Goal: Task Accomplishment & Management: Manage account settings

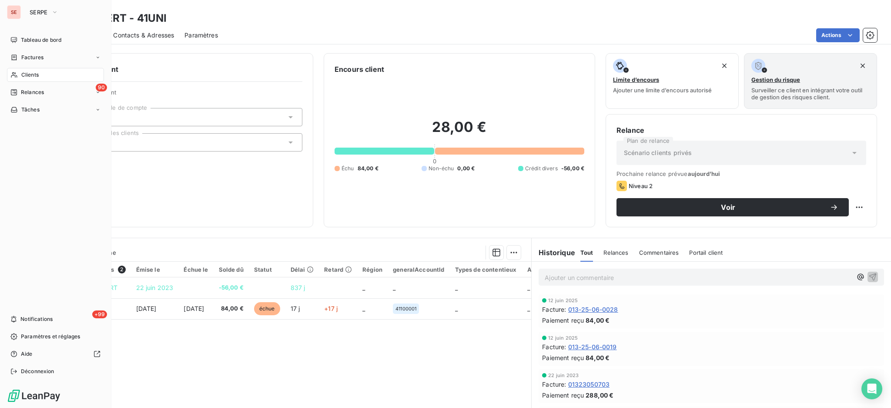
click at [36, 74] on span "Clients" at bounding box center [29, 75] width 17 height 8
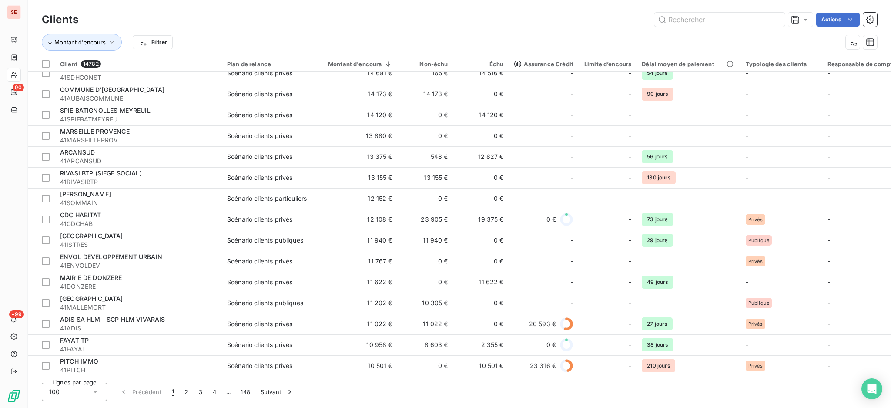
scroll to position [1787, 0]
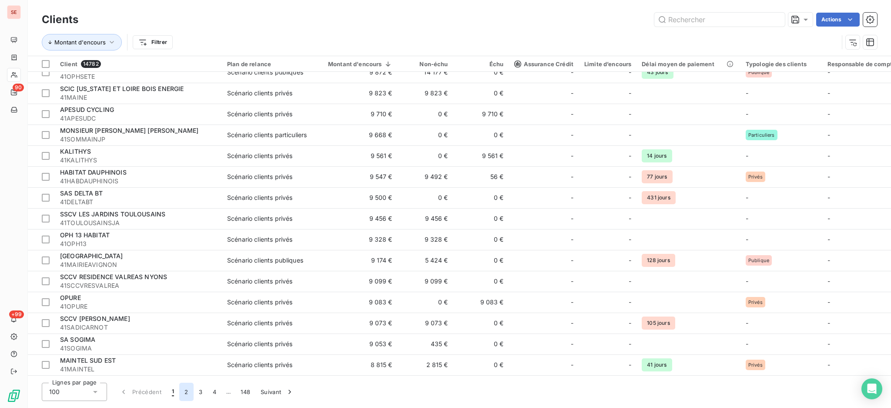
click at [182, 392] on button "2" at bounding box center [186, 391] width 14 height 18
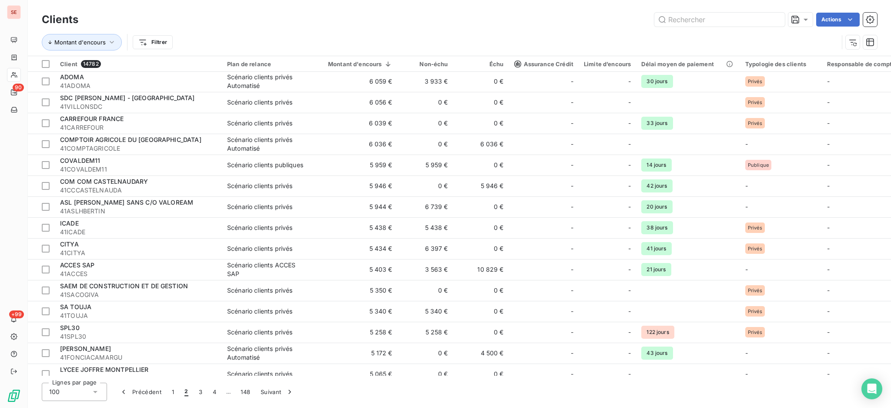
scroll to position [117, 0]
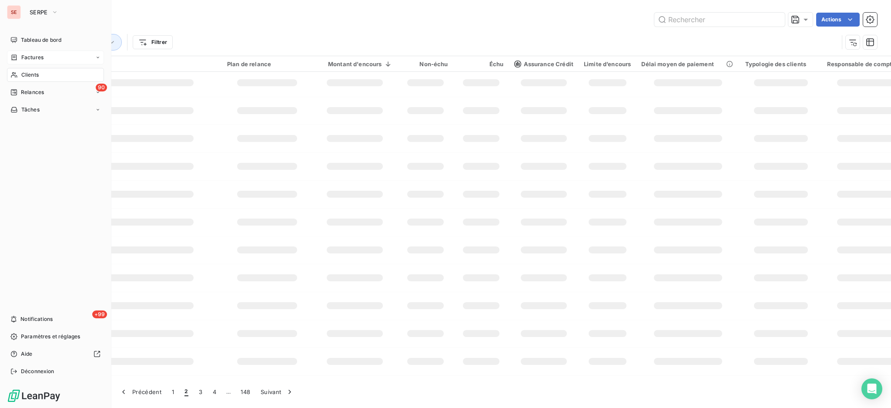
click at [31, 58] on span "Factures" at bounding box center [32, 58] width 22 height 8
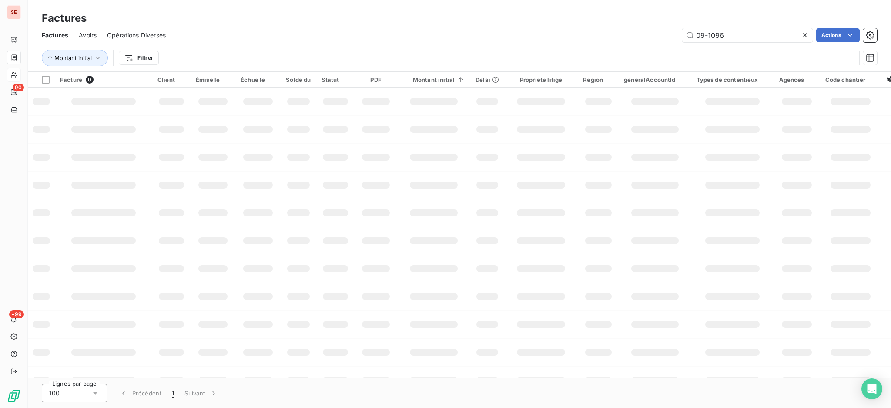
drag, startPoint x: 743, startPoint y: 37, endPoint x: 359, endPoint y: 79, distance: 386.0
click at [407, 68] on div "Factures Avoirs Opérations Diverses 09-1096 Actions Montant initial Filtrer" at bounding box center [459, 48] width 863 height 45
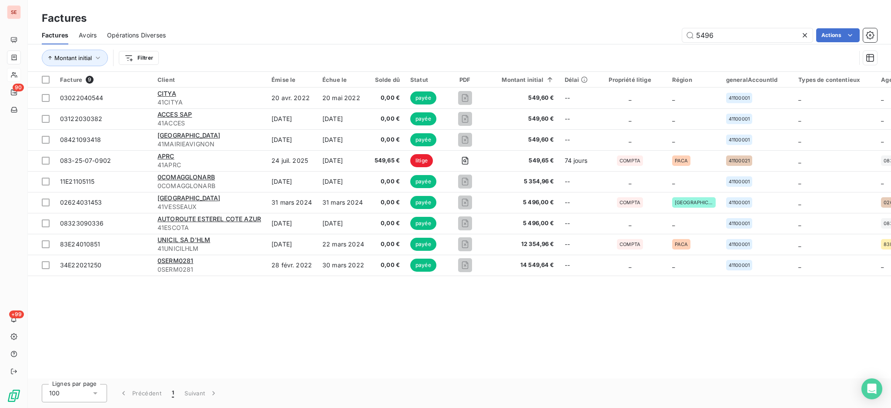
type input "5496"
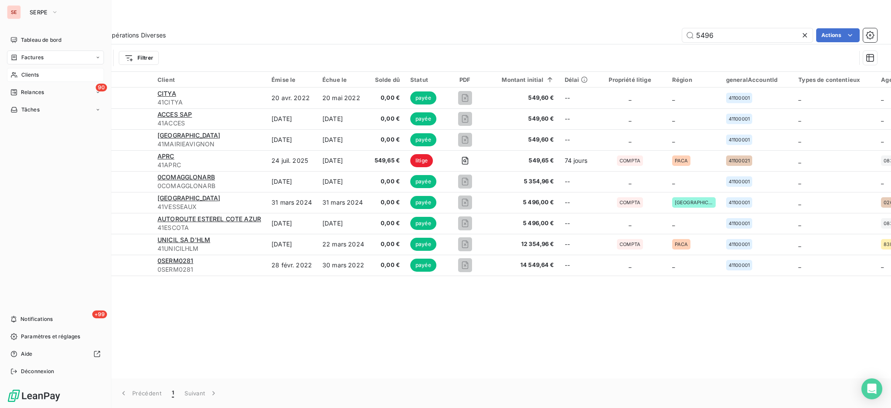
click at [32, 74] on span "Clients" at bounding box center [29, 75] width 17 height 8
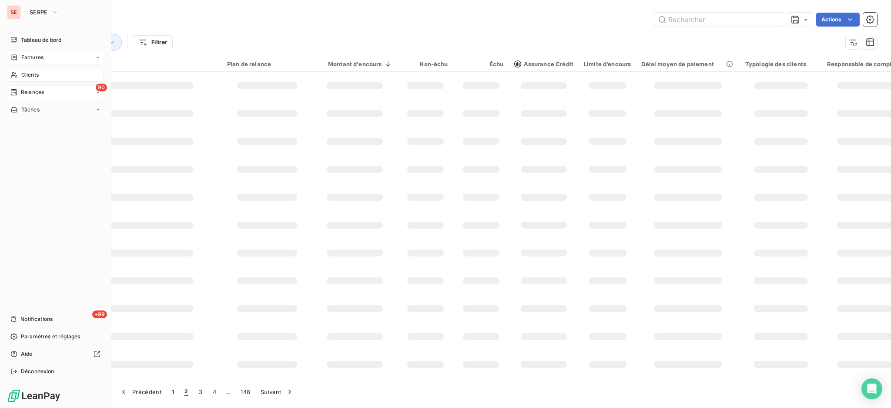
click at [29, 97] on div "90 Relances" at bounding box center [55, 92] width 97 height 14
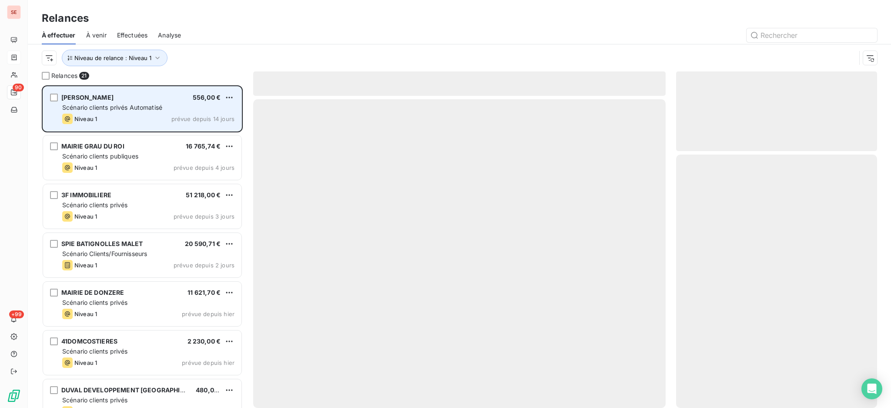
scroll to position [314, 192]
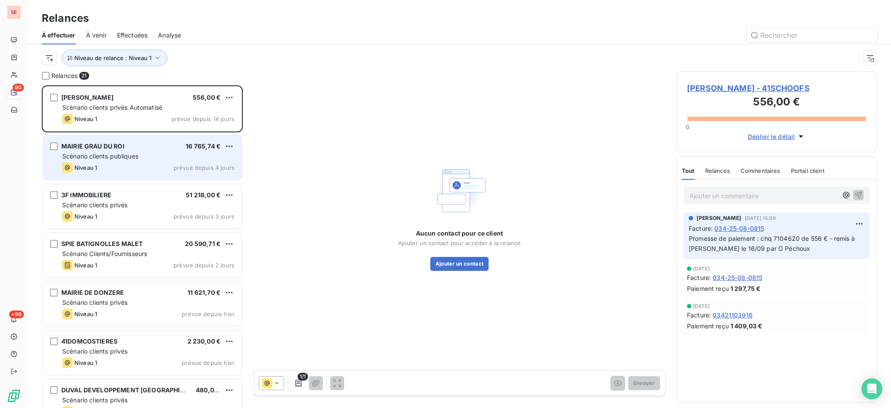
click at [148, 158] on div "Scénario clients publiques" at bounding box center [148, 156] width 172 height 9
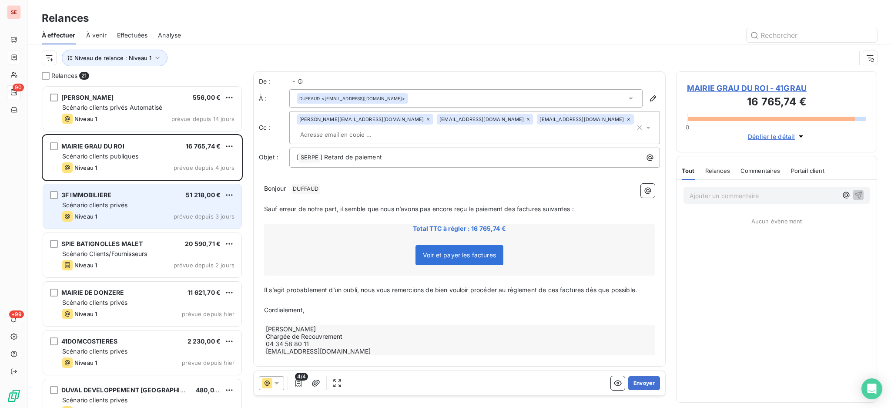
scroll to position [314, 192]
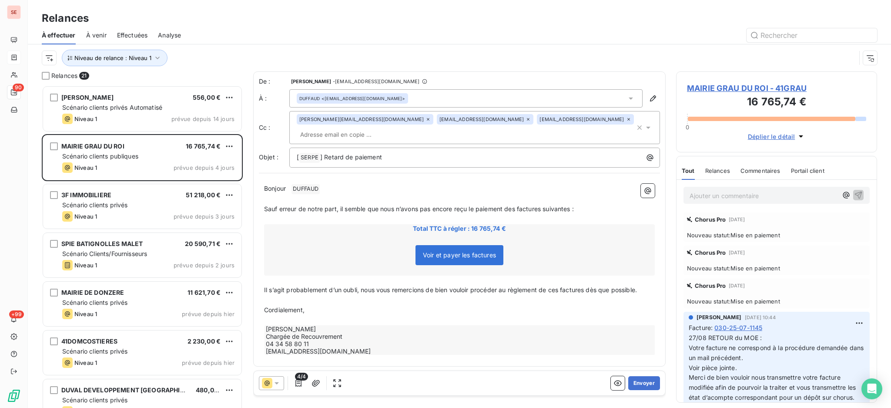
click at [748, 87] on span "MAIRIE GRAU DU ROI - 41GRAU" at bounding box center [776, 88] width 179 height 12
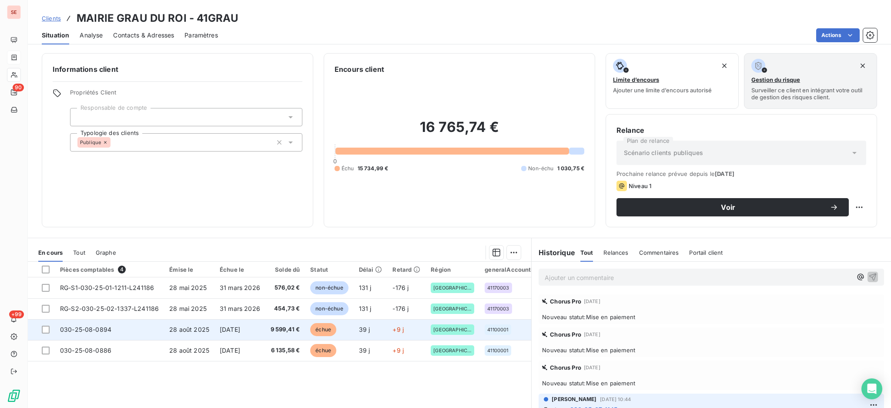
click at [235, 325] on td "27 sept. 2025" at bounding box center [239, 329] width 51 height 21
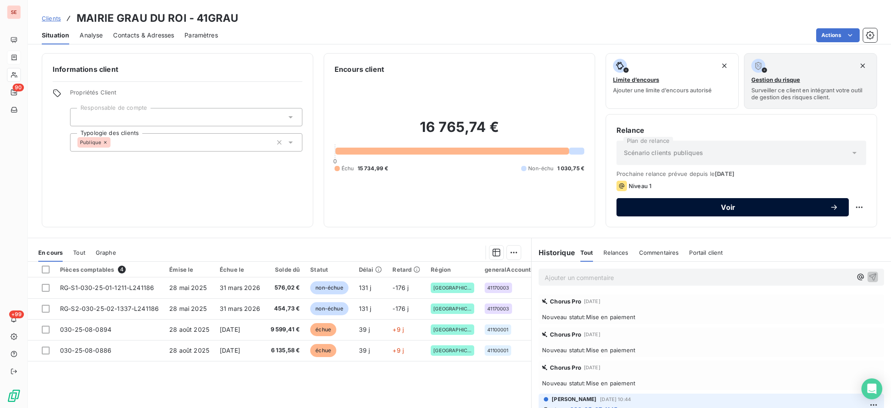
click at [654, 202] on button "Voir" at bounding box center [733, 207] width 232 height 18
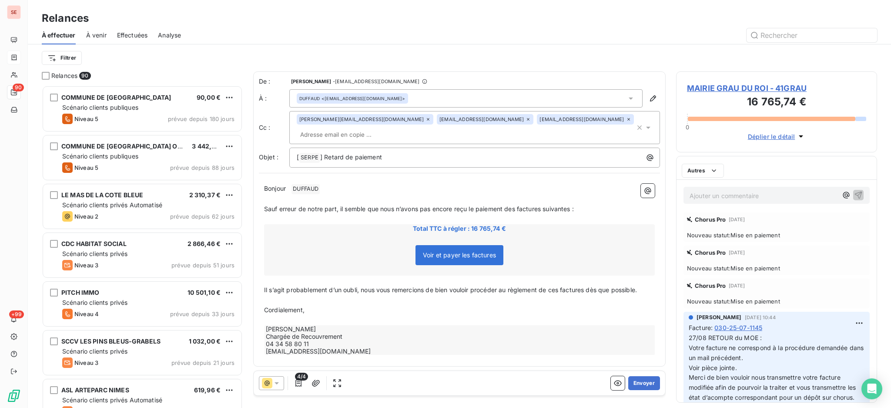
scroll to position [314, 192]
click at [69, 56] on html "SE 90 +99 Relances À effectuer À venir Effectuées Analyse Filtrer Relances 90 C…" at bounding box center [445, 204] width 891 height 408
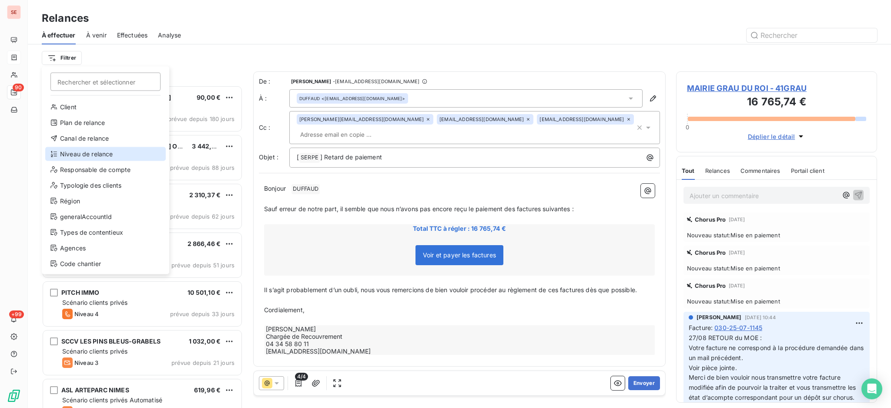
click at [106, 149] on div "Niveau de relance" at bounding box center [105, 154] width 121 height 14
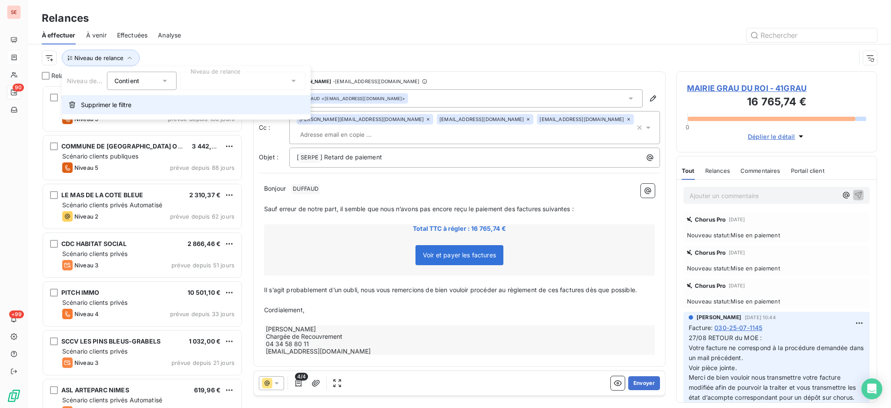
scroll to position [9, 9]
click at [291, 81] on icon at bounding box center [293, 81] width 9 height 9
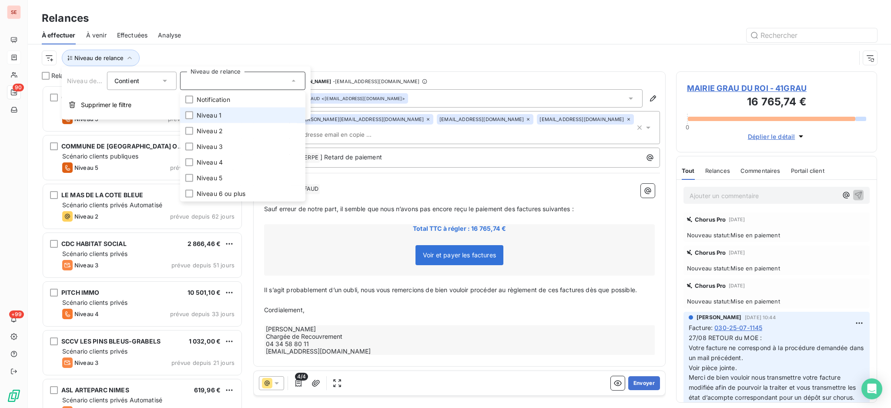
click at [252, 113] on li "Niveau 1" at bounding box center [242, 115] width 125 height 16
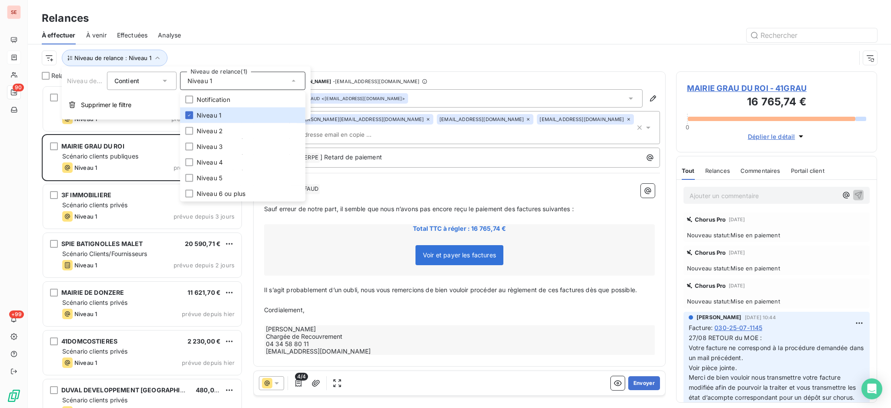
click at [212, 20] on div "Relances" at bounding box center [459, 18] width 863 height 16
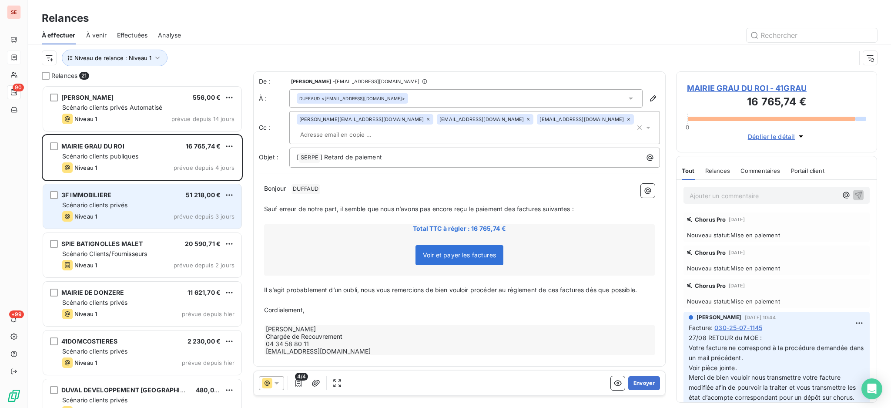
click at [155, 206] on div "Scénario clients privés" at bounding box center [148, 205] width 172 height 9
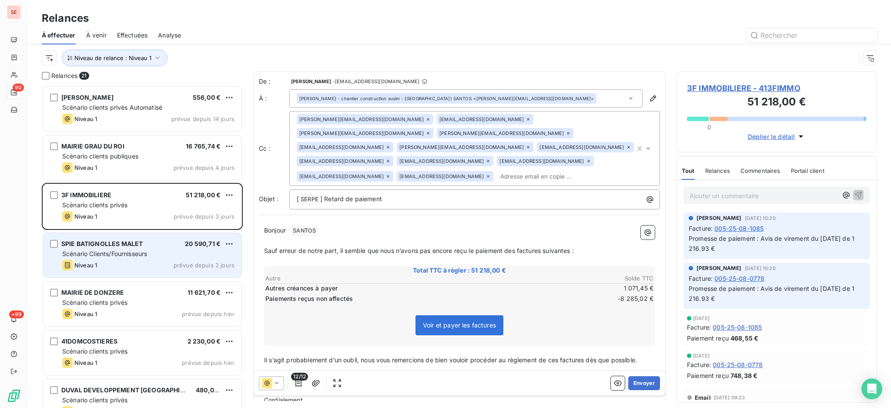
click at [137, 261] on div "Niveau 1 prévue depuis 2 jours" at bounding box center [148, 265] width 172 height 10
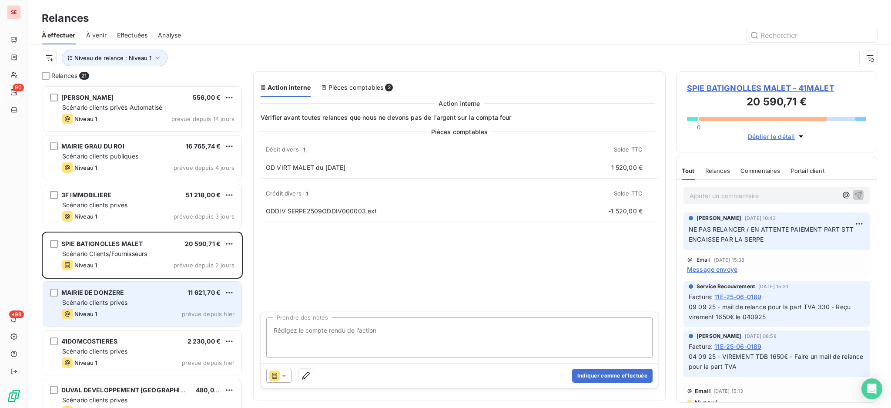
click at [131, 302] on div "Scénario clients privés" at bounding box center [148, 302] width 172 height 9
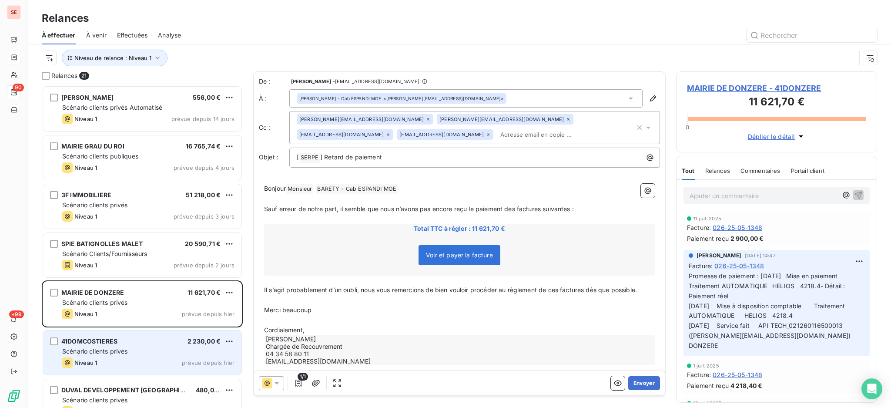
click at [168, 343] on div "41DOMCOSTIERES 2 230,00 €" at bounding box center [148, 341] width 172 height 8
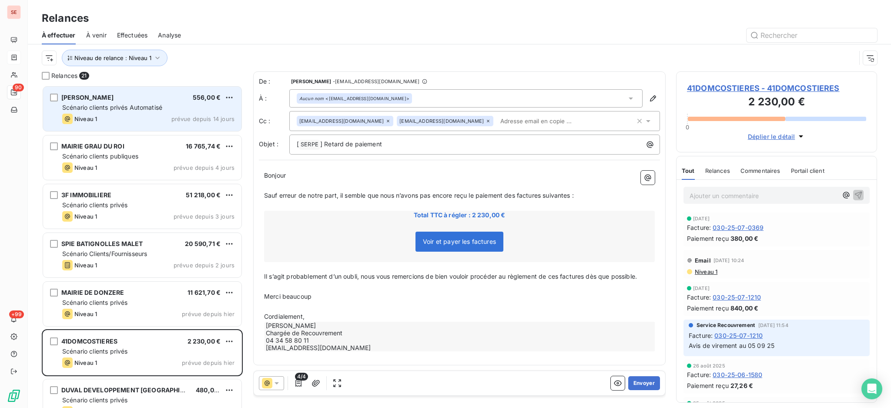
click at [158, 111] on span "Scénario clients privés Automatisé" at bounding box center [112, 107] width 100 height 7
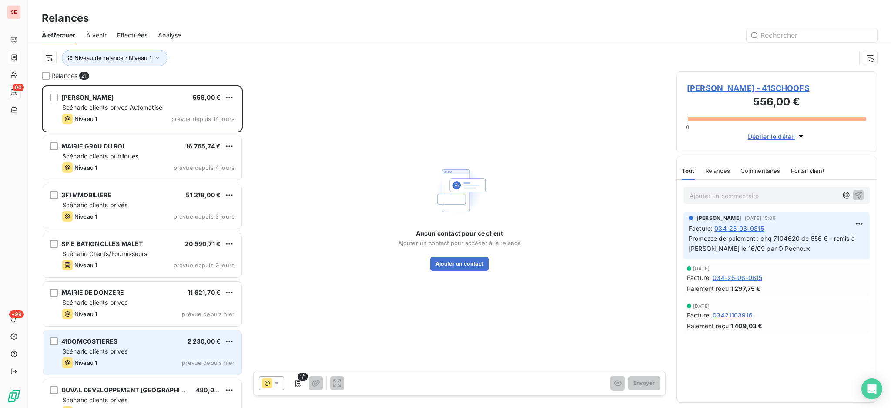
click at [135, 352] on div "Scénario clients privés" at bounding box center [148, 351] width 172 height 9
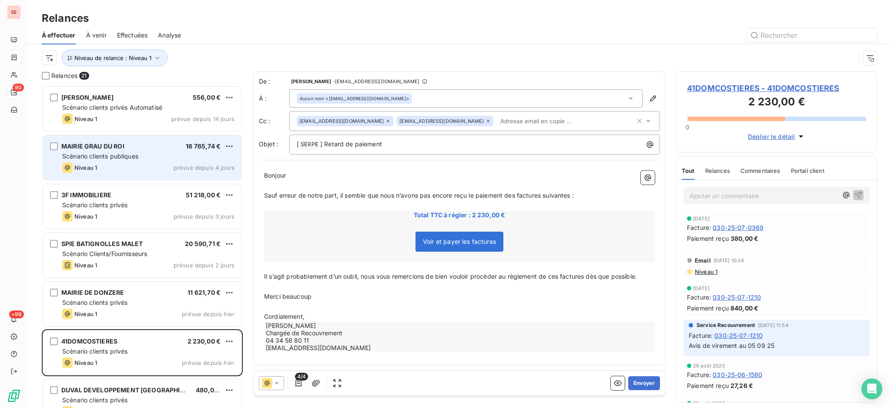
click at [106, 150] on div "MAIRIE GRAU DU ROI 16 765,74 € Scénario clients publiques Niveau 1 prévue depui…" at bounding box center [142, 157] width 198 height 44
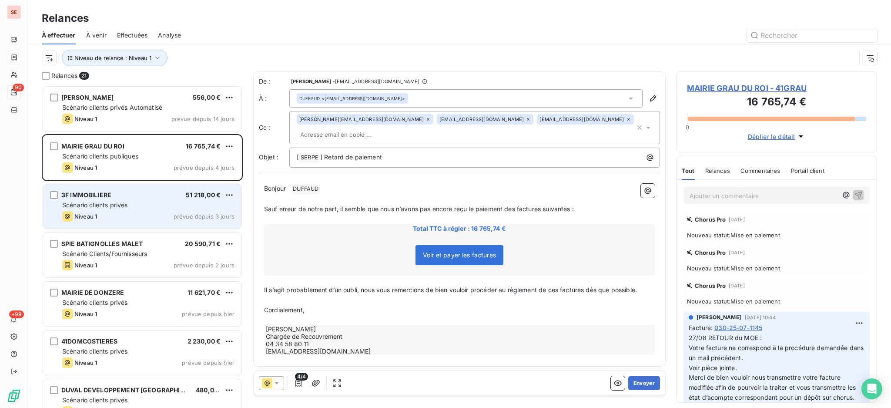
click at [139, 204] on div "Scénario clients privés" at bounding box center [148, 205] width 172 height 9
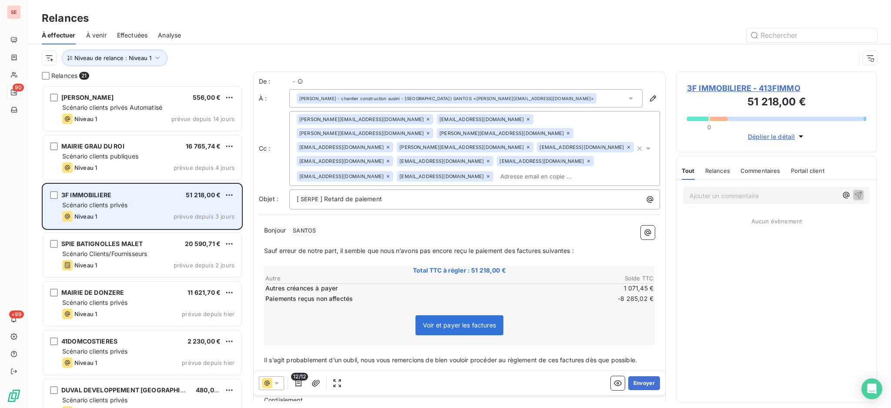
scroll to position [314, 192]
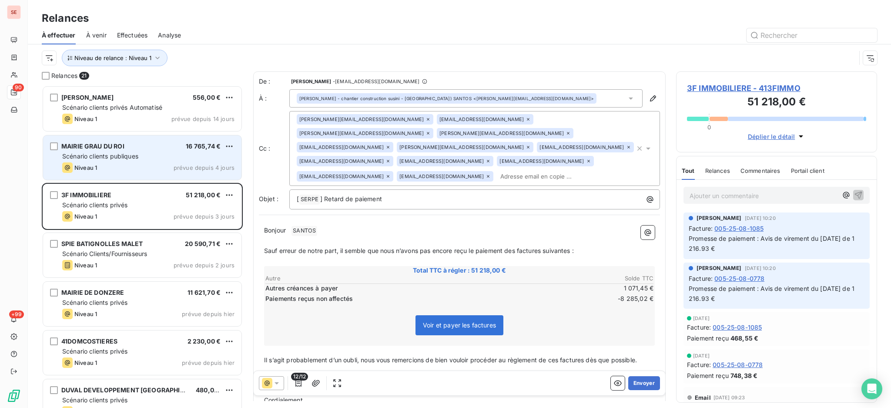
click at [175, 152] on div "Scénario clients publiques" at bounding box center [148, 156] width 172 height 9
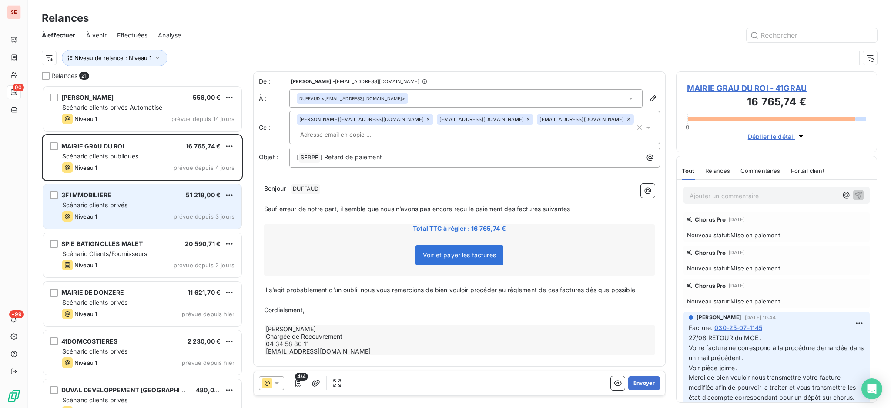
click at [110, 204] on span "Scénario clients privés" at bounding box center [94, 204] width 65 height 7
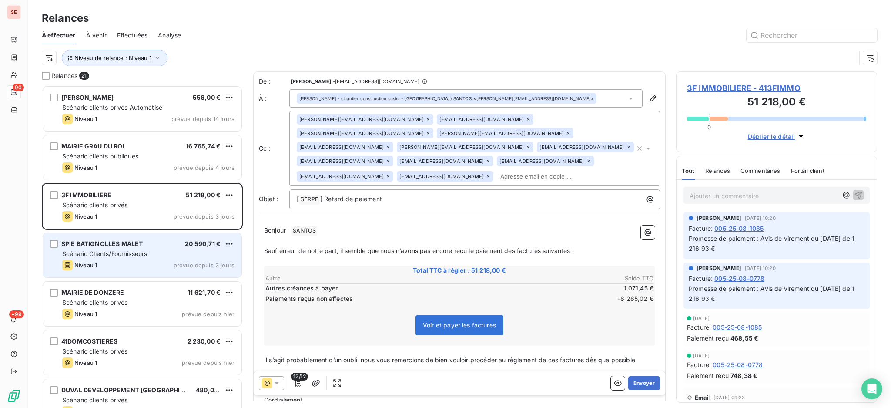
click at [152, 255] on div "Scénario Clients/Fournisseurs" at bounding box center [148, 253] width 172 height 9
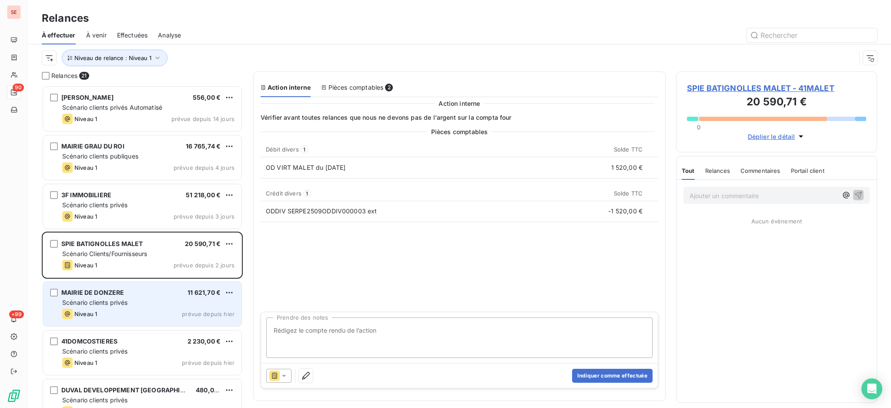
click at [168, 308] on div "Niveau 1 prévue depuis hier" at bounding box center [148, 313] width 172 height 10
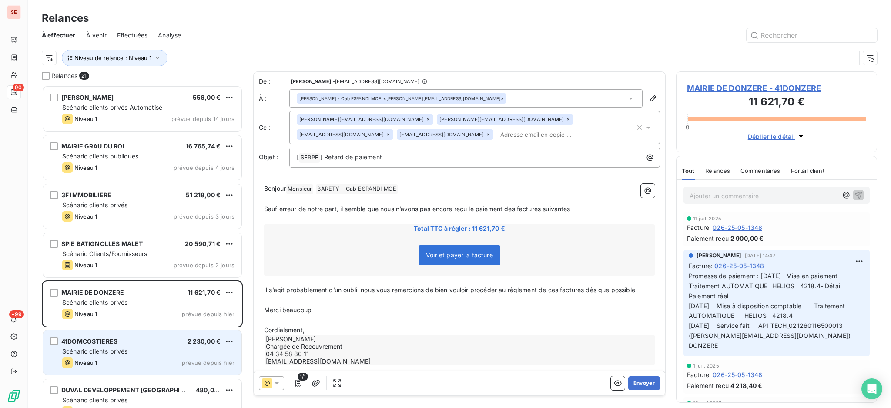
click at [164, 354] on div "Scénario clients privés" at bounding box center [148, 351] width 172 height 9
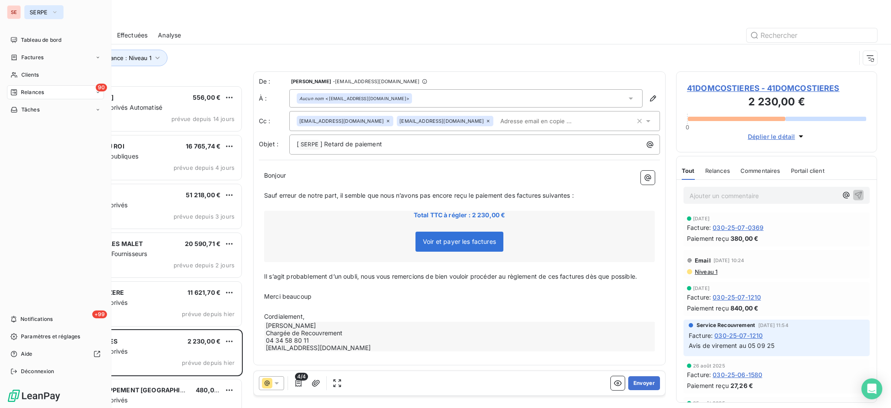
click at [36, 7] on button "SERPE" at bounding box center [43, 12] width 39 height 14
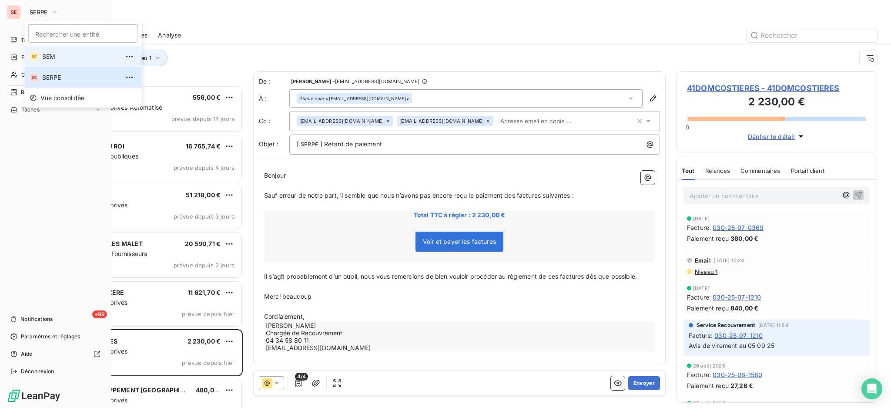
click at [43, 55] on span "SEM" at bounding box center [80, 56] width 77 height 9
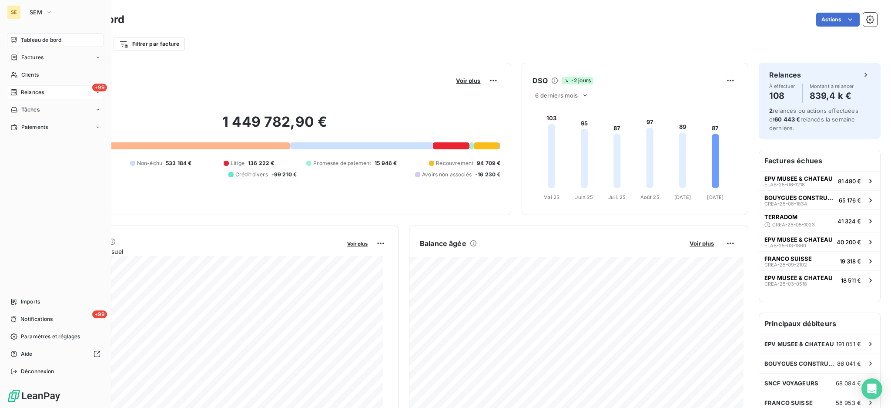
click at [39, 89] on span "Relances" at bounding box center [32, 92] width 23 height 8
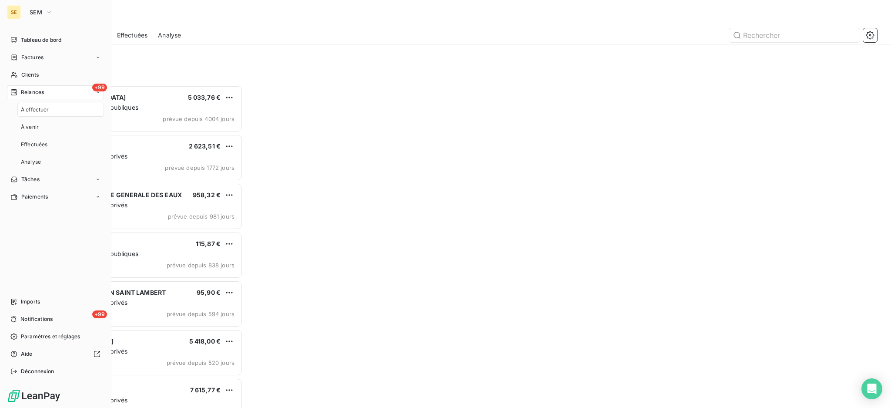
scroll to position [314, 192]
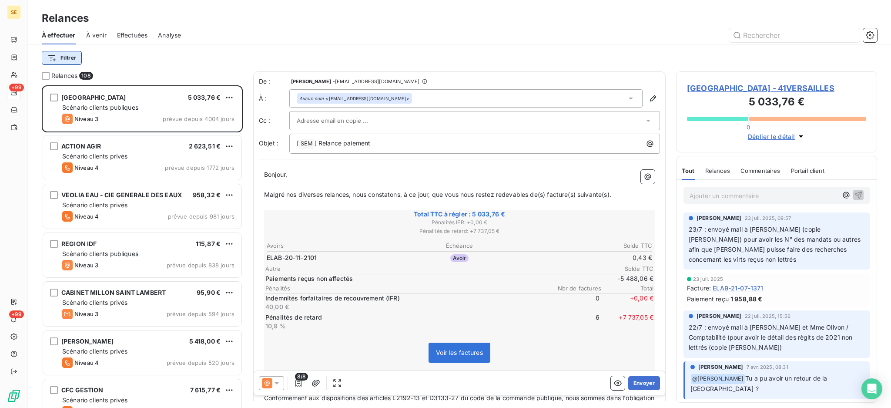
click at [74, 59] on html "SE +99 +99 Relances À effectuer À venir Effectuées Analyse Filtrer Relances 108…" at bounding box center [445, 204] width 891 height 408
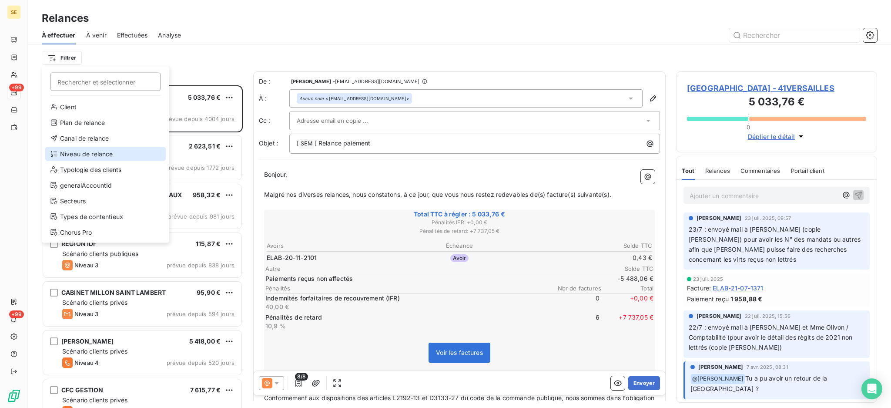
click at [112, 151] on div "Niveau de relance" at bounding box center [105, 154] width 121 height 14
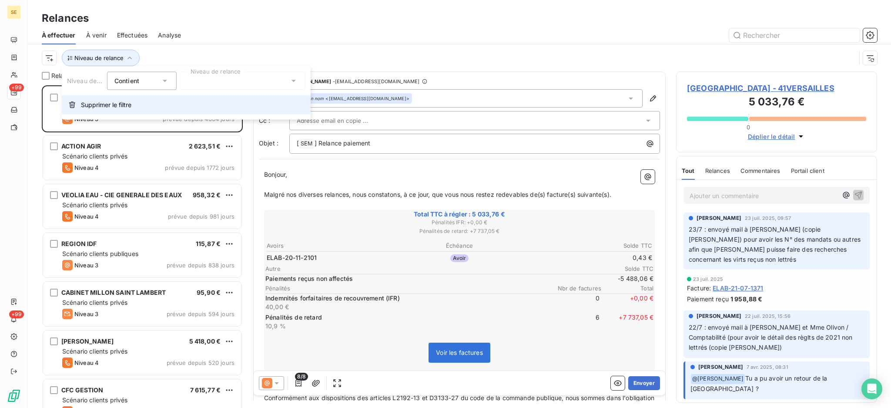
scroll to position [9, 9]
click at [287, 80] on div at bounding box center [242, 81] width 125 height 18
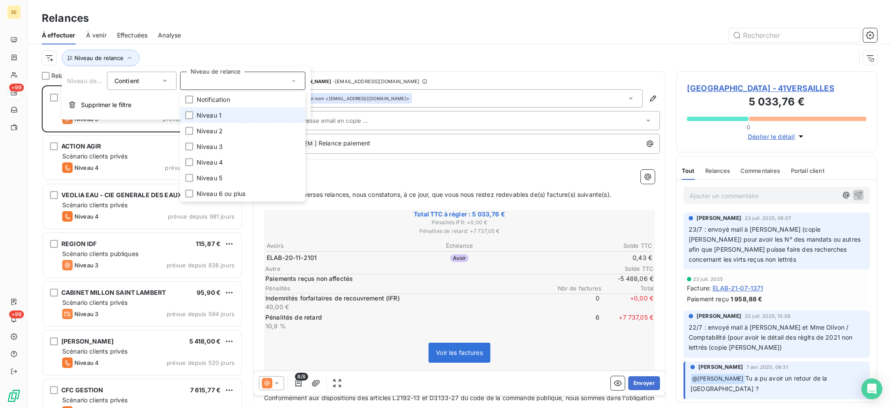
click at [262, 111] on li "Niveau 1" at bounding box center [242, 115] width 125 height 16
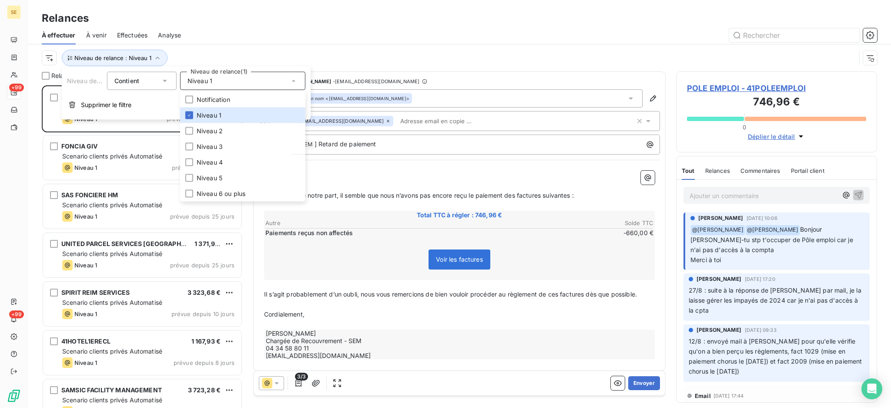
click at [235, 20] on div "Relances" at bounding box center [459, 18] width 863 height 16
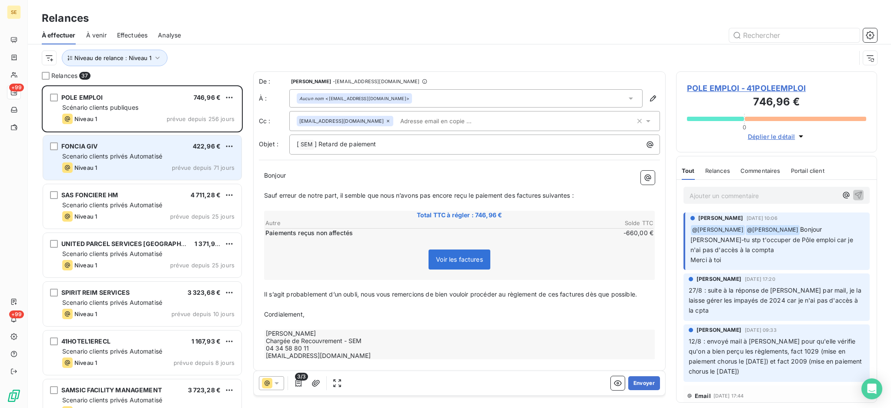
click at [224, 156] on div "Scenario clients privés Automatisé" at bounding box center [148, 156] width 172 height 9
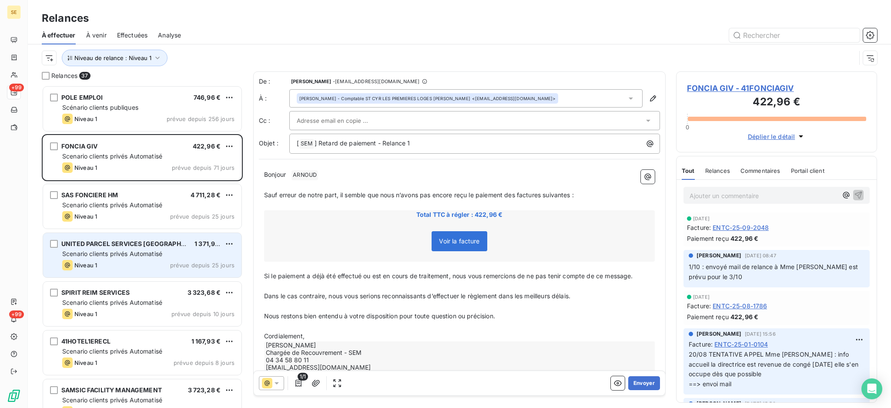
click at [121, 260] on div "Niveau 1 prévue depuis 25 jours" at bounding box center [148, 265] width 172 height 10
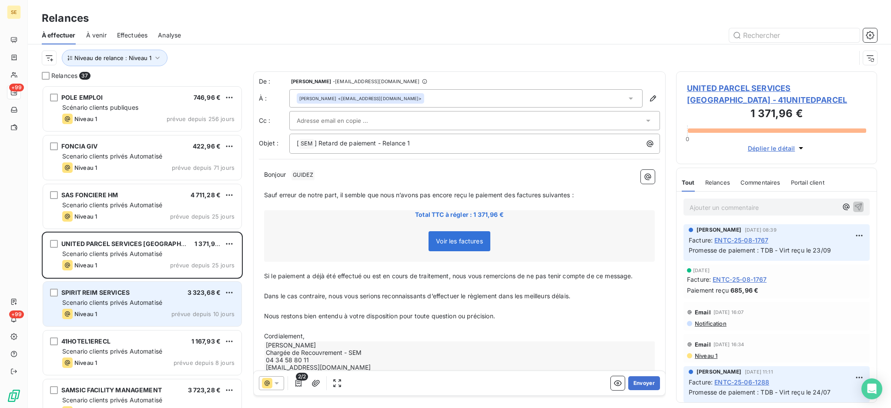
click at [136, 310] on div "Niveau 1 prévue depuis 10 jours" at bounding box center [148, 313] width 172 height 10
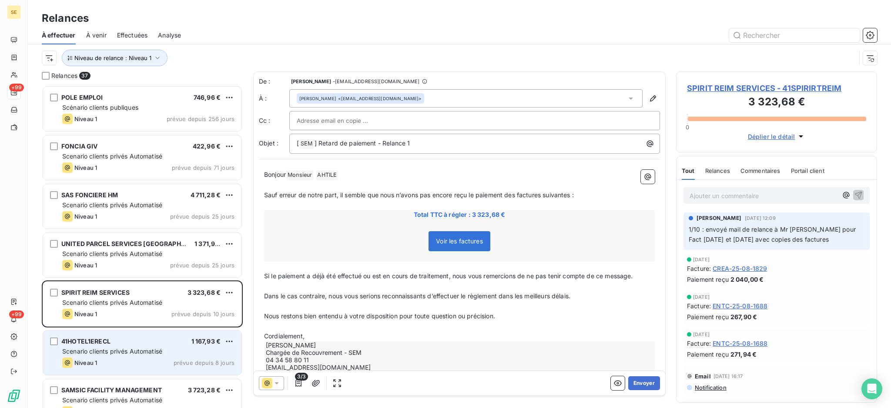
click at [146, 350] on span "Scenario clients privés Automatisé" at bounding box center [112, 350] width 100 height 7
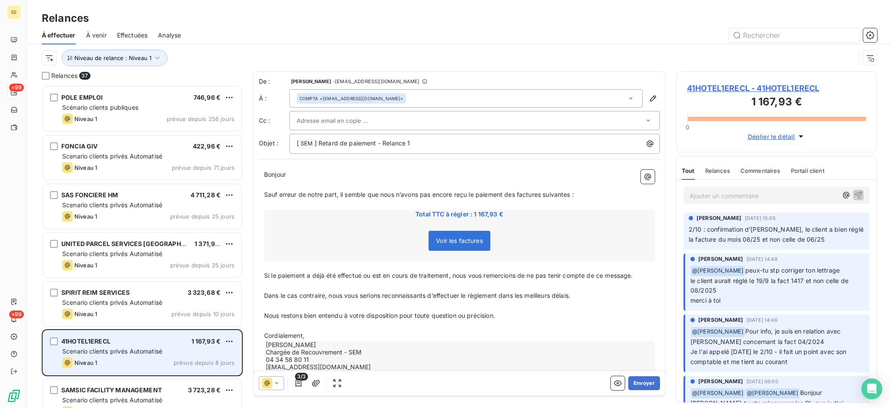
click at [135, 344] on div "41HOTEL1ERECL 1 167,93 €" at bounding box center [148, 341] width 172 height 8
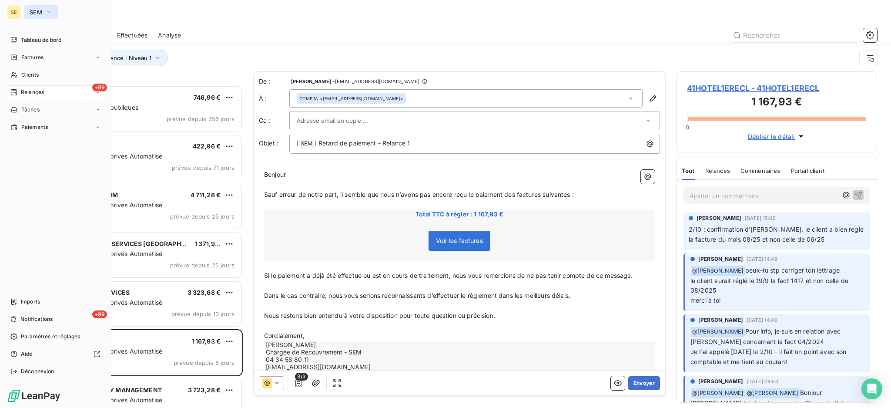
click at [31, 12] on span "SEM" at bounding box center [36, 12] width 13 height 7
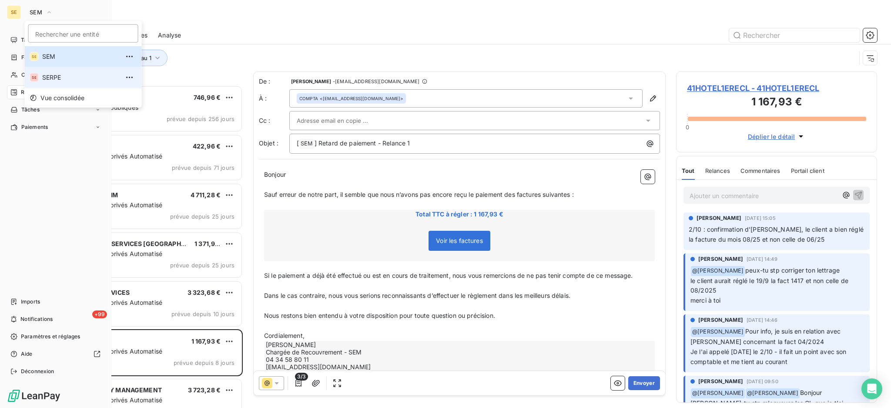
click at [54, 80] on span "SERPE" at bounding box center [80, 77] width 77 height 9
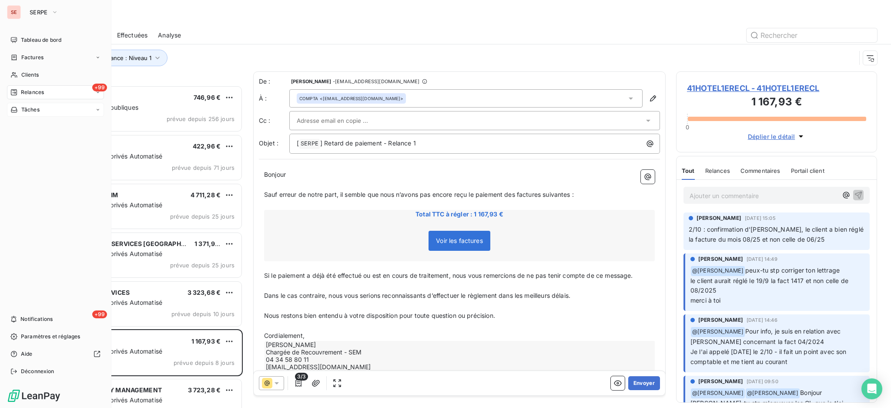
scroll to position [314, 192]
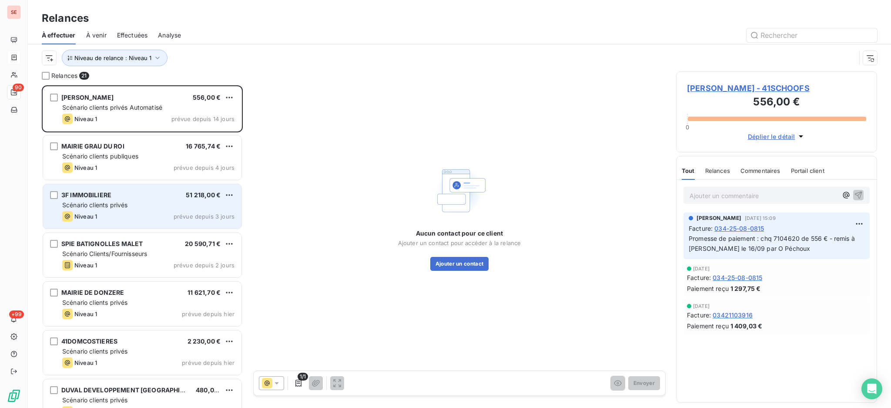
click at [131, 212] on div "Niveau 1 prévue depuis 3 jours" at bounding box center [148, 216] width 172 height 10
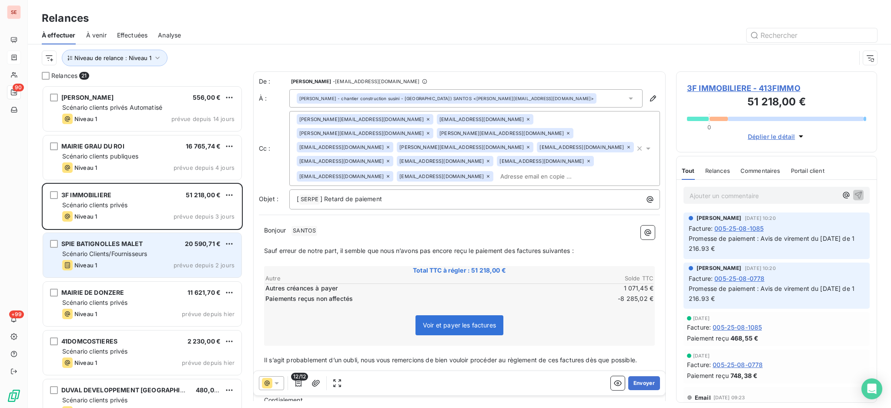
click at [186, 258] on div "SPIE BATIGNOLLES MALET 20 590,71 € Scénario Clients/Fournisseurs Niveau 1 prévu…" at bounding box center [142, 255] width 198 height 44
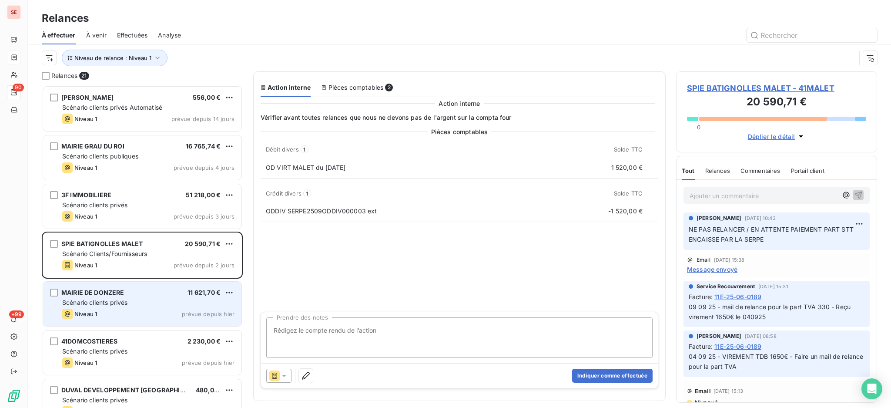
click at [162, 291] on div "MAIRIE DE DONZERE 11 621,70 €" at bounding box center [148, 292] width 172 height 8
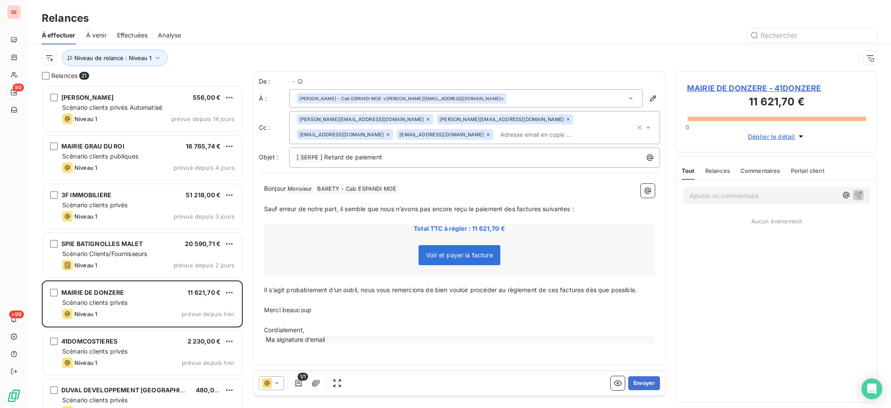
scroll to position [314, 192]
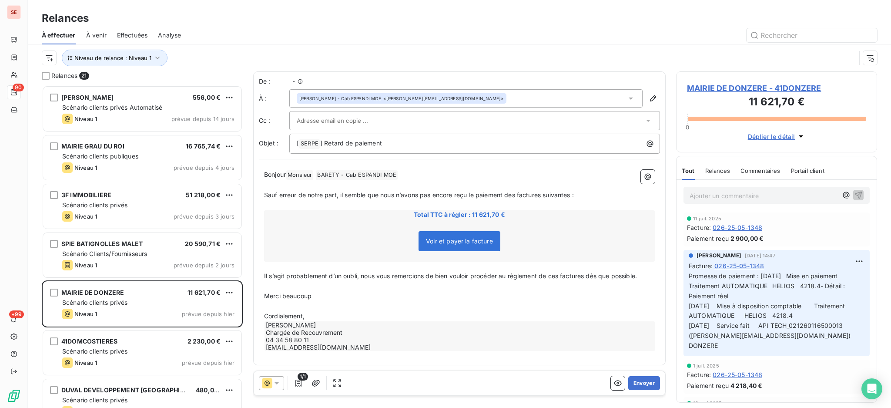
scroll to position [314, 192]
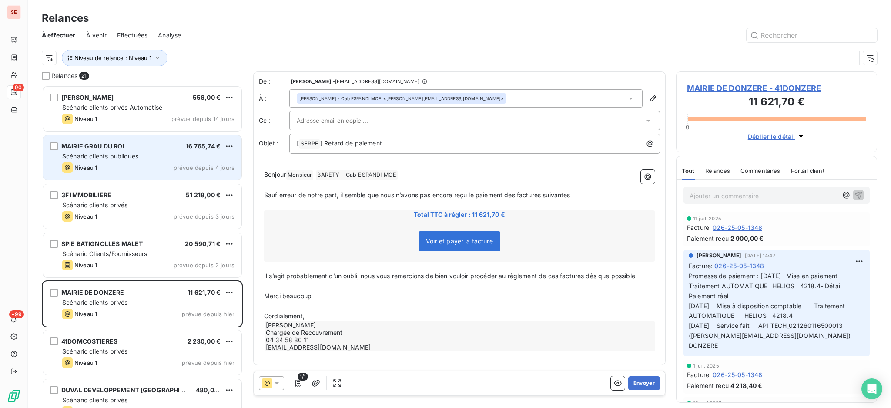
click at [130, 159] on span "Scénario clients publiques" at bounding box center [100, 155] width 76 height 7
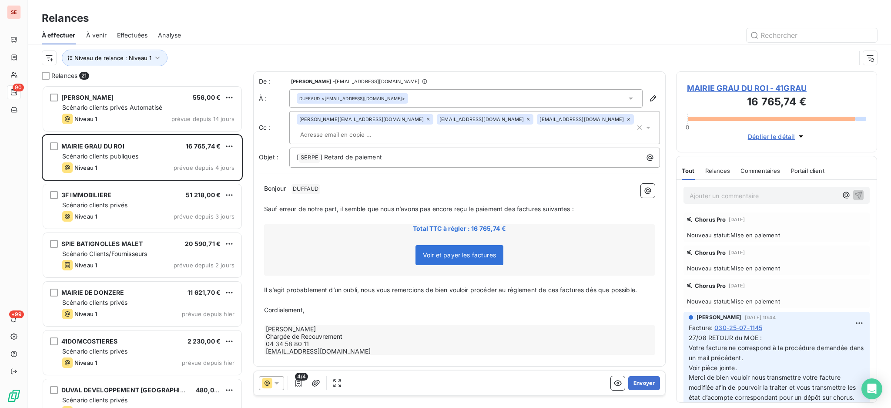
click at [298, 380] on span "4/4" at bounding box center [301, 376] width 13 height 8
click at [298, 381] on icon "button" at bounding box center [298, 383] width 9 height 9
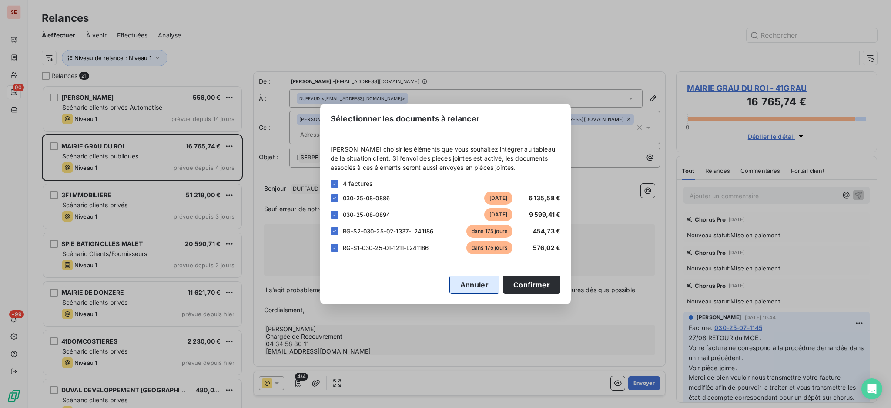
click at [481, 281] on button "Annuler" at bounding box center [474, 284] width 50 height 18
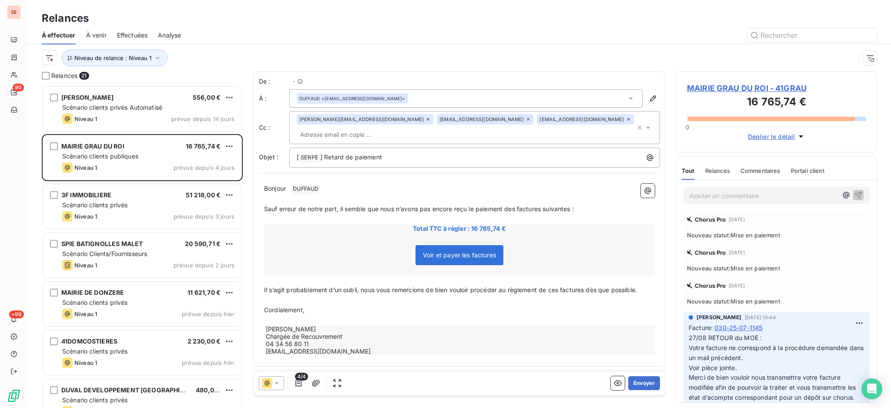
scroll to position [314, 192]
click at [745, 84] on span "MAIRIE GRAU DU ROI - 41GRAU" at bounding box center [776, 88] width 179 height 12
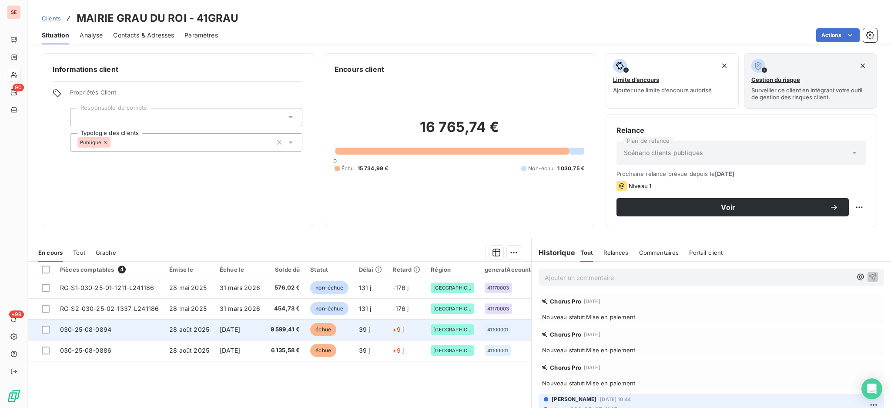
click at [194, 326] on span "28 août 2025" at bounding box center [189, 328] width 40 height 7
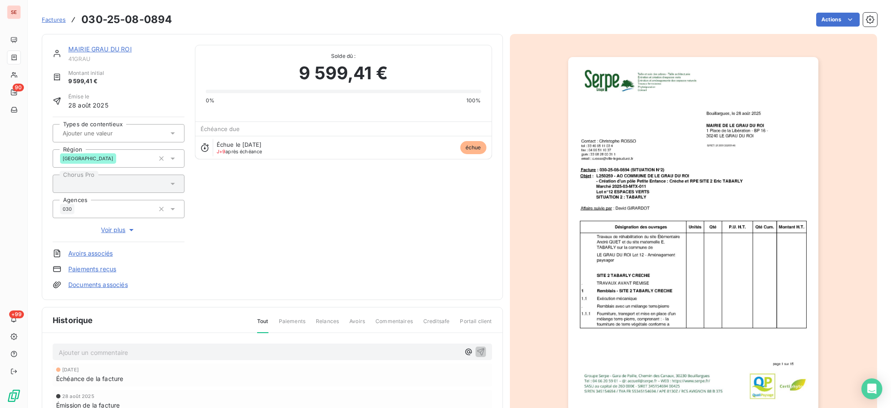
click at [203, 342] on div "Ajouter un commentaire ﻿ 27 sept. 2025 Échéance de la facture 28 août 2025 Émis…" at bounding box center [272, 390] width 460 height 115
click at [212, 355] on p "Ajouter un commentaire ﻿" at bounding box center [259, 352] width 401 height 11
click at [479, 348] on icon "button" at bounding box center [480, 351] width 9 height 9
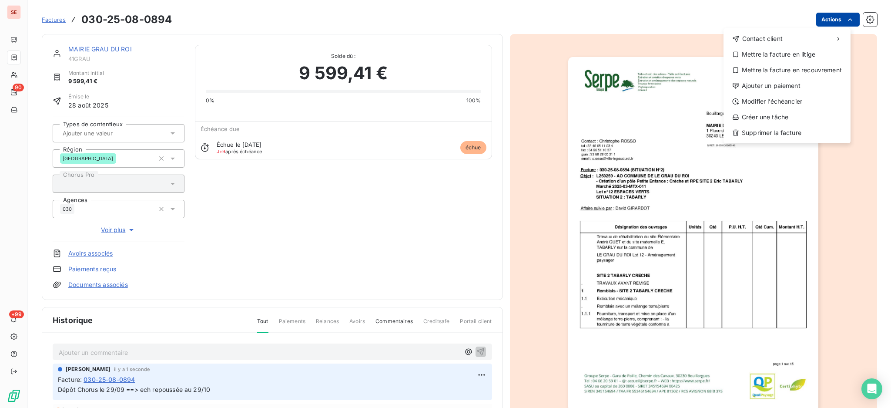
click at [826, 21] on html "SE 90 +99 Factures 030-25-08-0894 Actions Contact client Mettre la facture en l…" at bounding box center [445, 204] width 891 height 408
click at [794, 102] on div "Modifier l’échéancier" at bounding box center [787, 101] width 120 height 14
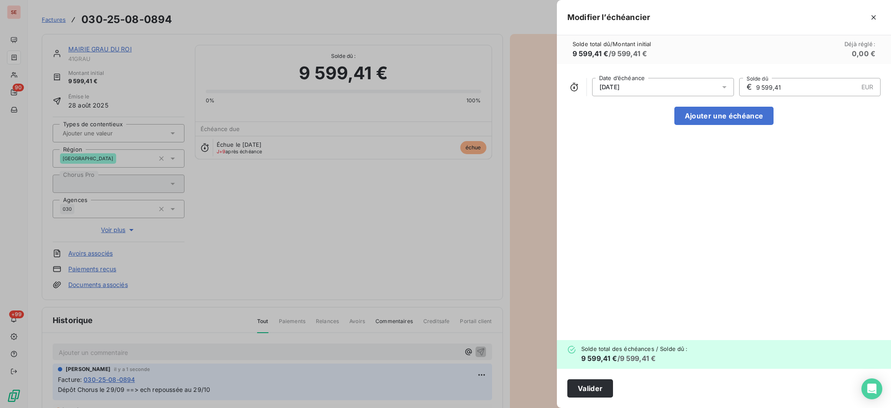
click at [726, 87] on icon at bounding box center [724, 87] width 9 height 9
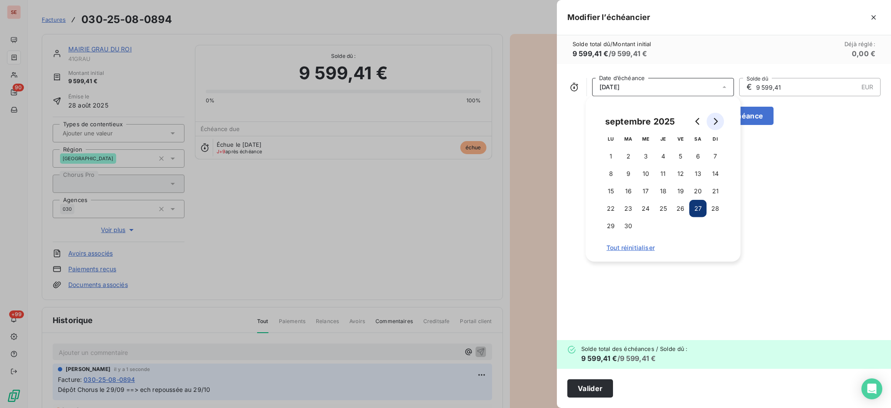
click at [714, 123] on icon "Go to next month" at bounding box center [715, 121] width 7 height 7
click at [642, 226] on button "29" at bounding box center [645, 225] width 17 height 17
click at [596, 387] on button "Valider" at bounding box center [590, 388] width 46 height 18
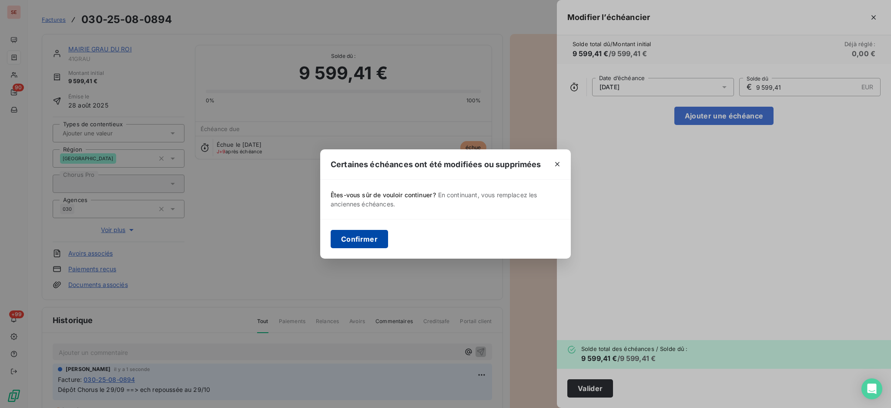
click at [340, 236] on button "Confirmer" at bounding box center [359, 239] width 57 height 18
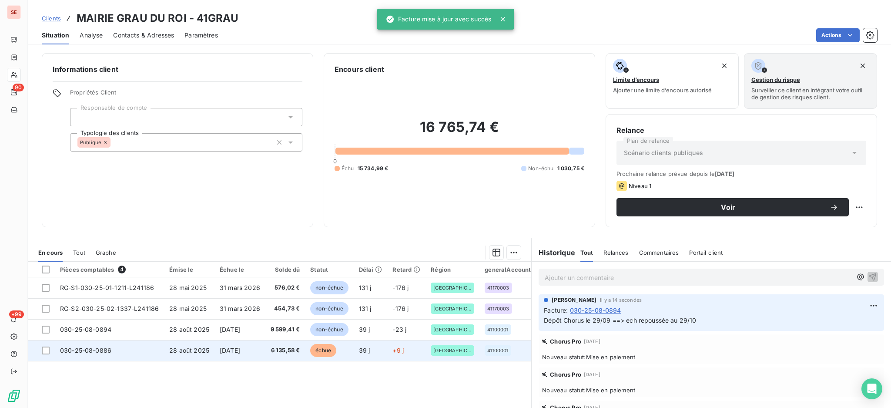
click at [286, 354] on span "6 135,58 €" at bounding box center [286, 350] width 30 height 9
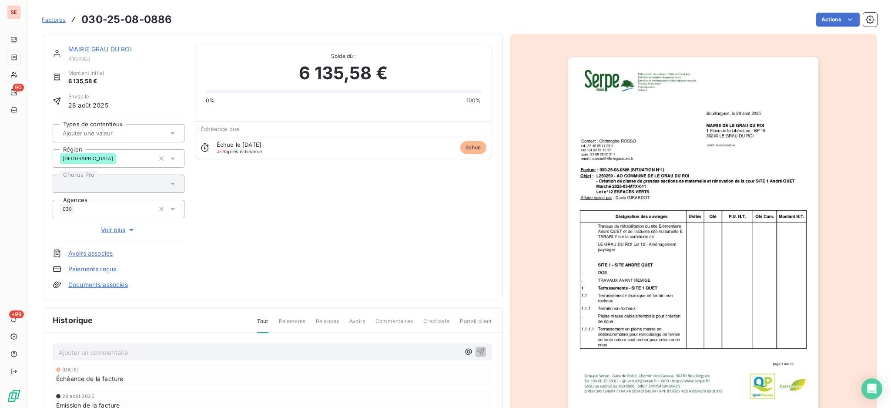
click at [211, 350] on p "Ajouter un commentaire ﻿" at bounding box center [259, 352] width 401 height 11
click at [476, 349] on icon "button" at bounding box center [480, 351] width 9 height 9
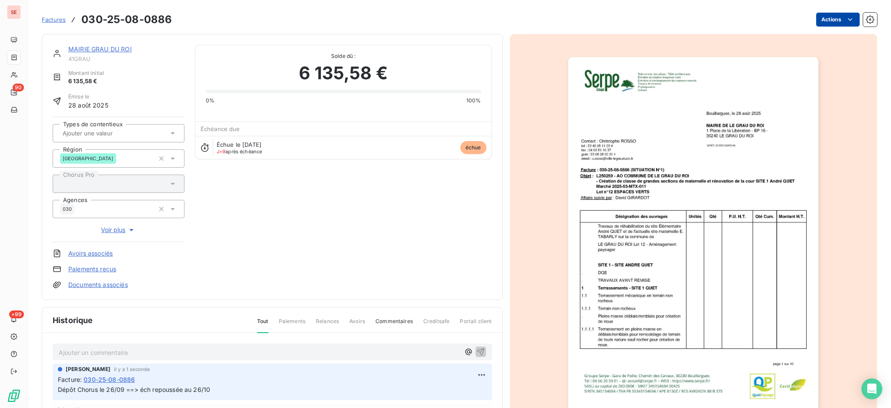
click at [824, 19] on html "SE 90 +99 Factures 030-25-08-0886 Actions MAIRIE GRAU DU ROI 41GRAU Montant ini…" at bounding box center [445, 204] width 891 height 408
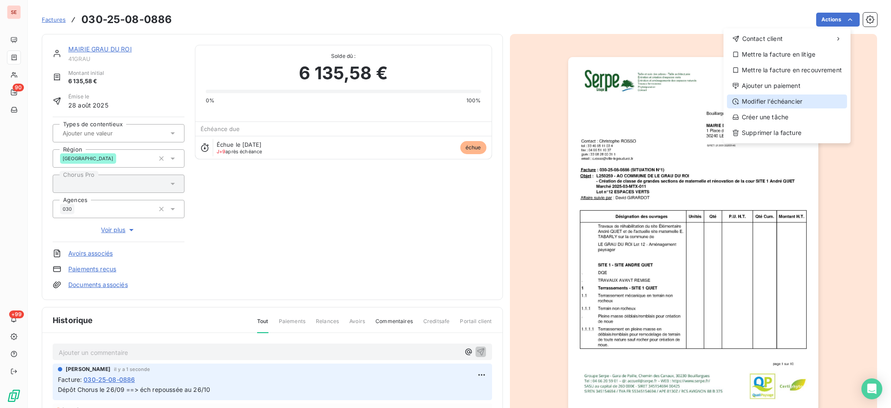
click at [804, 101] on div "Modifier l’échéancier" at bounding box center [787, 101] width 120 height 14
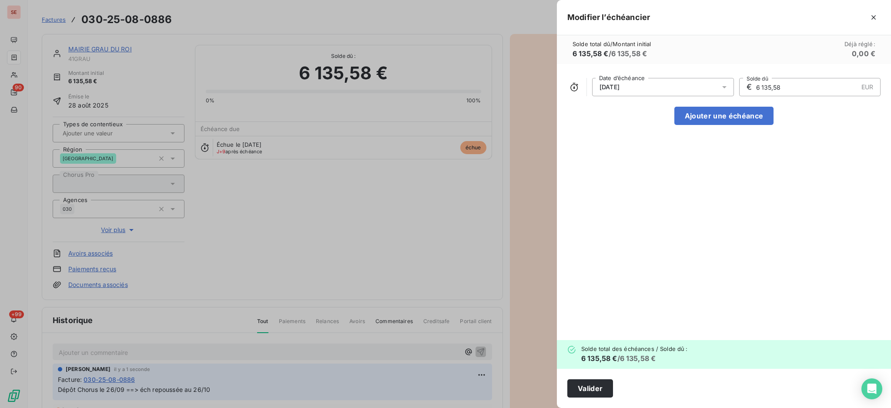
click at [724, 89] on icon at bounding box center [724, 87] width 9 height 9
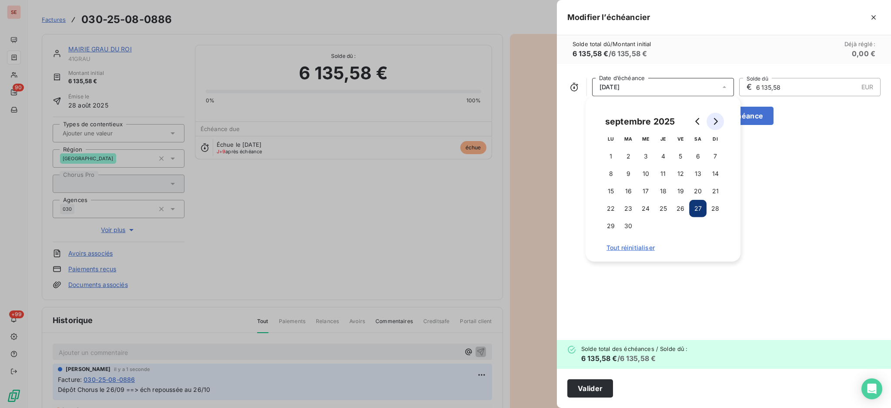
click at [716, 127] on button "Go to next month" at bounding box center [715, 121] width 17 height 17
click at [712, 208] on button "26" at bounding box center [715, 208] width 17 height 17
click at [593, 385] on button "Valider" at bounding box center [590, 388] width 46 height 18
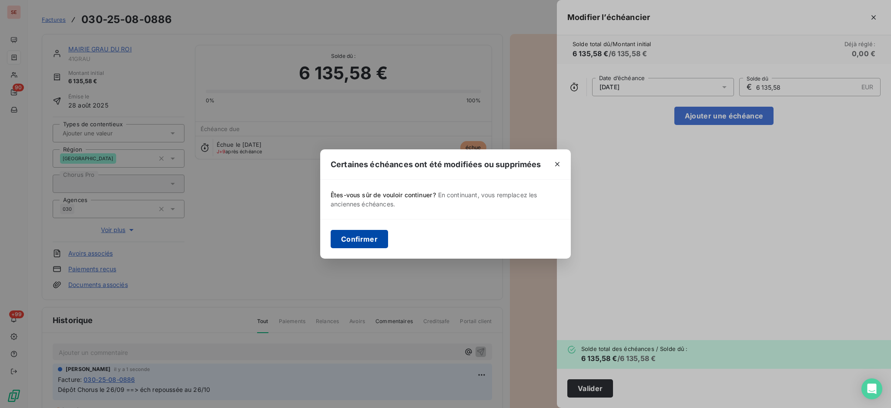
click at [359, 232] on button "Confirmer" at bounding box center [359, 239] width 57 height 18
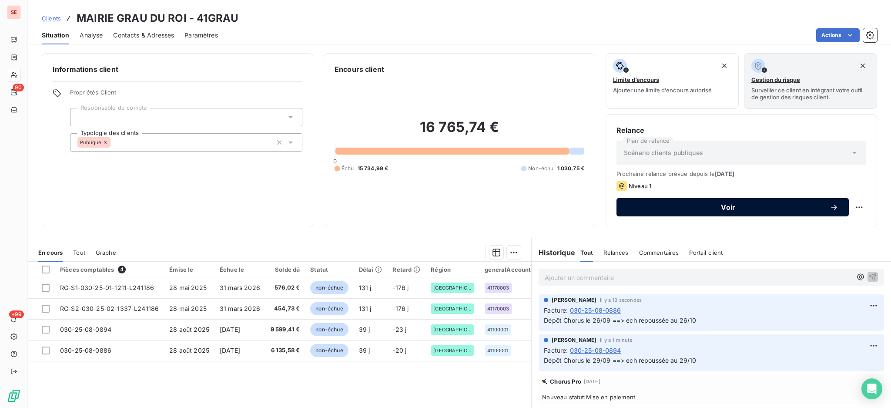
click at [649, 203] on div "Voir" at bounding box center [732, 207] width 211 height 9
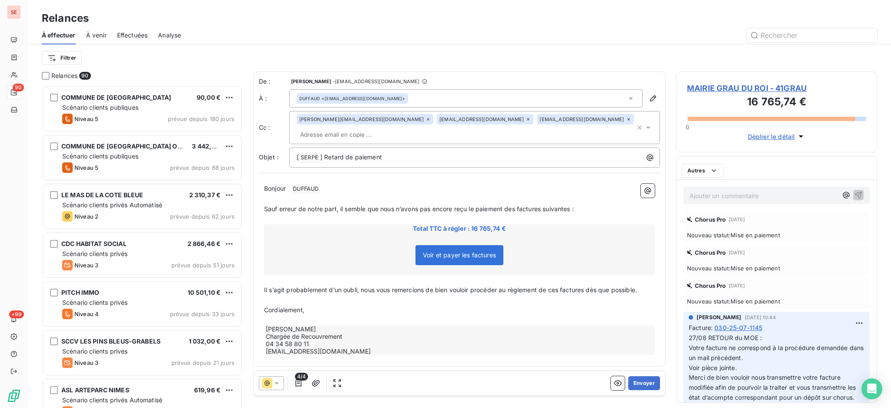
scroll to position [314, 192]
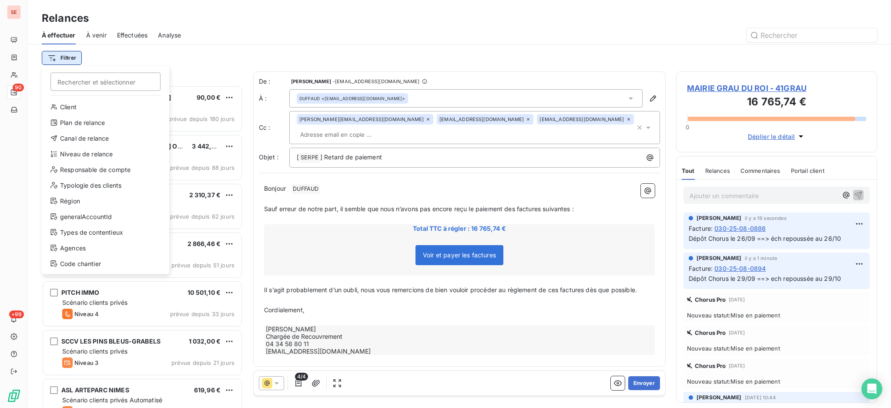
click at [67, 59] on html "SE 90 +99 Relances À effectuer À venir Effectuées Analyse Filtrer Rechercher et…" at bounding box center [445, 204] width 891 height 408
click at [104, 154] on div "Niveau de relance" at bounding box center [105, 154] width 121 height 14
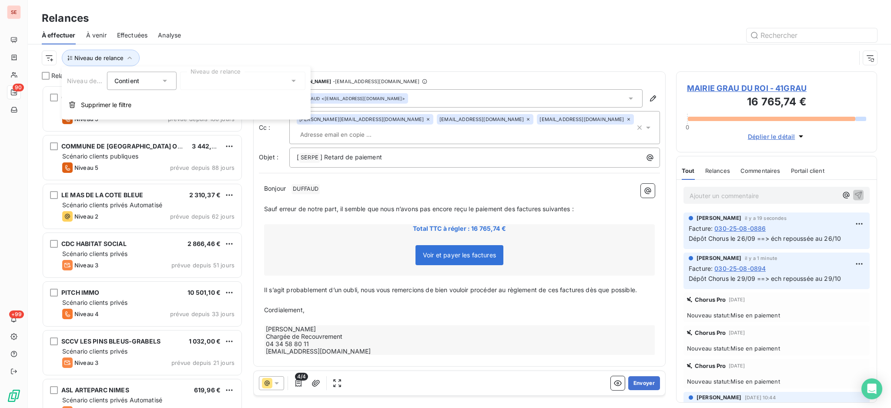
click at [298, 82] on div at bounding box center [242, 81] width 125 height 18
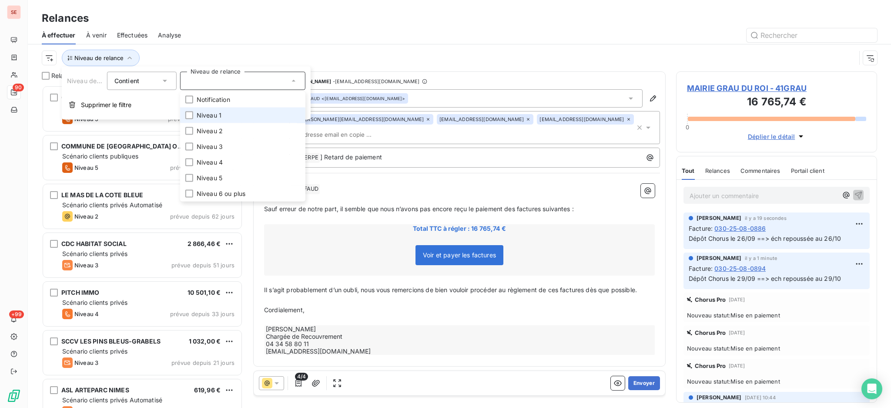
click at [255, 117] on li "Niveau 1" at bounding box center [242, 115] width 125 height 16
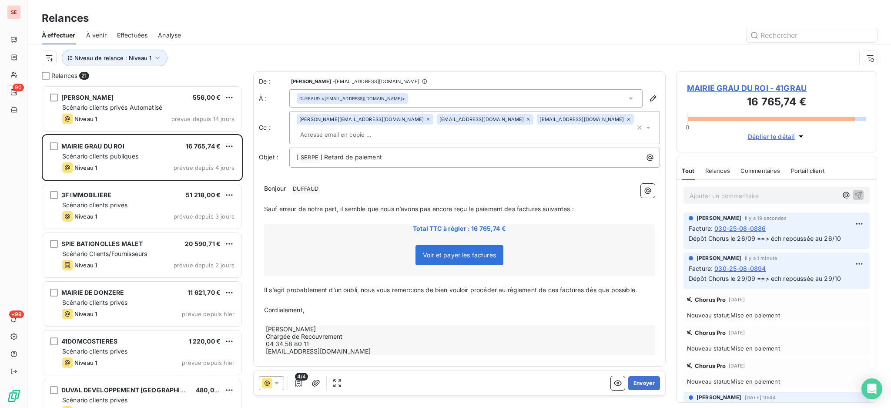
click at [232, 26] on div "À effectuer À venir Effectuées Analyse" at bounding box center [459, 35] width 863 height 18
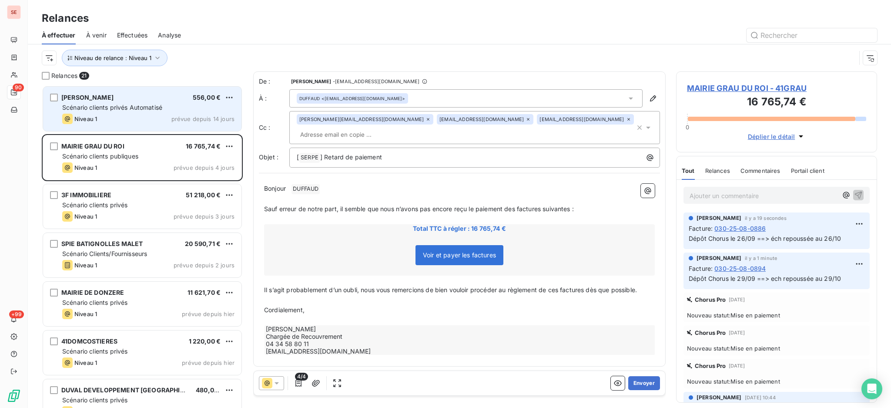
click at [137, 112] on div "SCHOOFS Philippe 556,00 € Scénario clients privés Automatisé Niveau 1 prévue de…" at bounding box center [142, 109] width 198 height 44
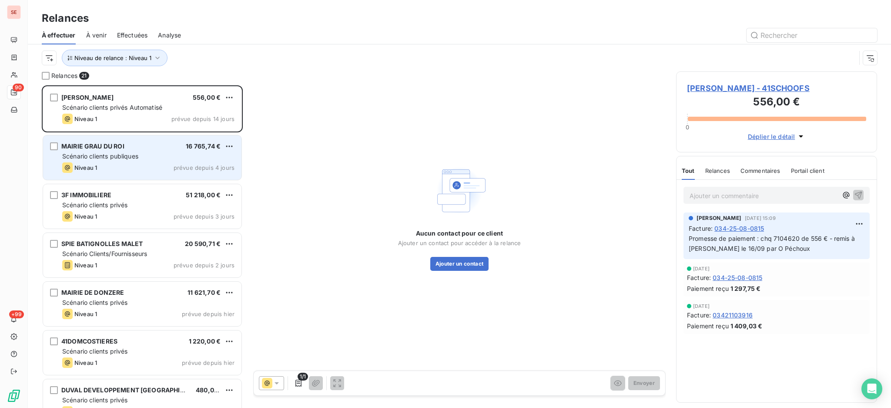
click at [113, 161] on div "MAIRIE GRAU DU ROI 16 765,74 € Scénario clients publiques Niveau 1 prévue depui…" at bounding box center [142, 157] width 198 height 44
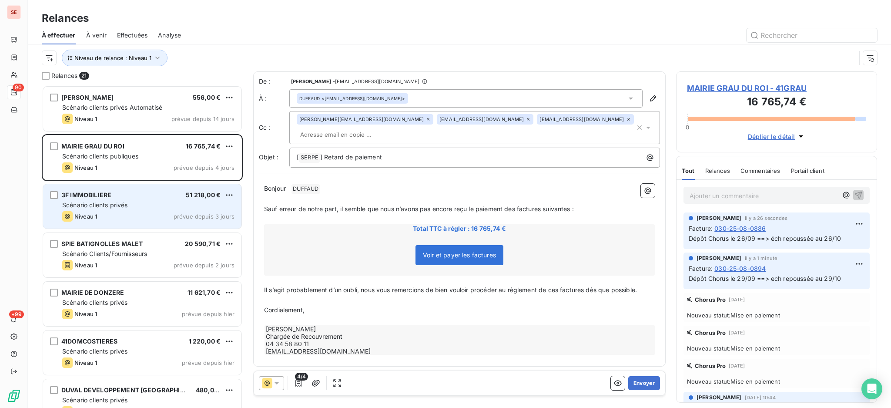
click at [111, 207] on span "Scénario clients privés" at bounding box center [94, 204] width 65 height 7
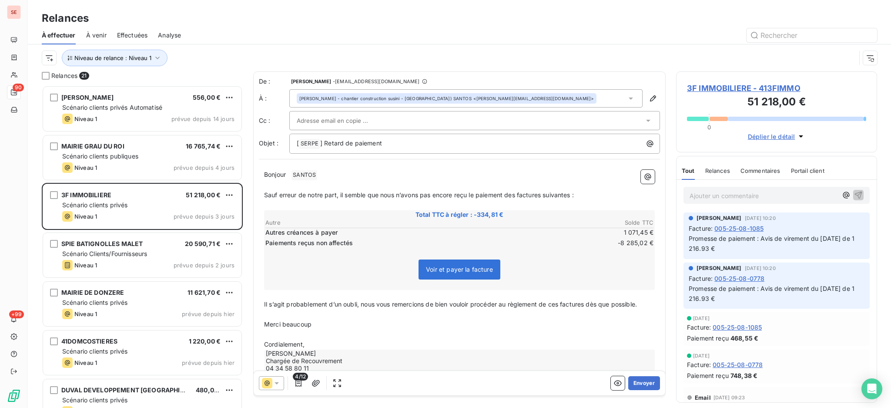
click at [756, 88] on span "3F IMMOBILIERE - 413FIMMO" at bounding box center [776, 88] width 179 height 12
click at [712, 86] on span "3F IMMOBILIERE - 413FIMMO" at bounding box center [776, 88] width 179 height 12
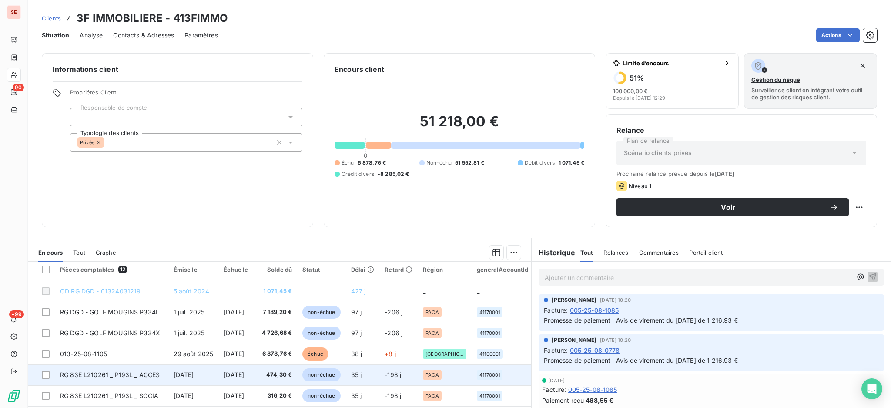
scroll to position [58, 0]
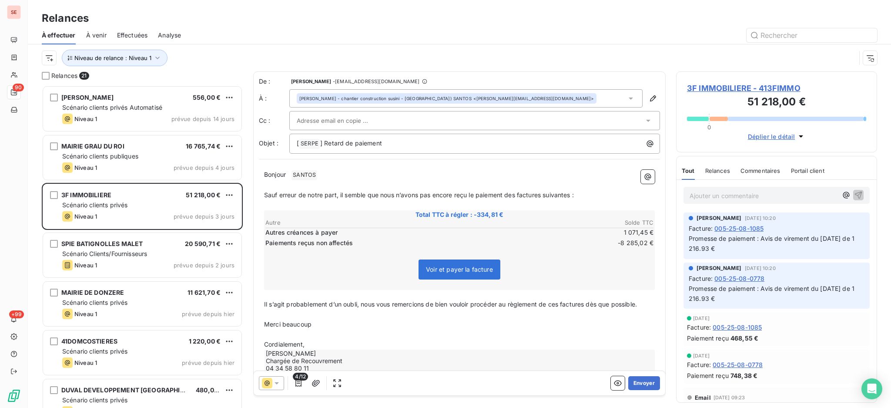
scroll to position [314, 192]
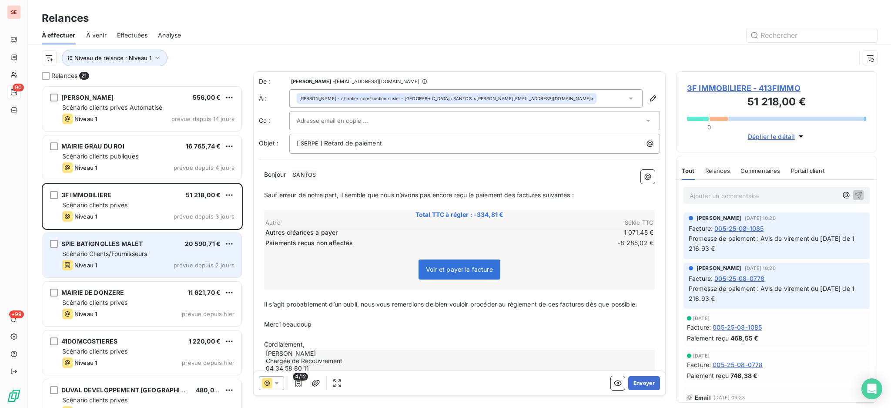
click at [85, 258] on div "Scénario Clients/Fournisseurs" at bounding box center [148, 253] width 172 height 9
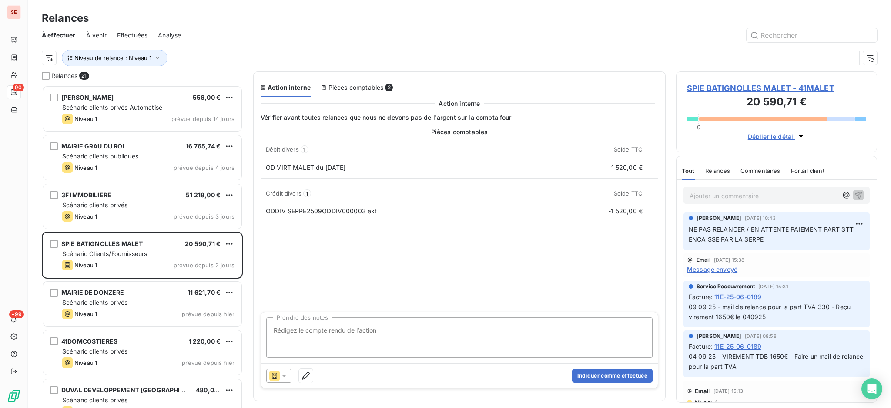
click at [788, 84] on span "SPIE BATIGNOLLES MALET - 41MALET" at bounding box center [776, 88] width 179 height 12
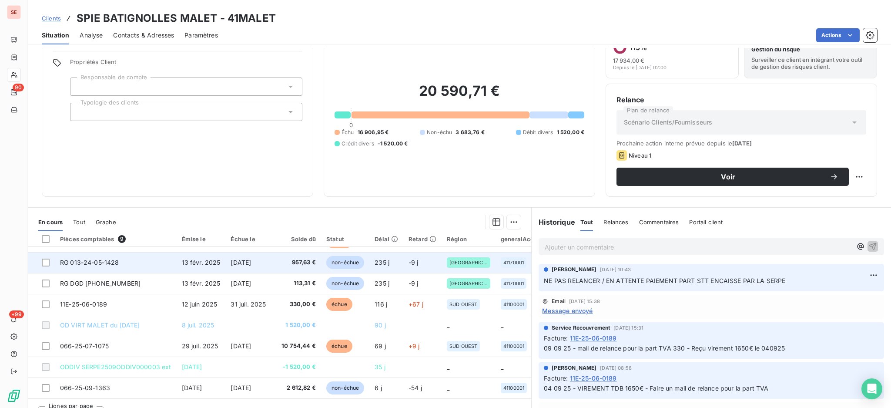
scroll to position [47, 0]
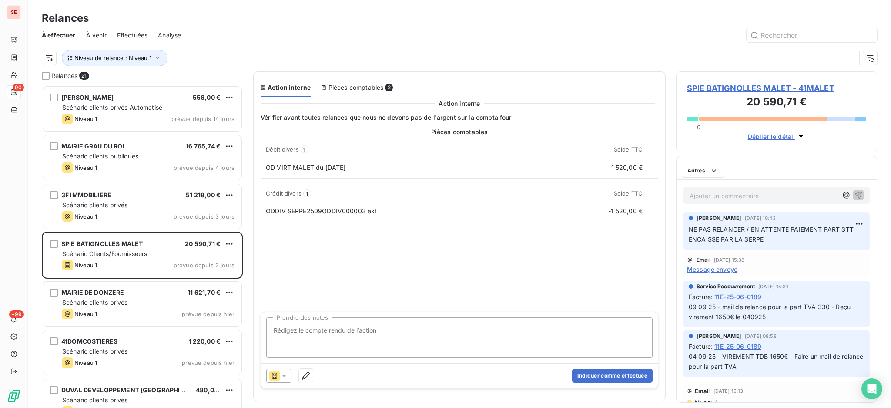
scroll to position [314, 192]
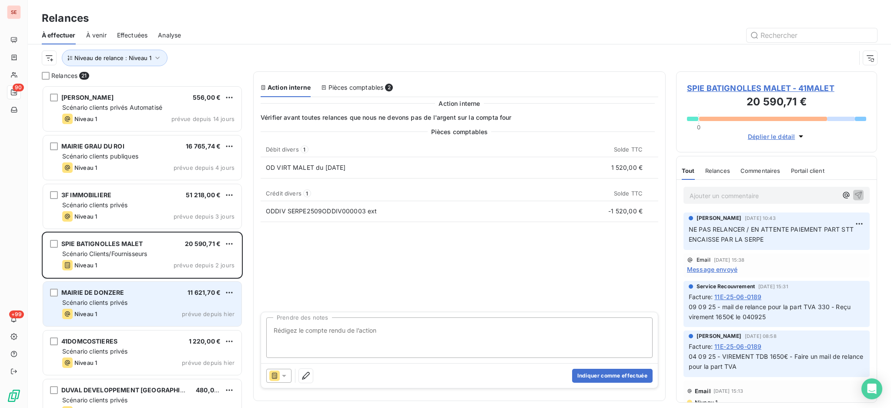
click at [142, 316] on div "Niveau 1 prévue depuis hier" at bounding box center [148, 313] width 172 height 10
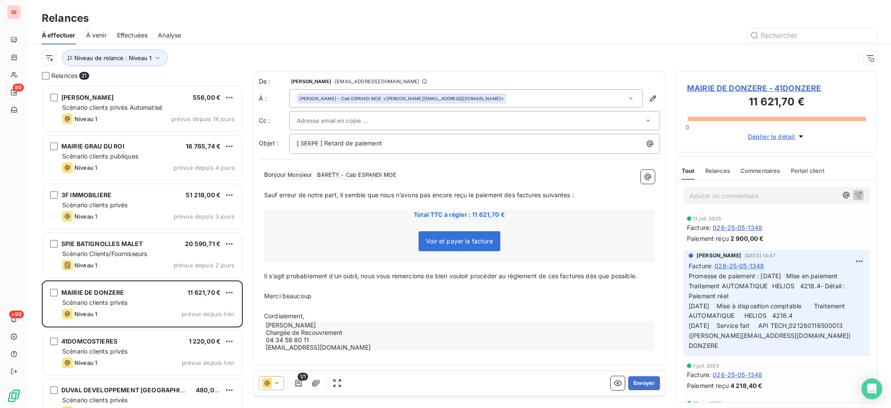
click at [791, 90] on span "MAIRIE DE DONZERE - 41DONZERE" at bounding box center [776, 88] width 179 height 12
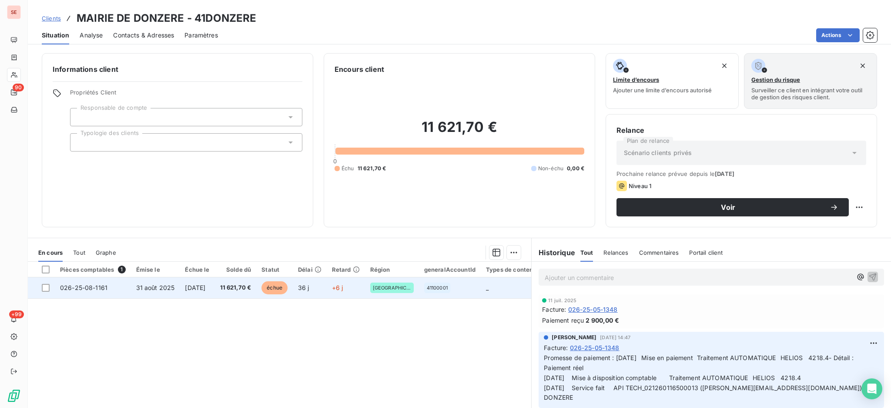
click at [248, 291] on span "11 621,70 €" at bounding box center [235, 287] width 31 height 9
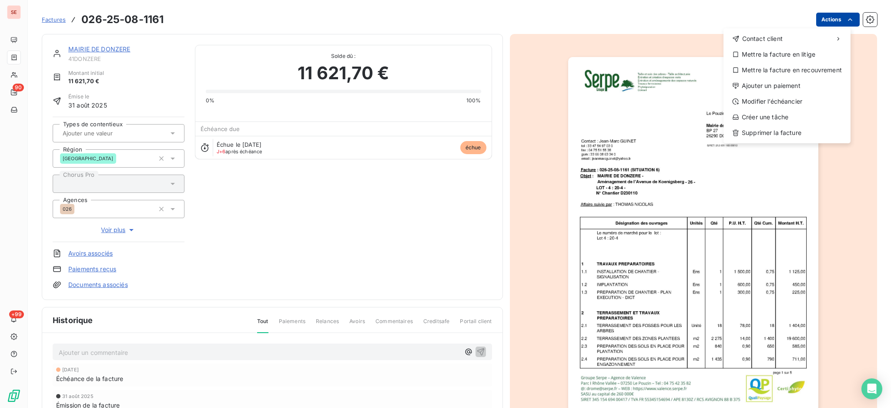
click at [821, 18] on html "SE 90 +99 Factures 026-25-08-1161 Actions Contact client Mettre la facture en l…" at bounding box center [445, 204] width 891 height 408
click at [797, 84] on div "Ajouter un paiement" at bounding box center [787, 86] width 120 height 14
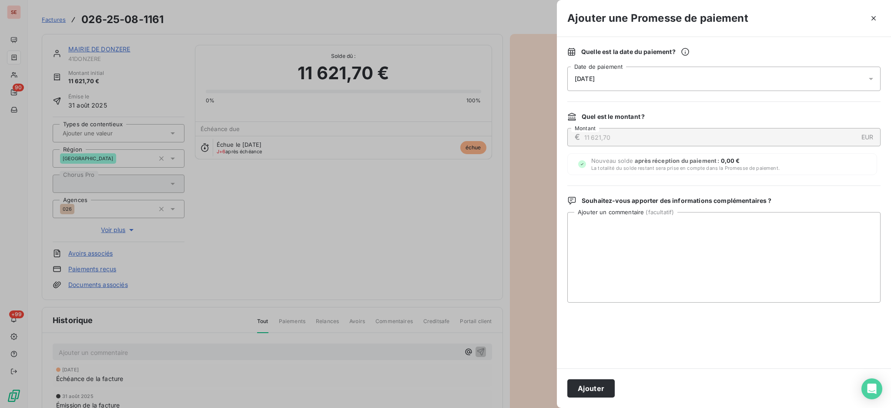
click at [871, 80] on icon at bounding box center [871, 78] width 9 height 9
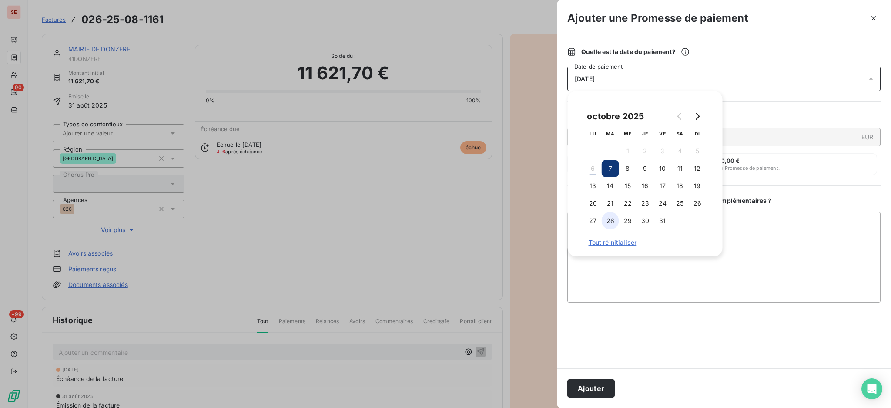
click at [612, 221] on button "28" at bounding box center [610, 220] width 17 height 17
click at [732, 233] on textarea "Ajouter un commentaire ( facultatif )" at bounding box center [723, 257] width 313 height 90
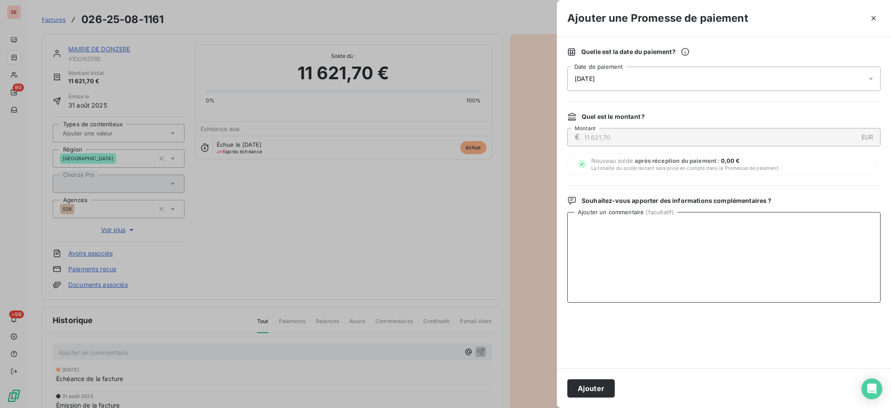
paste textarea "03/10/2025 Mise à disposition comptable Traitement AUTOMATIQUE HELIOS 11621.7"
type textarea "03/10/2025 Mise à disposition comptable Traitement AUTOMATIQUE HELIOS 11621.7"
click at [586, 392] on button "Ajouter" at bounding box center [590, 388] width 47 height 18
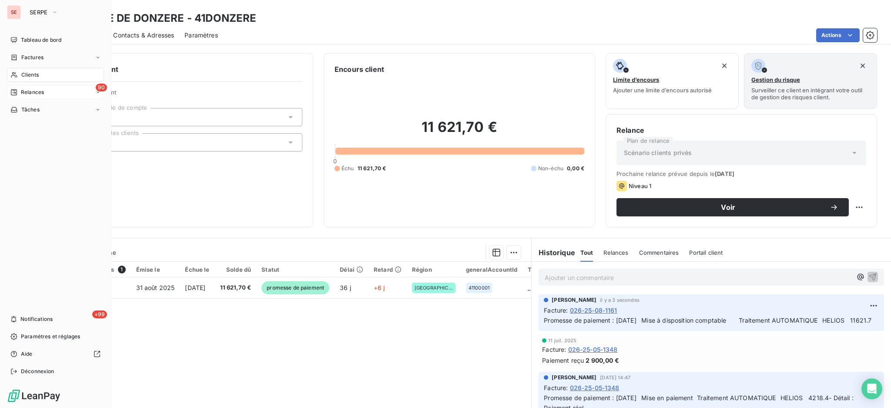
click at [30, 92] on span "Relances" at bounding box center [32, 92] width 23 height 8
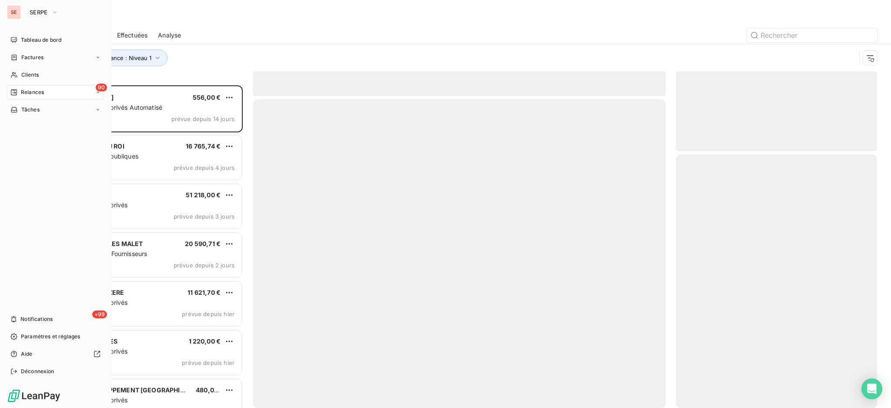
scroll to position [314, 192]
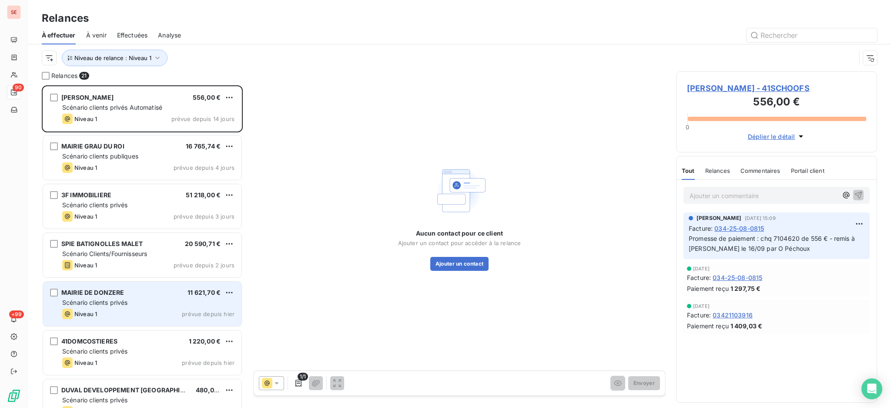
click at [115, 297] on div "MAIRIE DE DONZERE 11 621,70 € Scénario clients privés Niveau 1 prévue depuis hi…" at bounding box center [142, 303] width 198 height 44
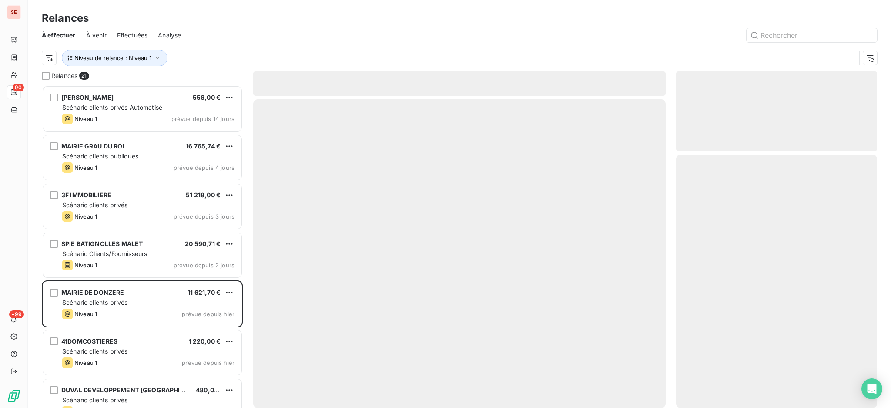
scroll to position [314, 192]
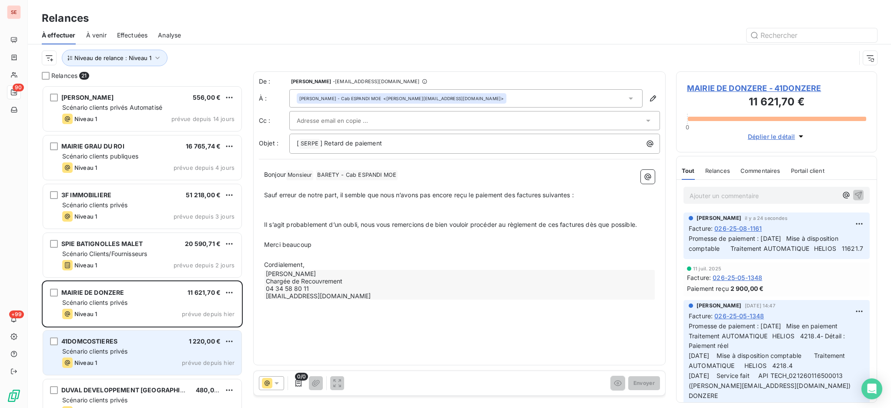
click at [120, 347] on span "Scénario clients privés" at bounding box center [94, 350] width 65 height 7
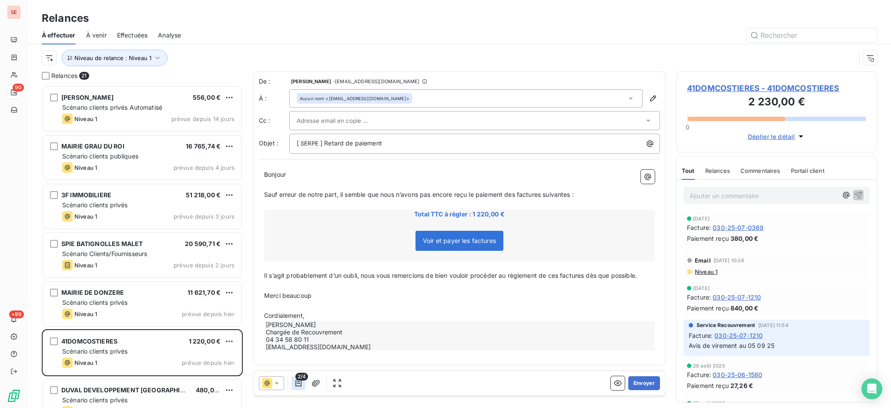
click at [298, 384] on icon "button" at bounding box center [298, 383] width 9 height 9
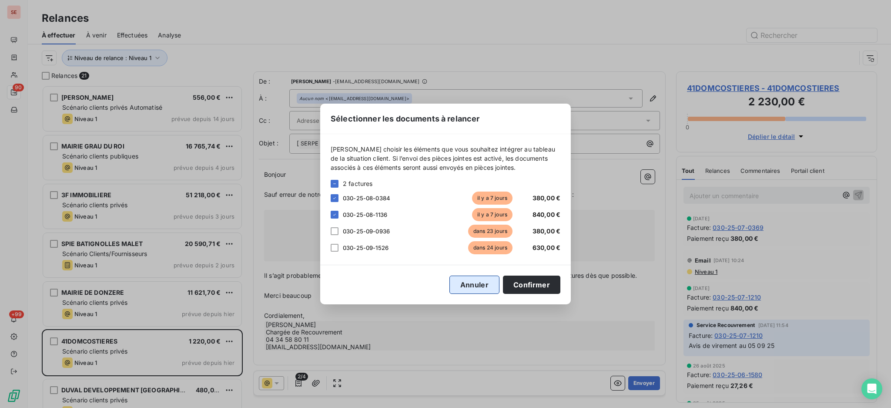
click at [467, 284] on button "Annuler" at bounding box center [474, 284] width 50 height 18
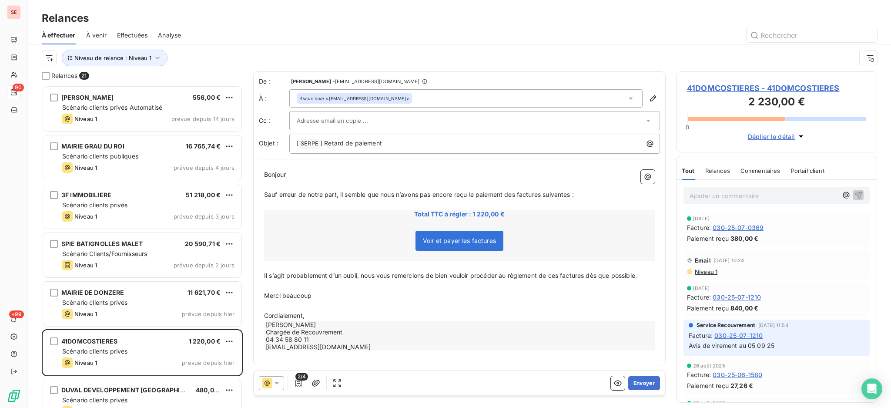
click at [796, 88] on span "41DOMCOSTIERES - 41DOMCOSTIERES" at bounding box center [776, 88] width 179 height 12
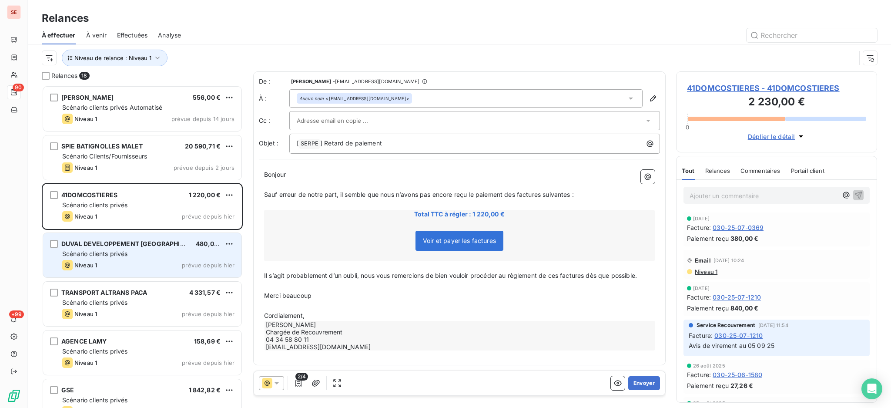
click at [137, 257] on div "Scénario clients privés" at bounding box center [148, 253] width 172 height 9
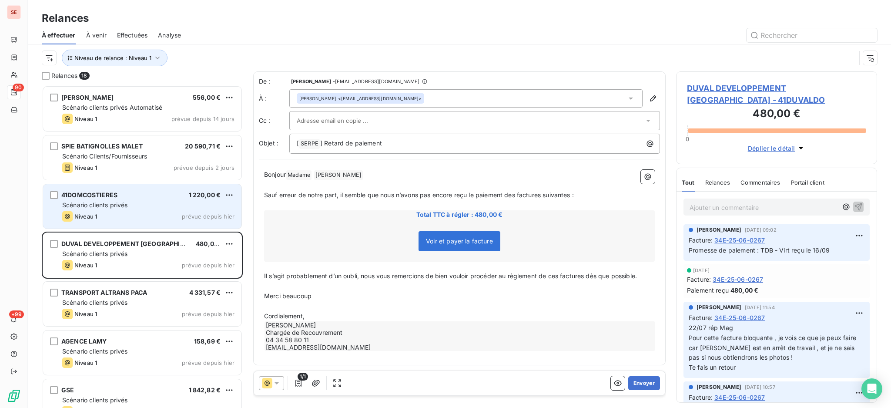
click at [150, 211] on div "41DOMCOSTIERES 1 220,00 € Scénario clients privés Niveau 1 prévue depuis hier" at bounding box center [142, 206] width 198 height 44
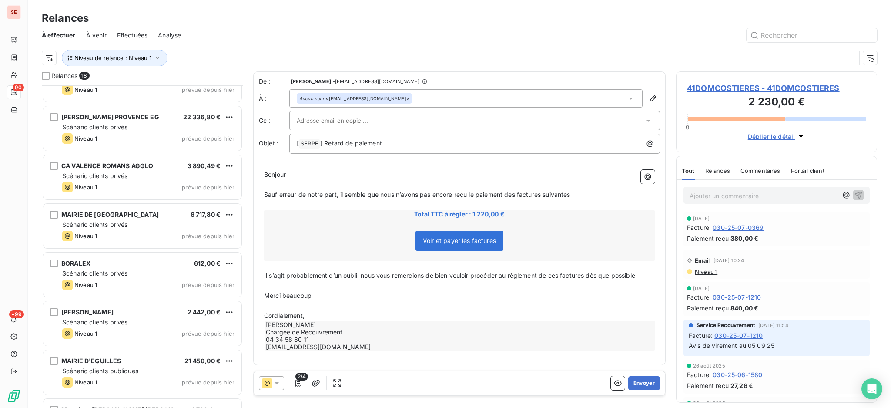
scroll to position [555, 0]
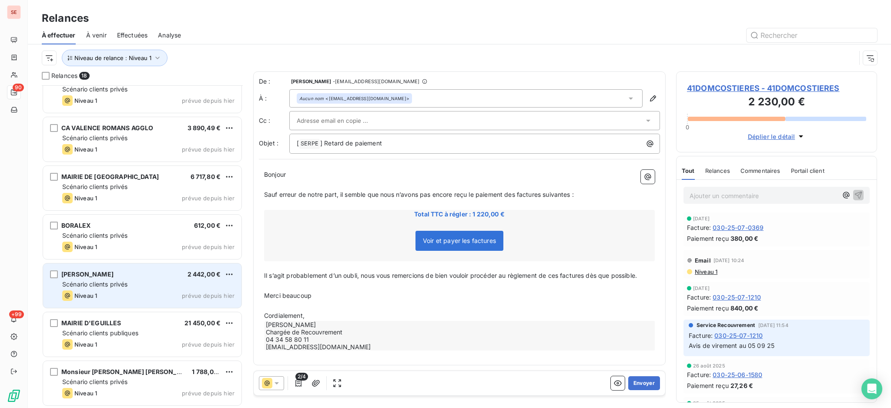
click at [176, 291] on div "Niveau 1 prévue depuis hier" at bounding box center [148, 295] width 172 height 10
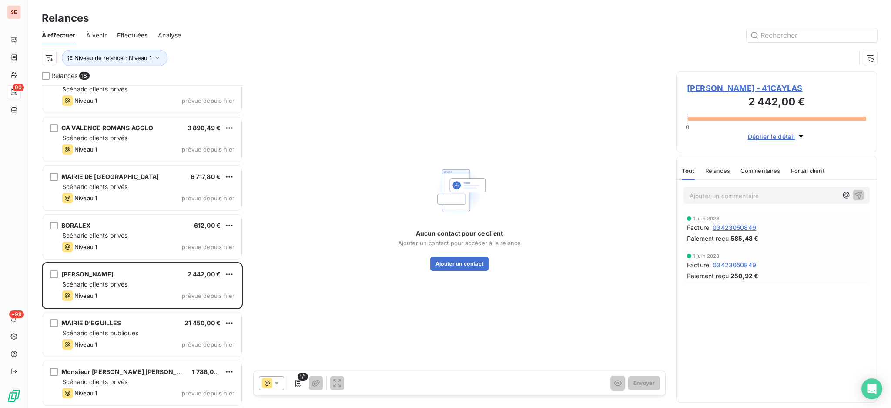
click at [728, 81] on div "MME SIMONE CAYLA - 41CAYLAS 2 442,00 € 0 Déplier le détail" at bounding box center [776, 111] width 201 height 81
click at [724, 84] on span "MME SIMONE CAYLA - 41CAYLAS" at bounding box center [776, 88] width 179 height 12
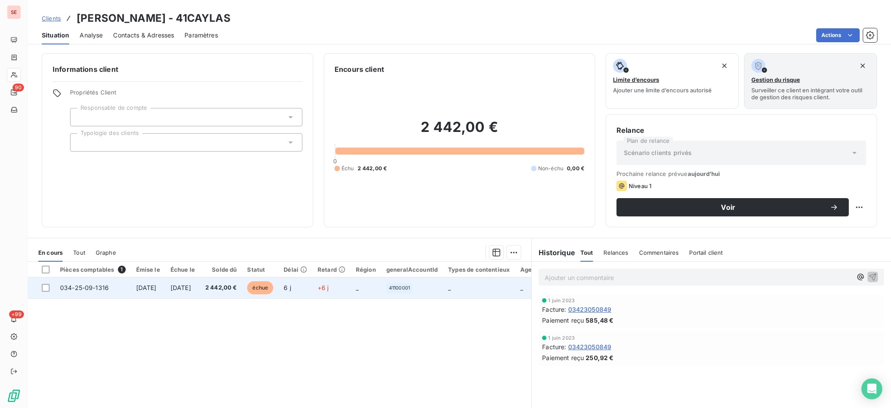
click at [148, 287] on span "30 sept. 2025" at bounding box center [146, 287] width 20 height 7
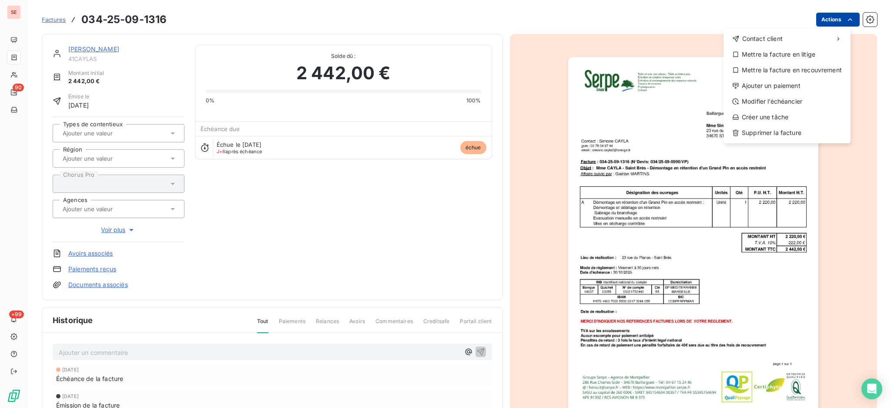
click at [830, 19] on html "SE 90 +99 Factures 034-25-09-1316 Actions Contact client Mettre la facture en l…" at bounding box center [445, 204] width 891 height 408
click at [811, 97] on div "Modifier l’échéancier" at bounding box center [787, 101] width 120 height 14
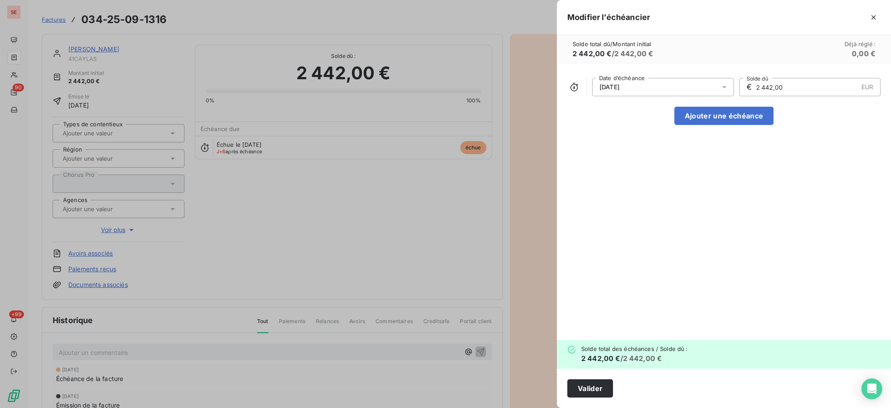
click at [725, 87] on icon at bounding box center [724, 87] width 9 height 9
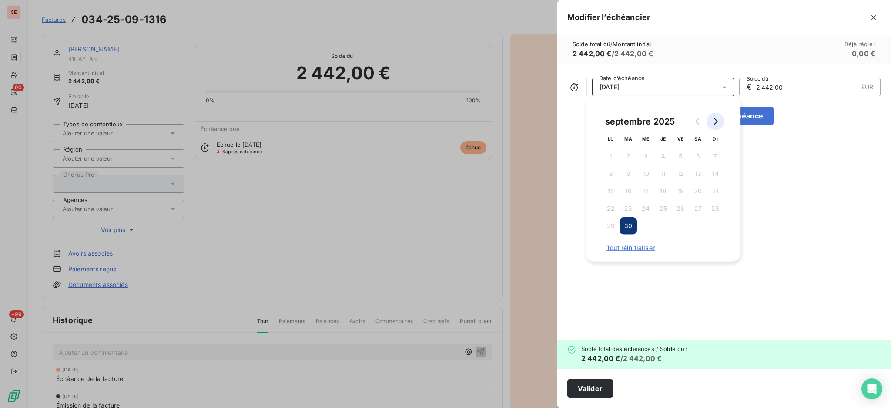
click at [714, 122] on icon "Go to next month" at bounding box center [715, 121] width 7 height 7
click at [681, 226] on button "31" at bounding box center [680, 225] width 17 height 17
click at [580, 385] on button "Valider" at bounding box center [590, 388] width 46 height 18
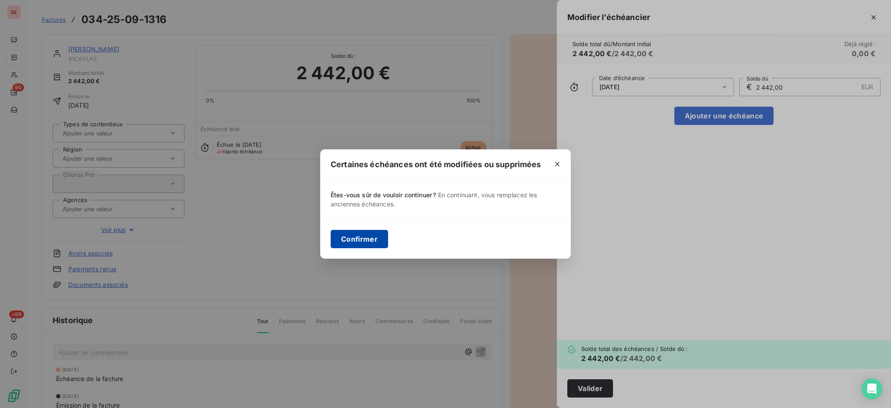
click at [364, 239] on button "Confirmer" at bounding box center [359, 239] width 57 height 18
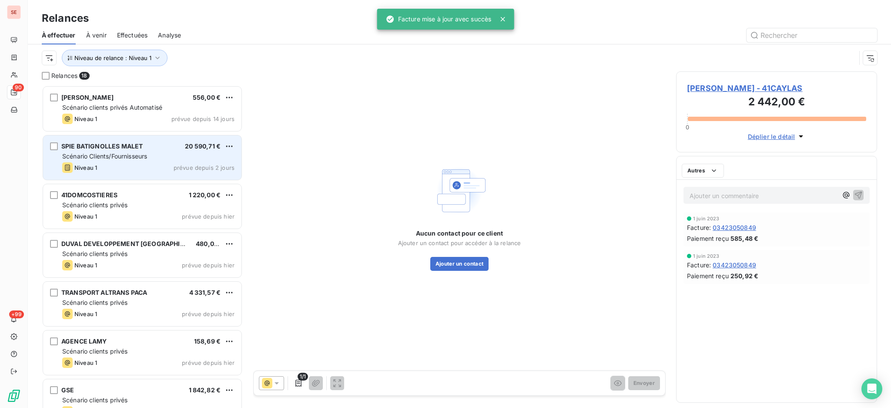
scroll to position [314, 192]
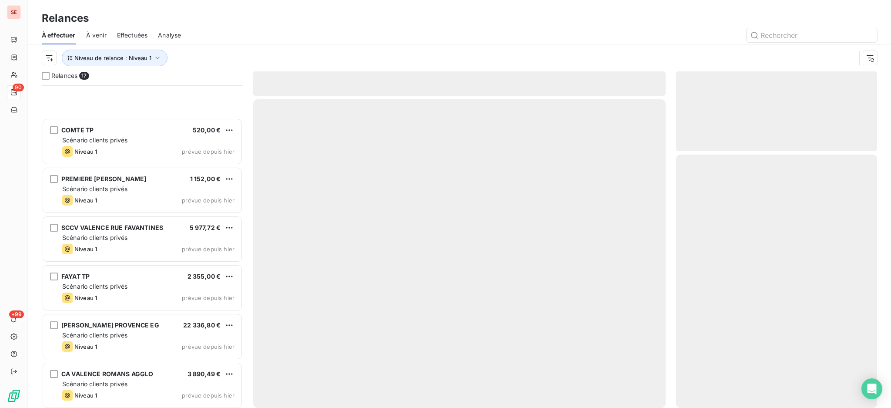
scroll to position [506, 0]
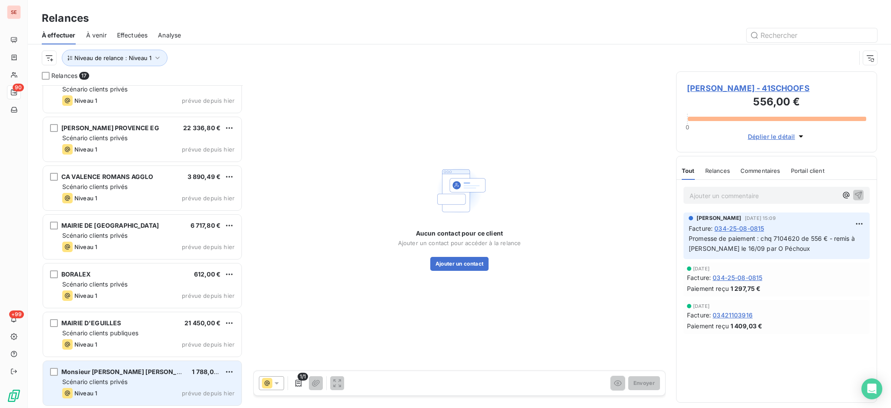
click at [122, 379] on span "Scénario clients privés" at bounding box center [94, 381] width 65 height 7
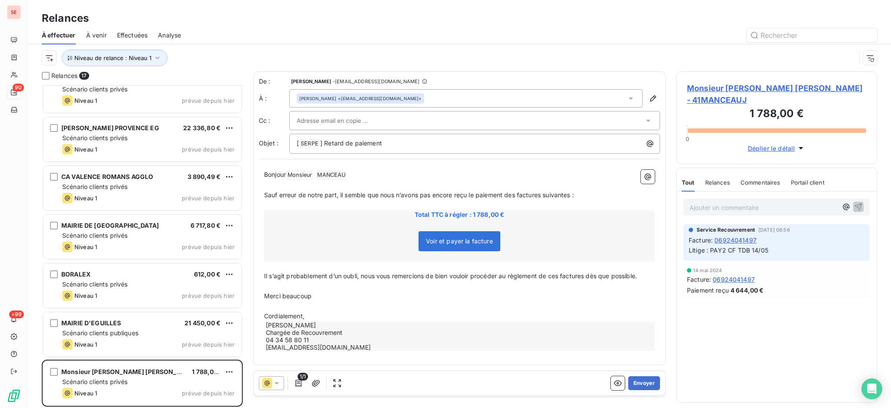
click at [707, 87] on span "Monsieur MANCEAU JULIEN - 41MANCEAUJ" at bounding box center [776, 93] width 179 height 23
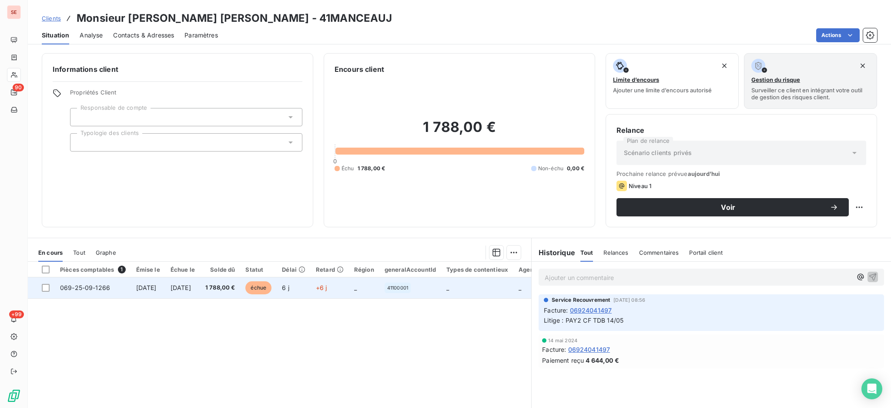
click at [148, 285] on span "30 sept. 2025" at bounding box center [146, 287] width 20 height 7
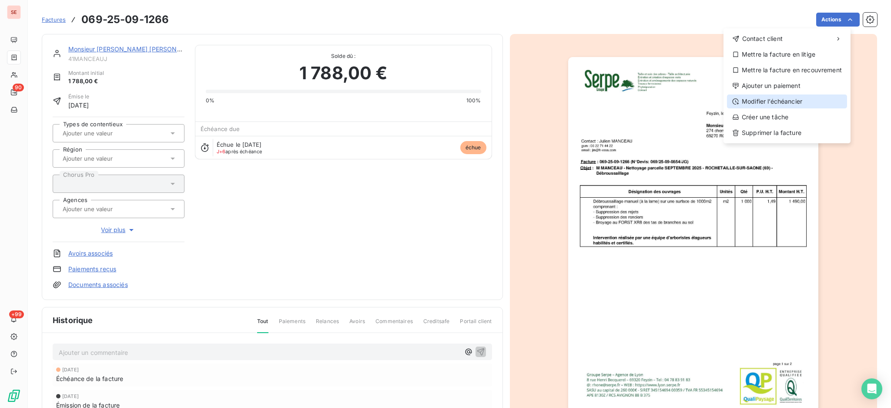
click at [797, 98] on div "Modifier l’échéancier" at bounding box center [787, 101] width 120 height 14
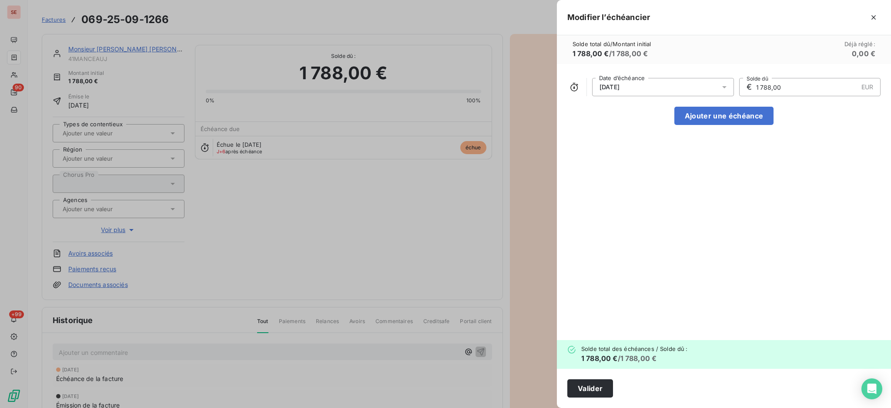
click at [726, 85] on icon at bounding box center [724, 87] width 9 height 9
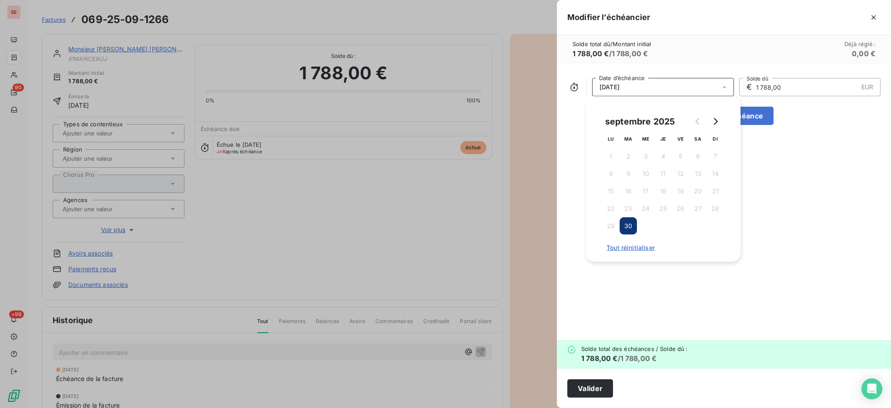
click at [724, 88] on icon at bounding box center [724, 87] width 9 height 9
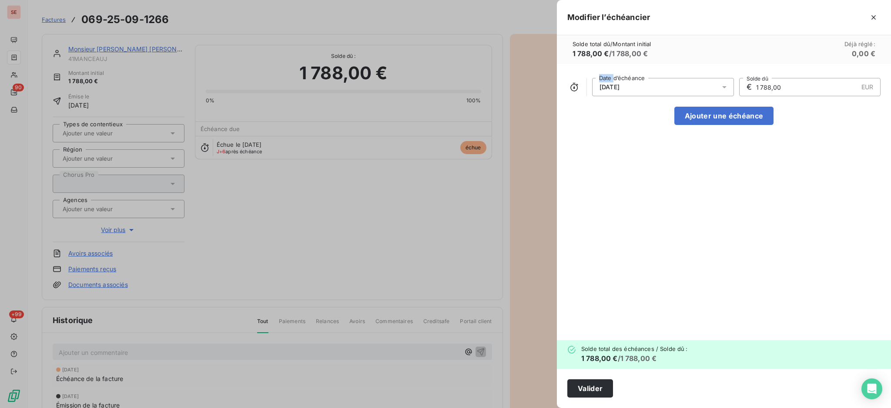
click at [724, 88] on icon at bounding box center [724, 87] width 4 height 2
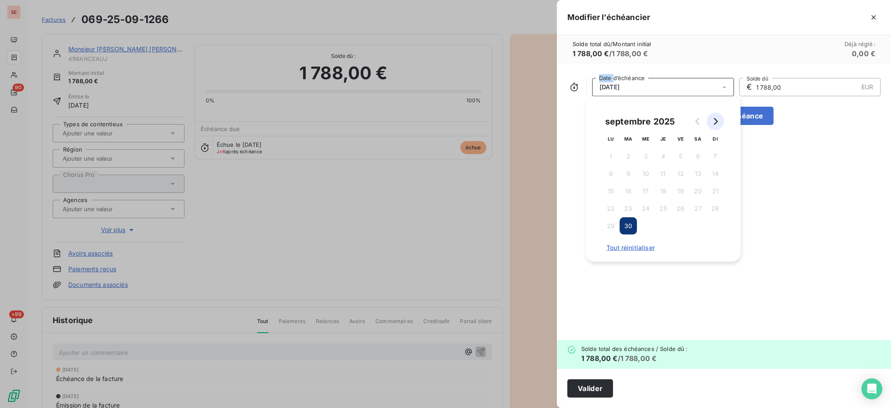
click at [714, 115] on button "Go to next month" at bounding box center [715, 121] width 17 height 17
click at [680, 226] on button "31" at bounding box center [680, 225] width 17 height 17
click at [603, 385] on button "Valider" at bounding box center [590, 388] width 46 height 18
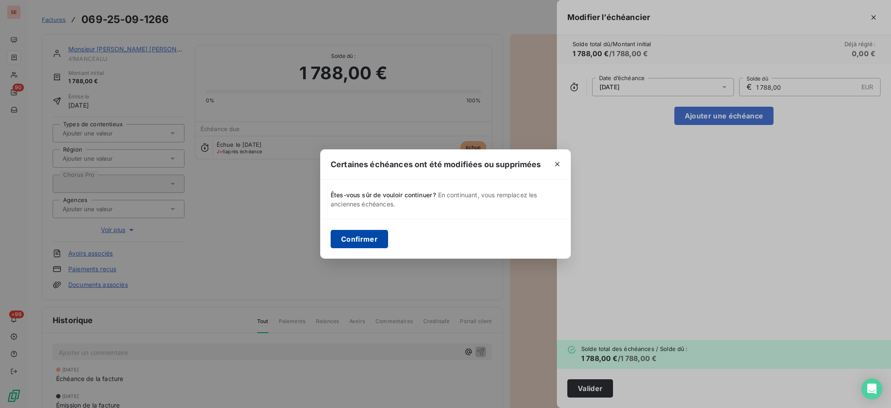
click at [374, 232] on button "Confirmer" at bounding box center [359, 239] width 57 height 18
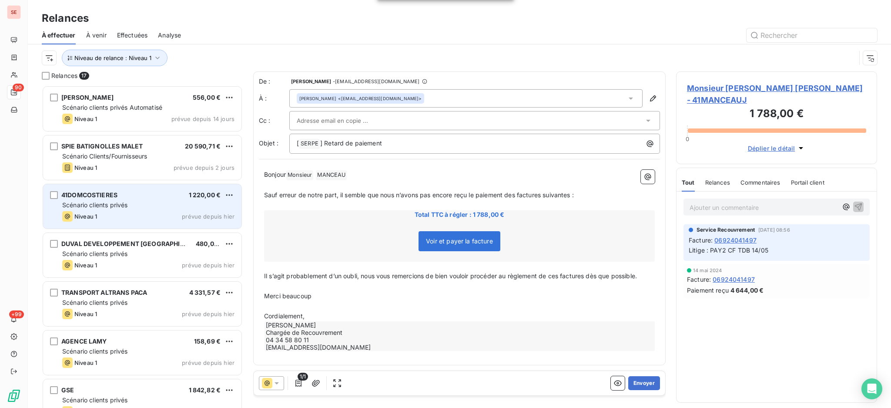
scroll to position [314, 192]
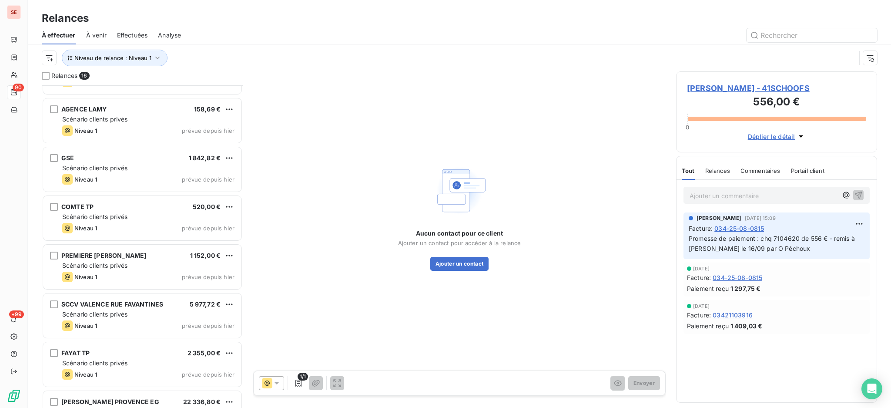
scroll to position [457, 0]
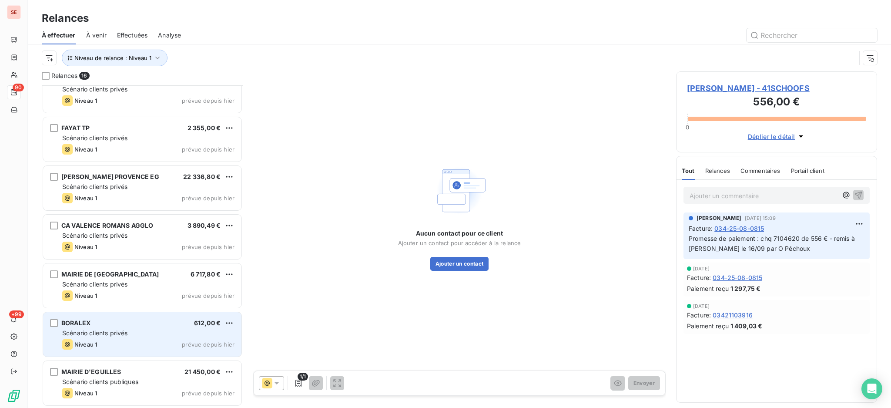
click at [127, 330] on span "Scénario clients privés" at bounding box center [94, 332] width 65 height 7
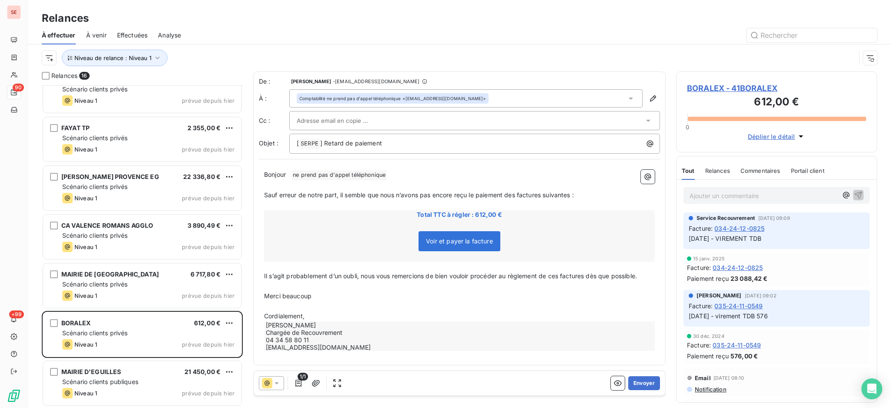
click at [714, 87] on span "BORALEX - 41BORALEX" at bounding box center [776, 88] width 179 height 12
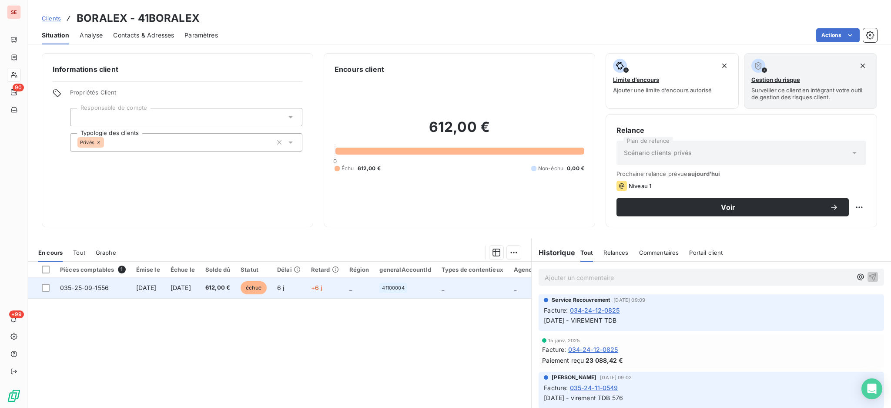
click at [200, 292] on td "30 sept. 2025" at bounding box center [182, 287] width 35 height 21
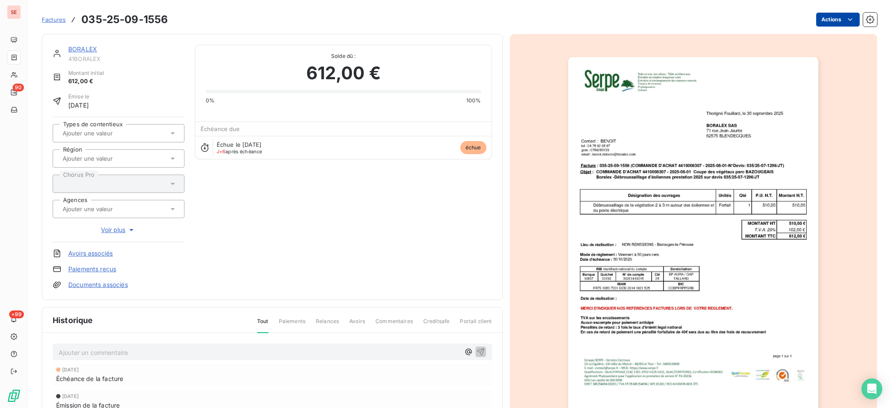
click at [826, 18] on html "SE 90 +99 Factures 035-25-09-1556 Actions BORALEX 41BORALEX Montant initial 612…" at bounding box center [445, 204] width 891 height 408
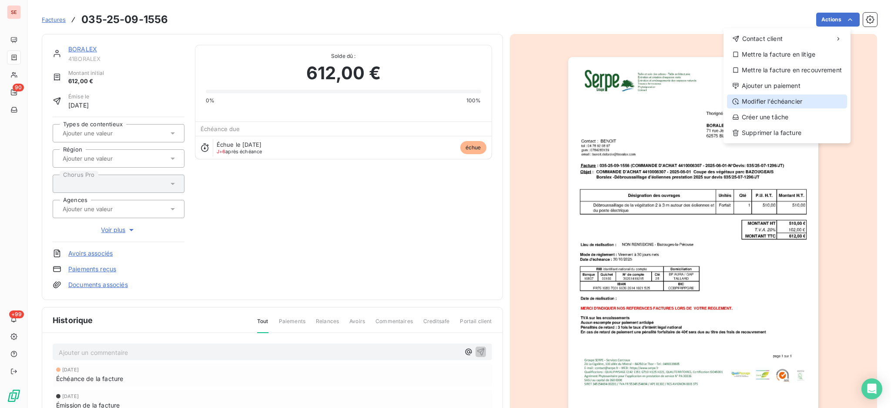
click at [792, 102] on div "Modifier l’échéancier" at bounding box center [787, 101] width 120 height 14
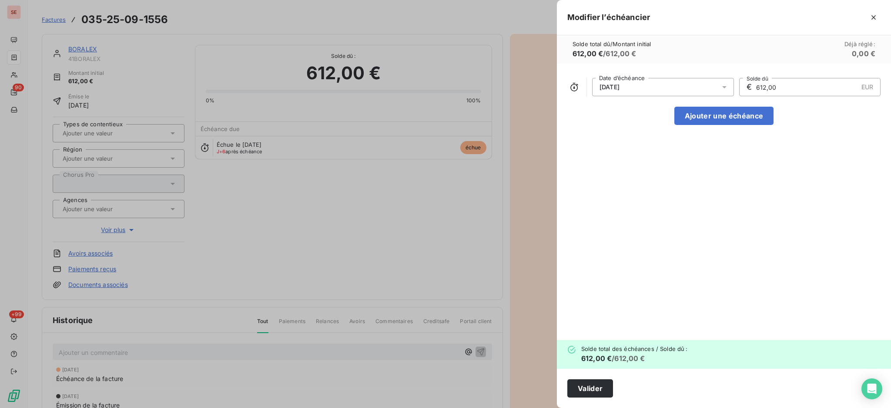
click at [722, 86] on icon at bounding box center [724, 87] width 4 height 2
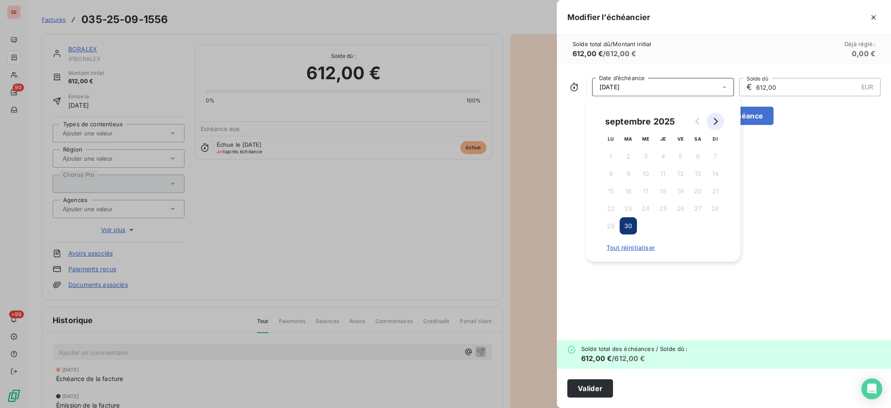
click at [719, 123] on button "Go to next month" at bounding box center [715, 121] width 17 height 17
click at [677, 227] on button "31" at bounding box center [680, 225] width 17 height 17
click at [581, 390] on button "Valider" at bounding box center [590, 388] width 46 height 18
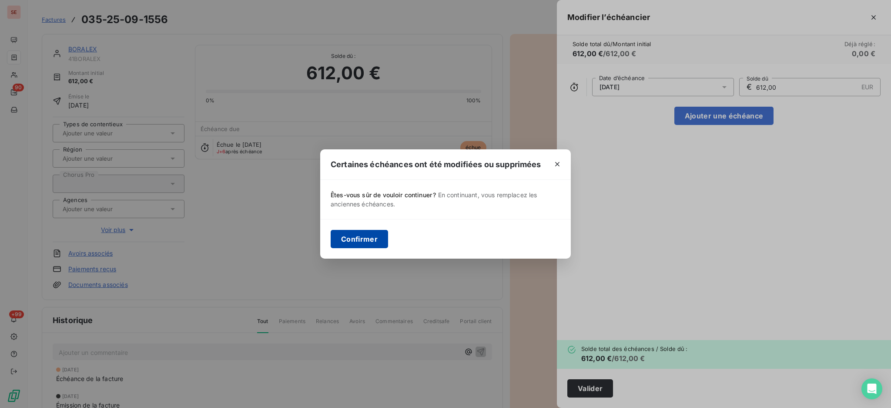
click at [361, 239] on button "Confirmer" at bounding box center [359, 239] width 57 height 18
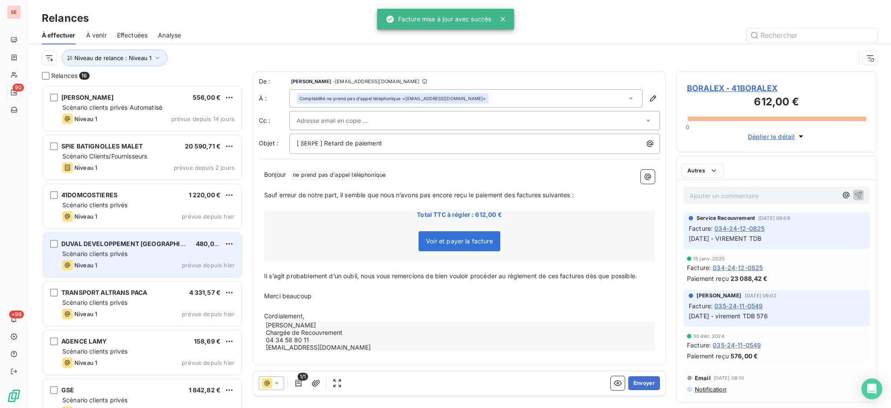
scroll to position [314, 192]
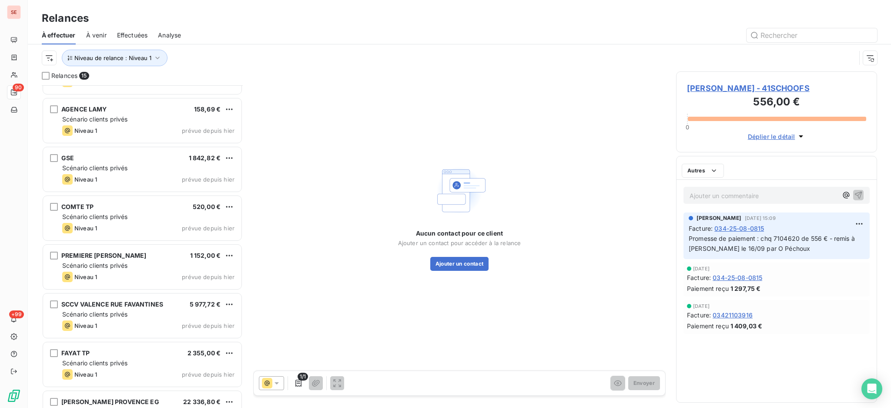
scroll to position [409, 0]
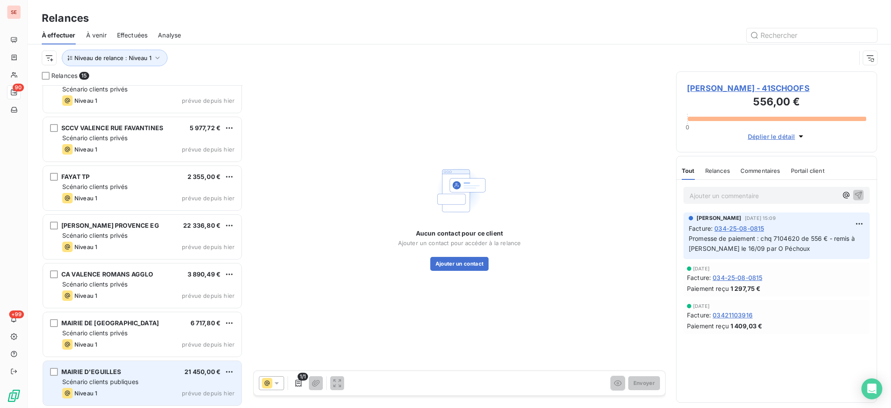
click at [131, 379] on span "Scénario clients publiques" at bounding box center [100, 381] width 76 height 7
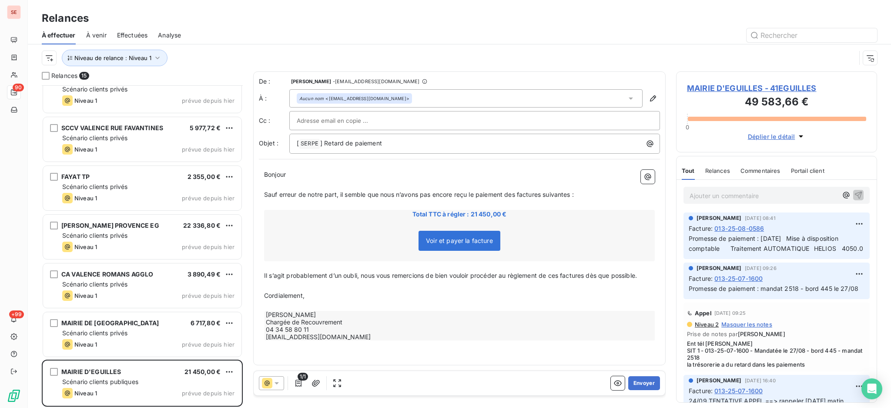
click at [749, 82] on span "MAIRIE D'EGUILLES - 41EGUILLES" at bounding box center [776, 88] width 179 height 12
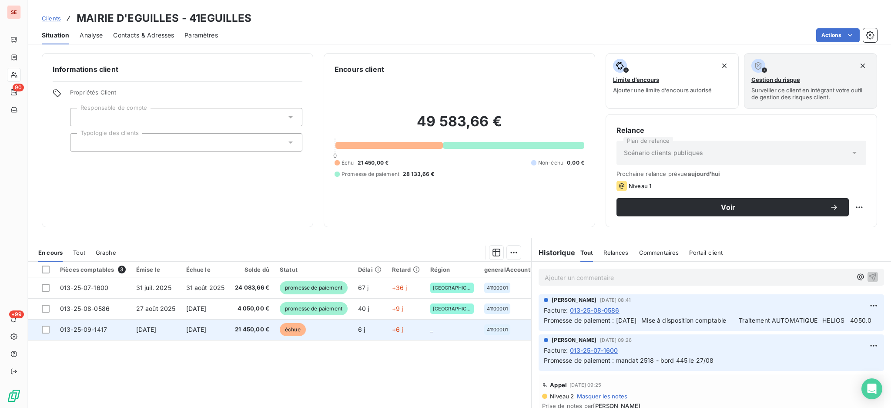
click at [111, 331] on td "013-25-09-1417" at bounding box center [93, 329] width 76 height 21
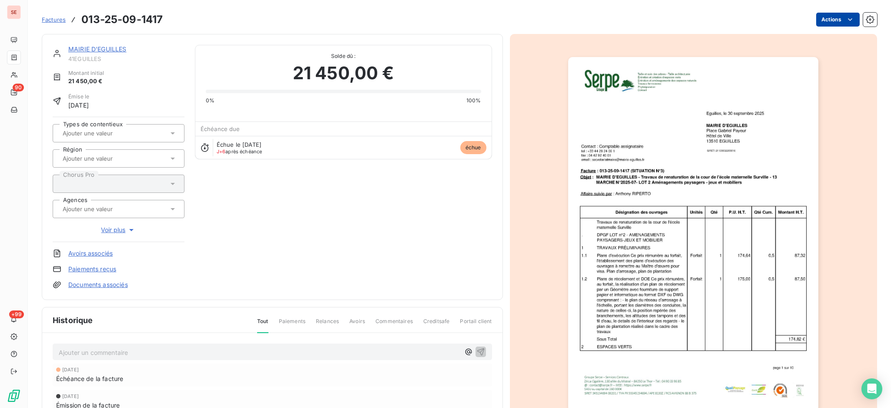
click at [830, 19] on html "SE 90 +99 Factures 013-25-09-1417 Actions MAIRIE D'EGUILLES 41EGUILLES Montant …" at bounding box center [445, 204] width 891 height 408
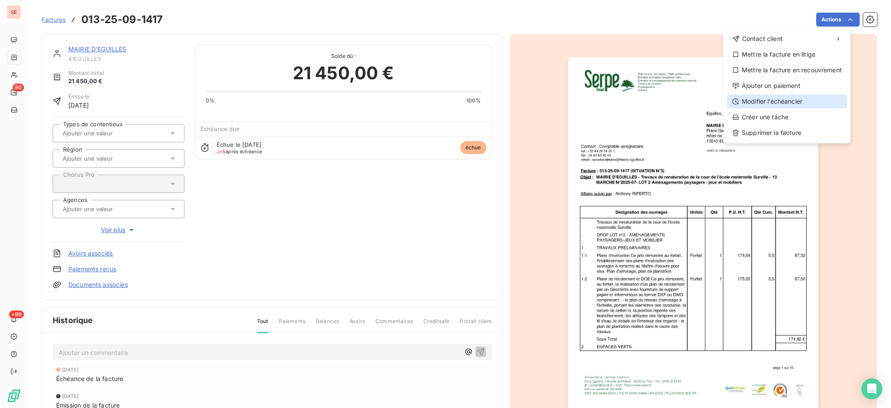
click at [808, 101] on div "Modifier l’échéancier" at bounding box center [787, 101] width 120 height 14
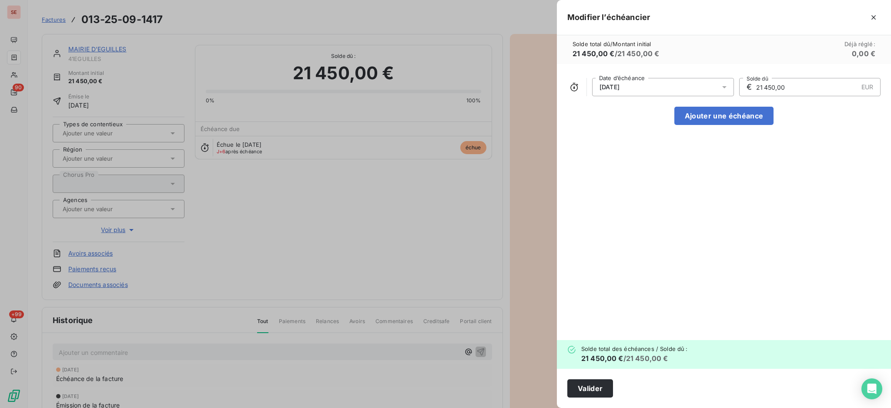
click at [727, 84] on icon at bounding box center [724, 87] width 9 height 9
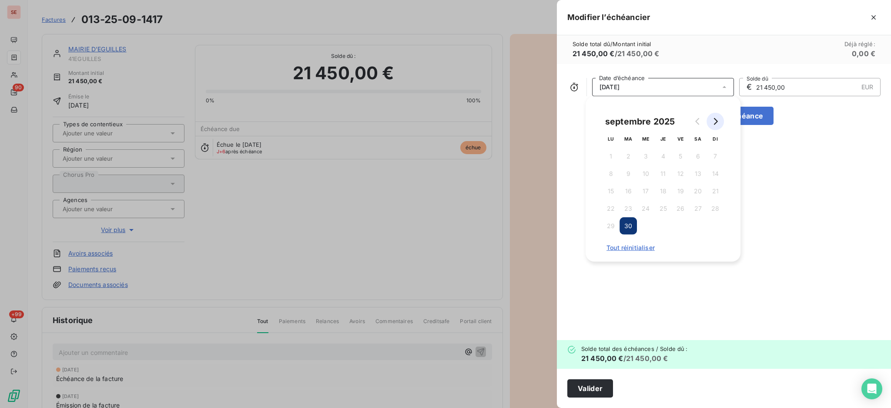
click at [717, 120] on icon "Go to next month" at bounding box center [715, 121] width 7 height 7
click at [681, 226] on button "31" at bounding box center [680, 225] width 17 height 17
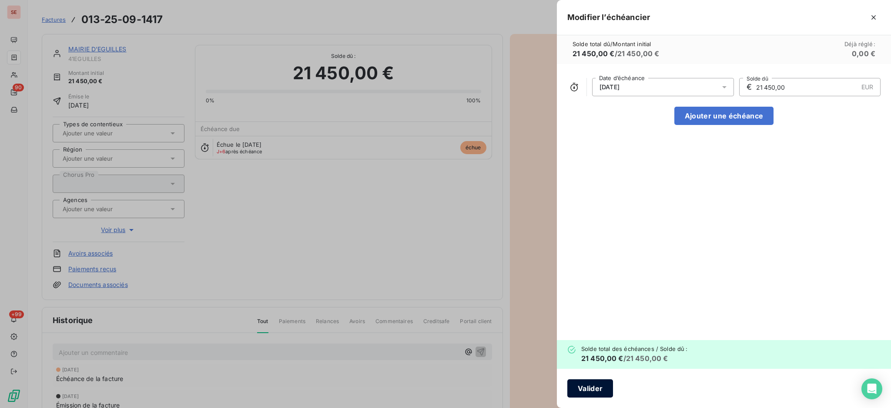
click at [596, 387] on button "Valider" at bounding box center [590, 388] width 46 height 18
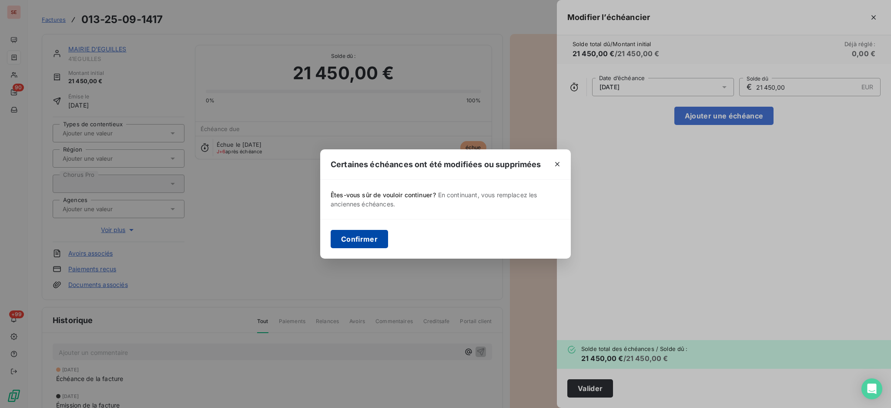
click at [370, 242] on button "Confirmer" at bounding box center [359, 239] width 57 height 18
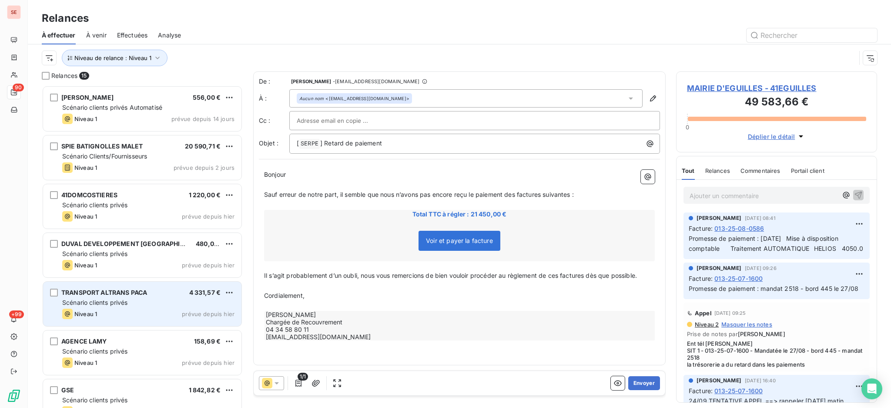
scroll to position [314, 192]
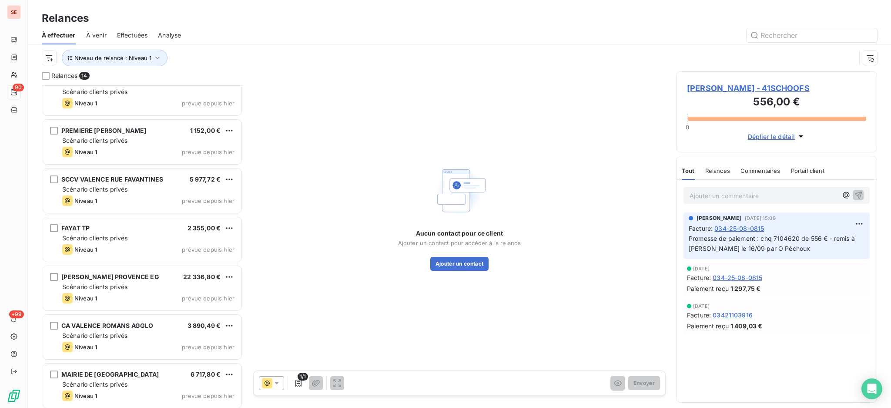
scroll to position [360, 0]
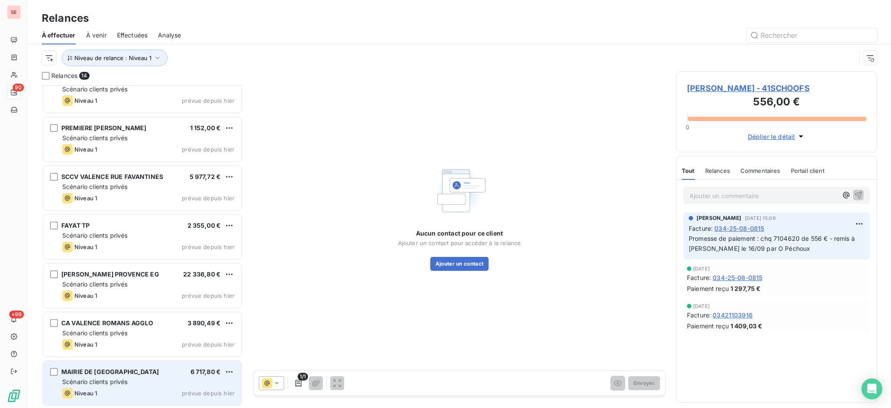
click at [141, 381] on div "Scénario clients privés" at bounding box center [148, 381] width 172 height 9
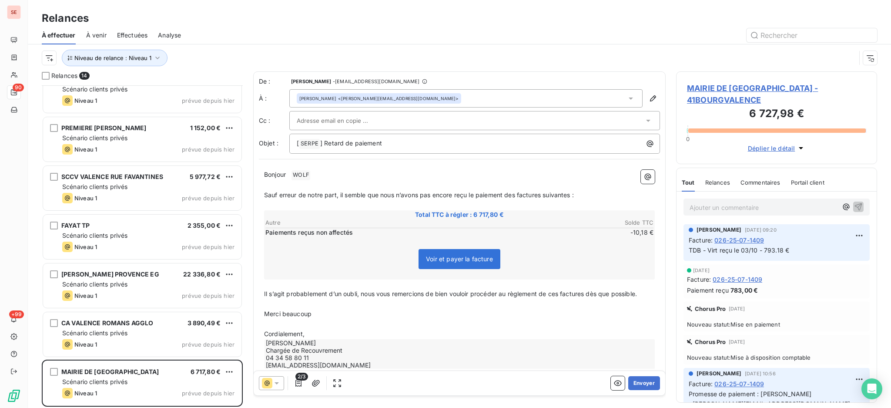
click at [745, 82] on span "MAIRIE DE BOURG LES VALENCE - 41BOURGVALENCE" at bounding box center [776, 93] width 179 height 23
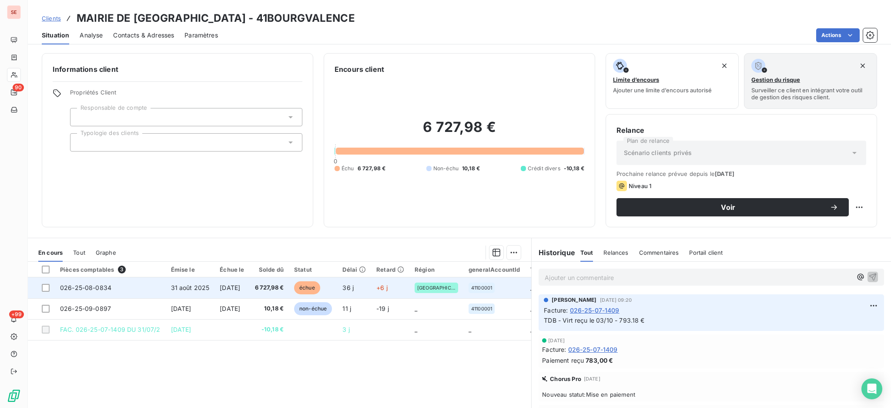
click at [133, 286] on td "026-25-08-0834" at bounding box center [110, 287] width 111 height 21
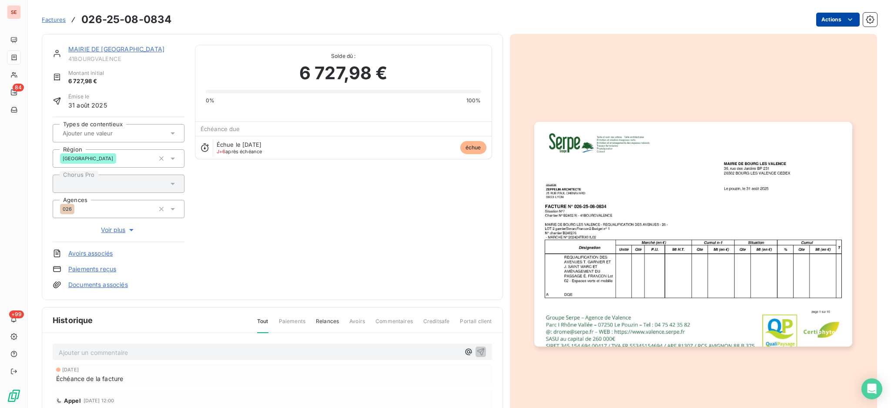
click at [825, 21] on html "SE 84 +99 Factures 026-25-08-0834 Actions MAIRIE DE BOURG LES VALENCE 41BOURGVA…" at bounding box center [445, 204] width 891 height 408
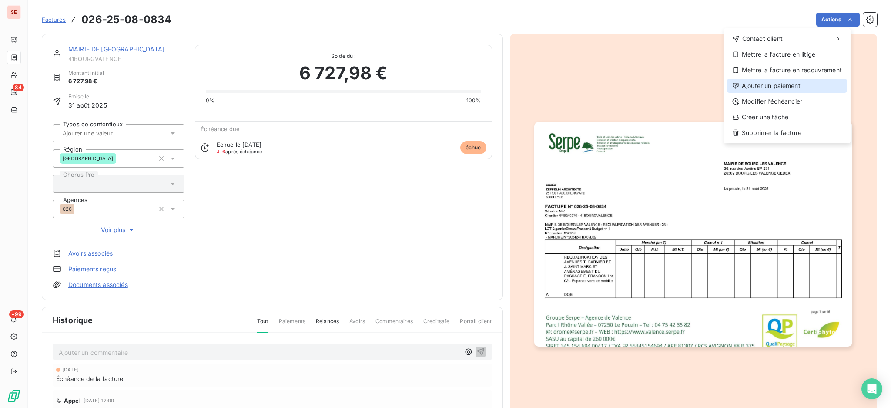
click at [761, 89] on div "Ajouter un paiement" at bounding box center [787, 86] width 120 height 14
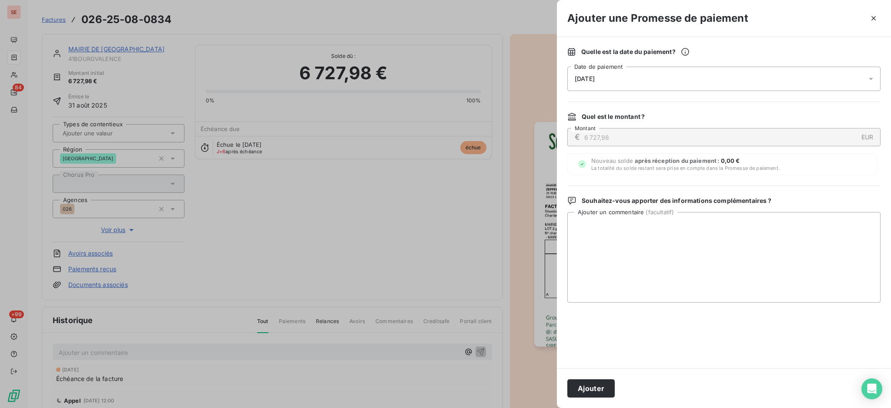
click at [869, 79] on icon at bounding box center [871, 78] width 9 height 9
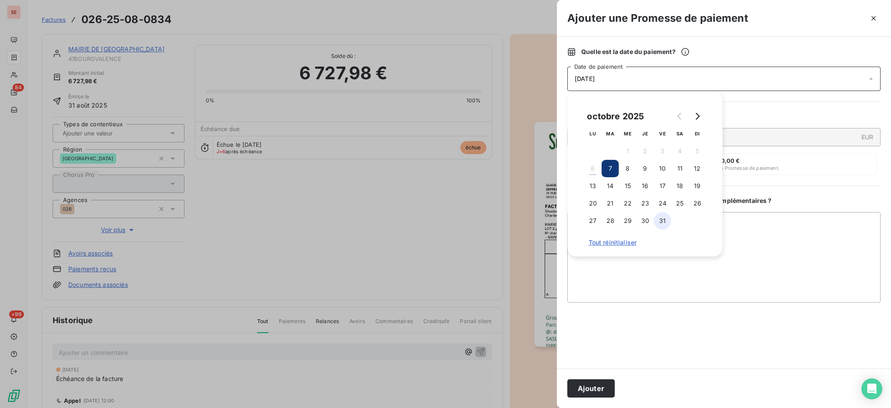
drag, startPoint x: 664, startPoint y: 204, endPoint x: 667, endPoint y: 220, distance: 16.0
click at [664, 204] on button "24" at bounding box center [662, 202] width 17 height 17
click at [748, 221] on textarea "Ajouter un commentaire ( facultatif )" at bounding box center [723, 257] width 313 height 90
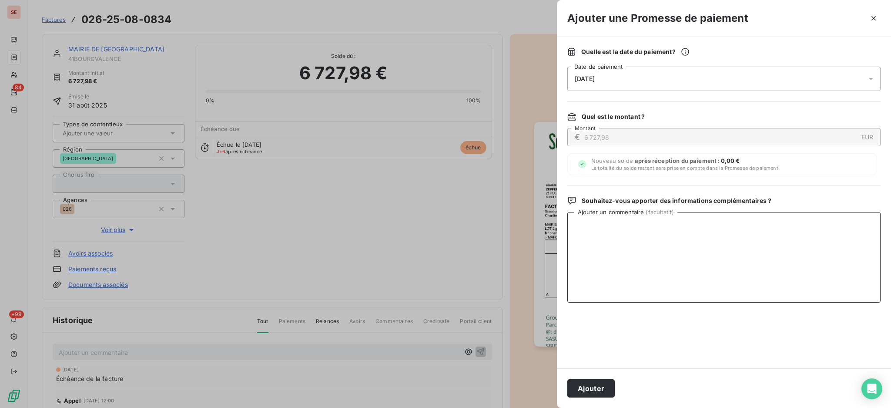
paste textarea "30/09/2025 Mandatée TECH_2_ 21260058900015 (service.financier@bourg-les-valence…"
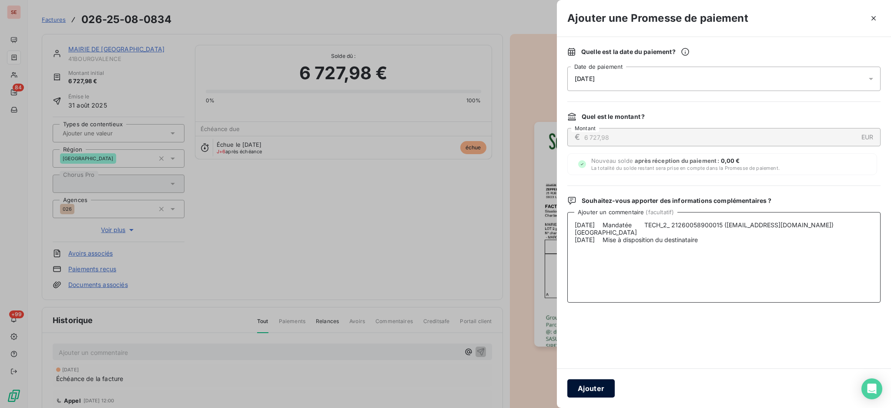
type textarea "30/09/2025 Mandatée TECH_2_ 21260058900015 (service.financier@bourg-les-valence…"
click at [583, 392] on button "Ajouter" at bounding box center [590, 388] width 47 height 18
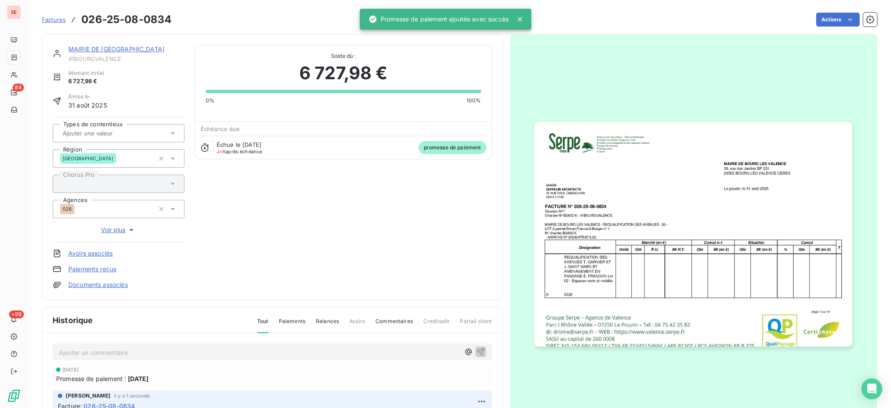
click at [94, 286] on link "Documents associés" at bounding box center [98, 284] width 60 height 9
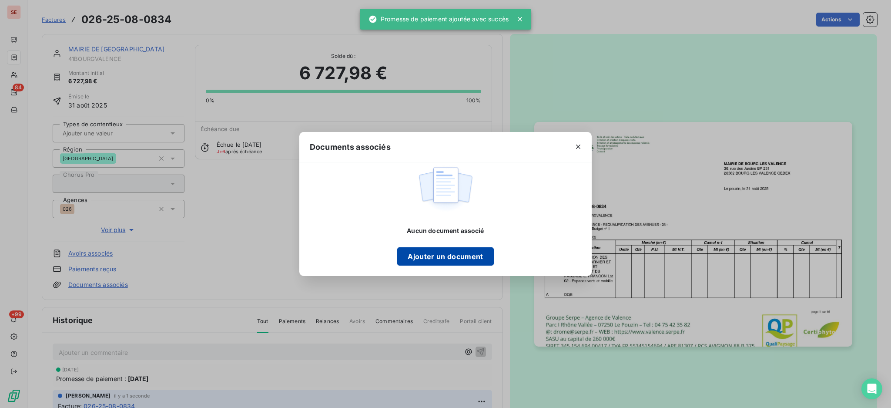
click at [451, 256] on button "Ajouter un document" at bounding box center [445, 256] width 96 height 18
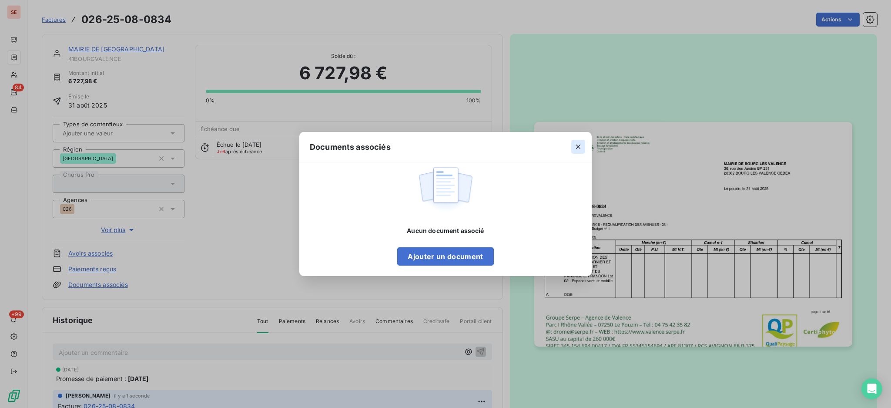
click at [578, 144] on icon "button" at bounding box center [578, 146] width 9 height 9
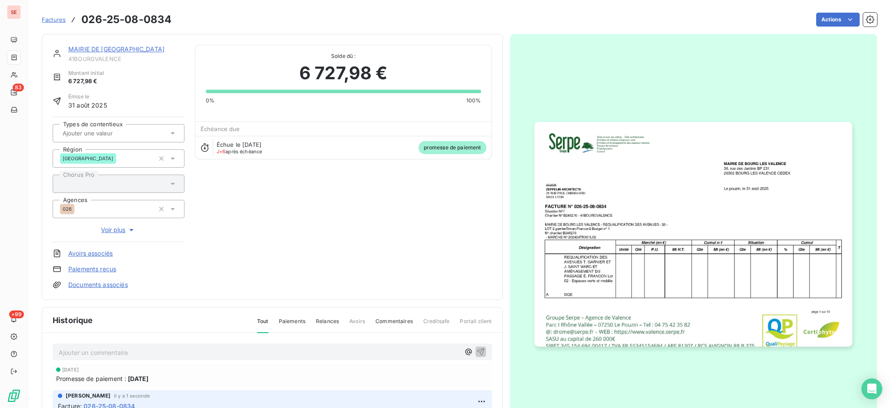
click at [116, 284] on link "Documents associés" at bounding box center [98, 284] width 60 height 9
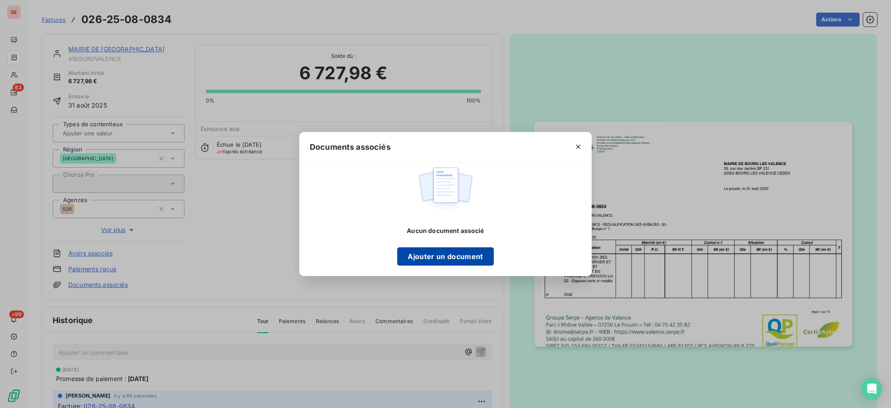
click at [426, 255] on button "Ajouter un document" at bounding box center [445, 256] width 96 height 18
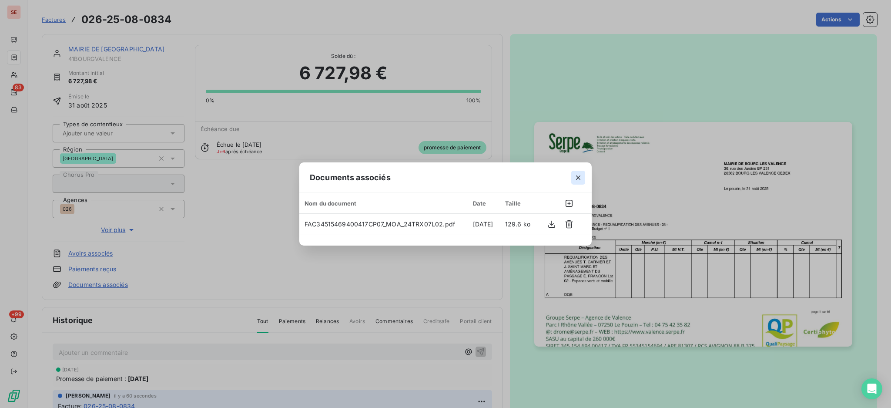
click at [581, 174] on icon "button" at bounding box center [578, 177] width 9 height 9
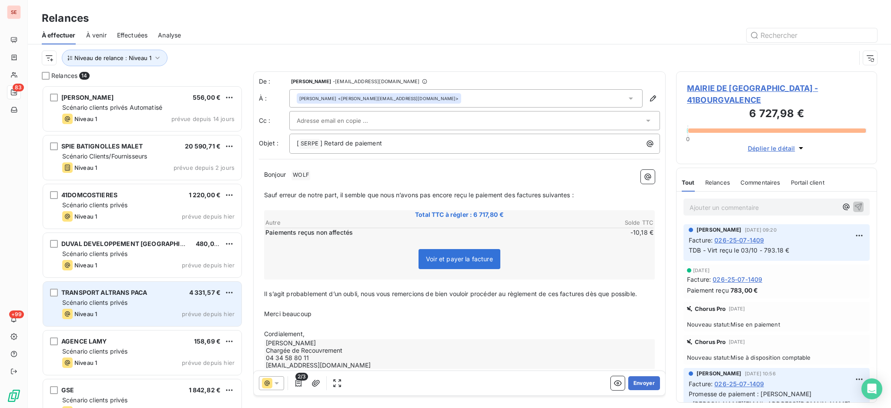
scroll to position [314, 192]
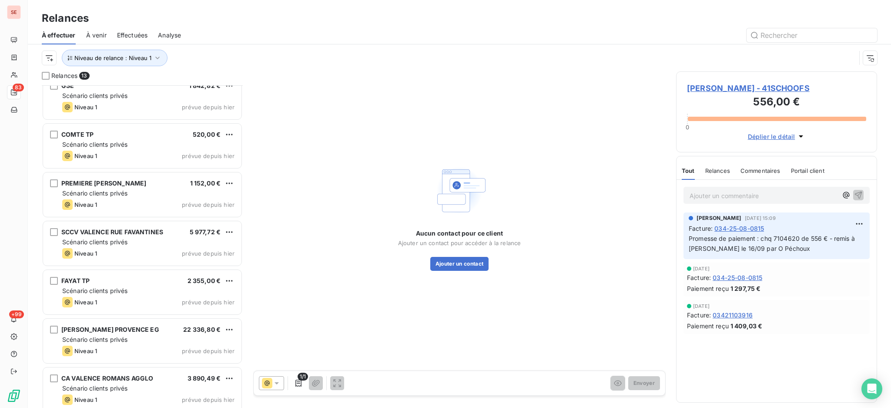
scroll to position [311, 0]
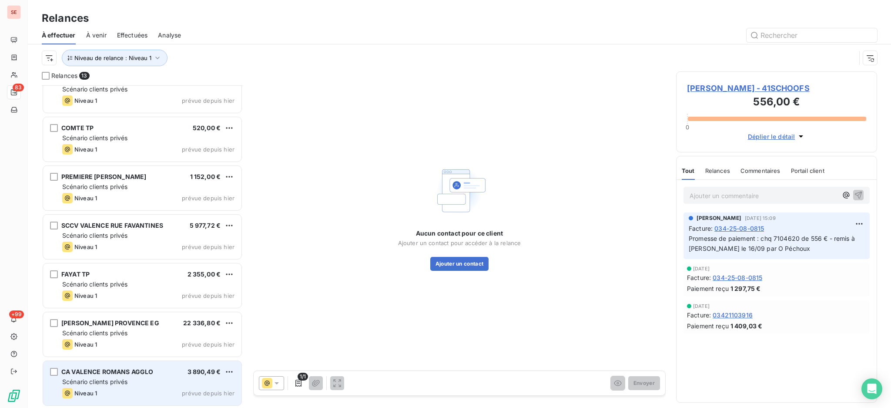
click at [108, 385] on div "Scénario clients privés" at bounding box center [148, 381] width 172 height 9
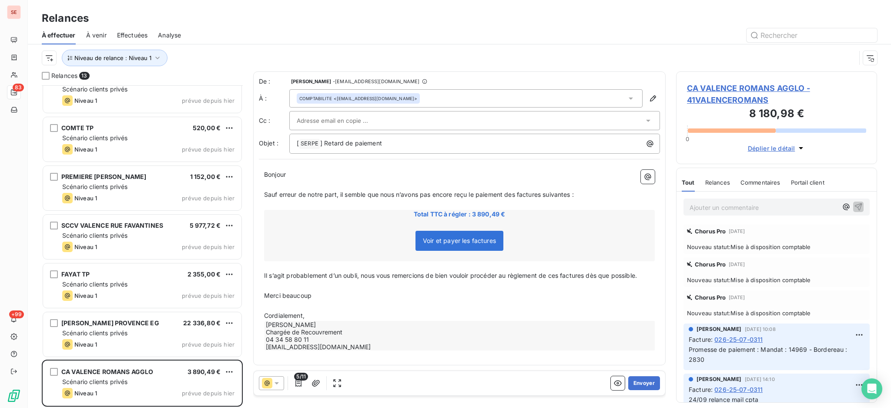
click at [718, 82] on span "CA VALENCE ROMANS AGGLO - 41VALENCEROMANS" at bounding box center [776, 93] width 179 height 23
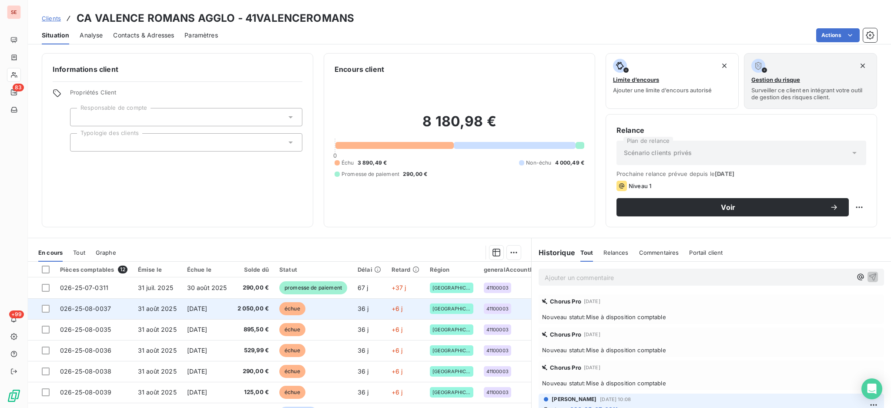
click at [224, 317] on td "30 sept. 2025" at bounding box center [207, 308] width 50 height 21
click at [178, 312] on td "31 août 2025" at bounding box center [157, 308] width 49 height 21
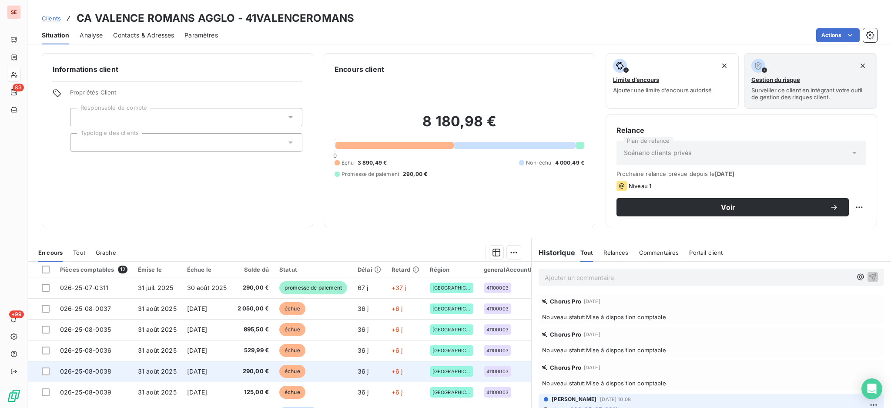
click at [197, 373] on span "30 sept. 2025" at bounding box center [197, 370] width 20 height 7
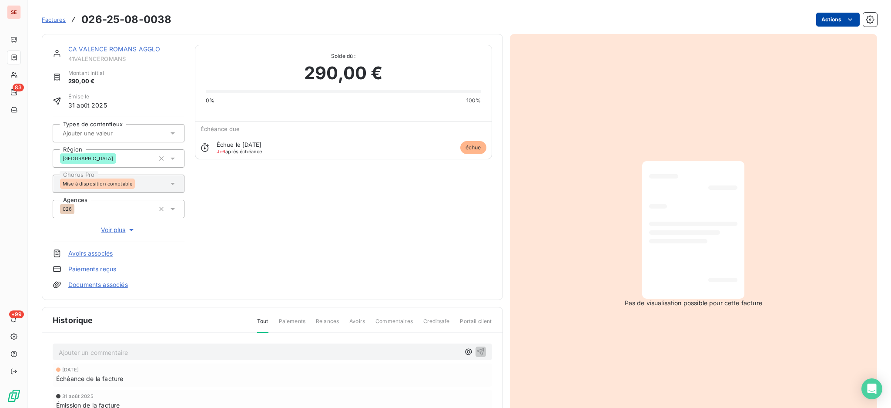
click at [815, 18] on html "SE 83 +99 Factures 026-25-08-0038 Actions CA VALENCE ROMANS AGGLO 41VALENCEROMA…" at bounding box center [445, 204] width 891 height 408
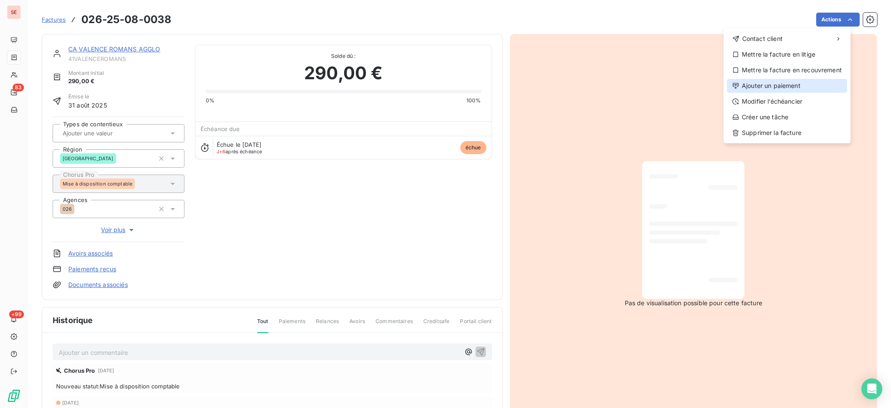
click at [796, 92] on div "Ajouter un paiement" at bounding box center [787, 86] width 120 height 14
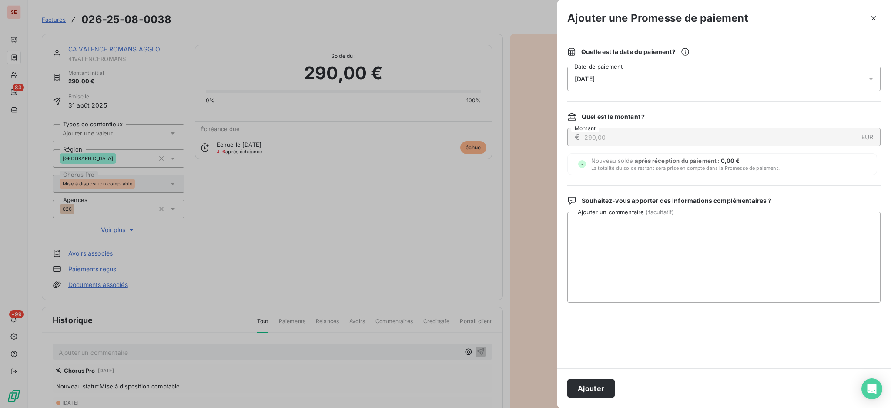
click at [871, 81] on icon at bounding box center [871, 78] width 9 height 9
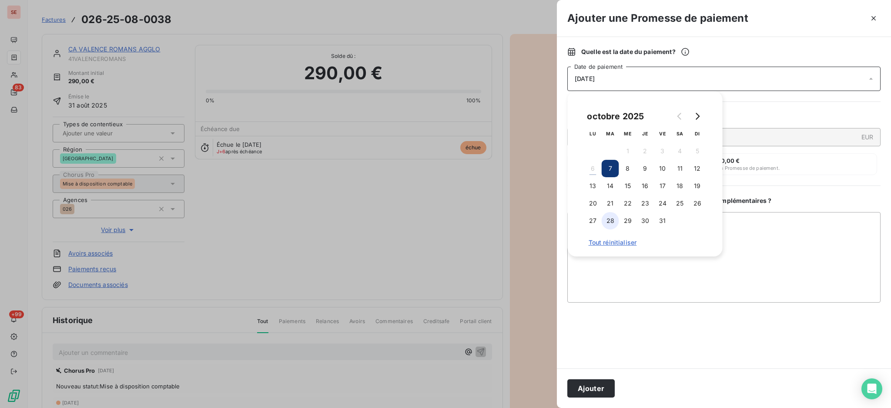
click at [613, 221] on button "28" at bounding box center [610, 220] width 17 height 17
click at [775, 234] on textarea "Ajouter un commentaire ( facultatif )" at bounding box center [723, 257] width 313 height 90
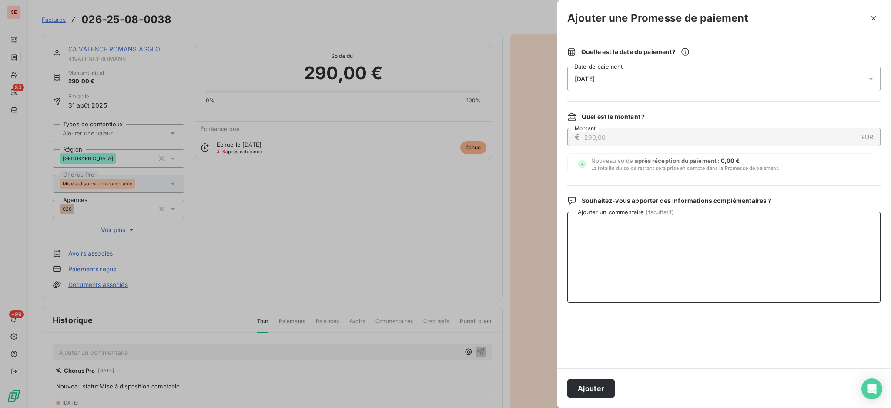
paste textarea "03/10/2025 Mise à disposition comptable Traitement AUTOMATIQUE HELIOS 290.0"
type textarea "03/10/2025 Mise à disposition comptable Traitement AUTOMATIQUE HELIOS 290.0"
click at [589, 381] on button "Ajouter" at bounding box center [590, 388] width 47 height 18
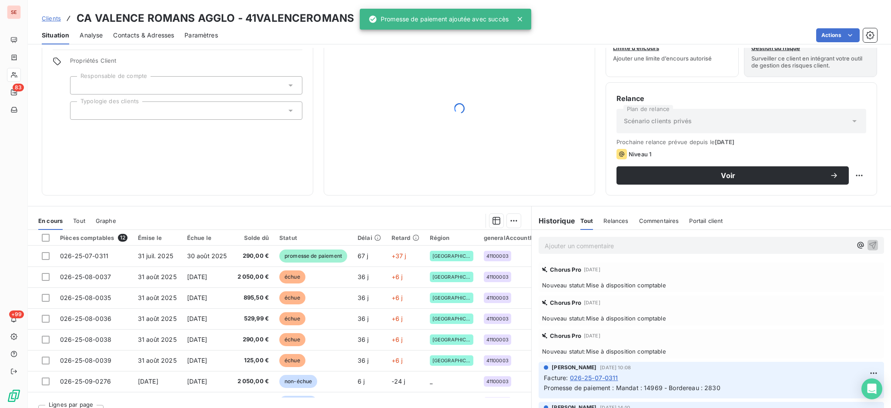
scroll to position [47, 0]
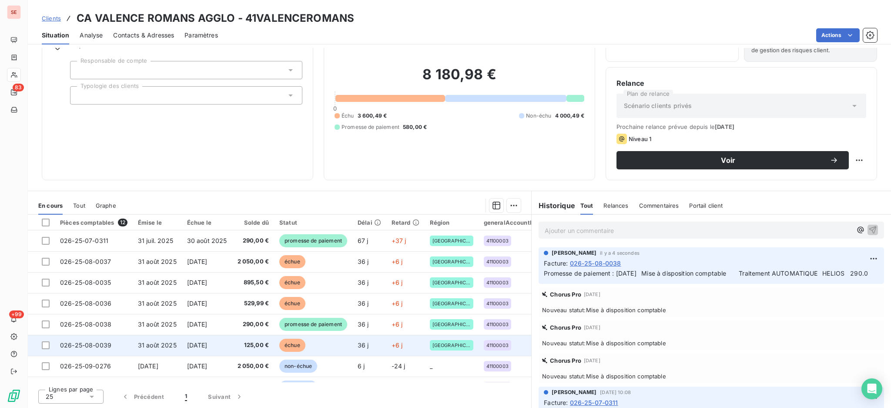
click at [248, 347] on span "125,00 €" at bounding box center [254, 345] width 32 height 9
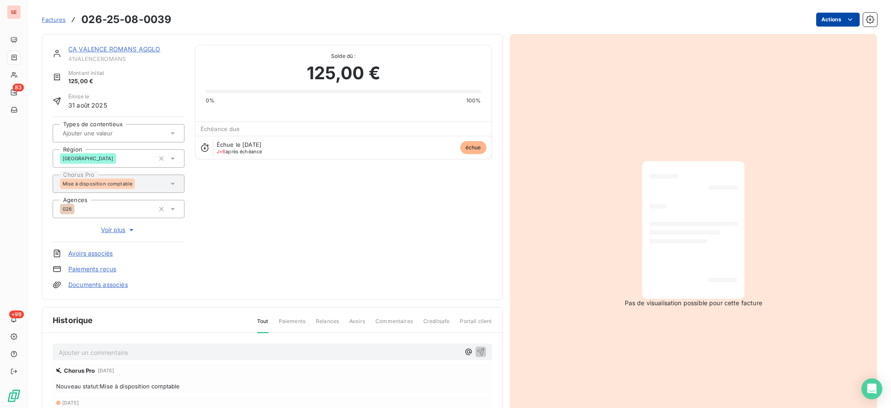
click at [825, 17] on html "SE 83 +99 Factures 026-25-08-0039 Actions CA VALENCE ROMANS AGGLO 41VALENCEROMA…" at bounding box center [445, 204] width 891 height 408
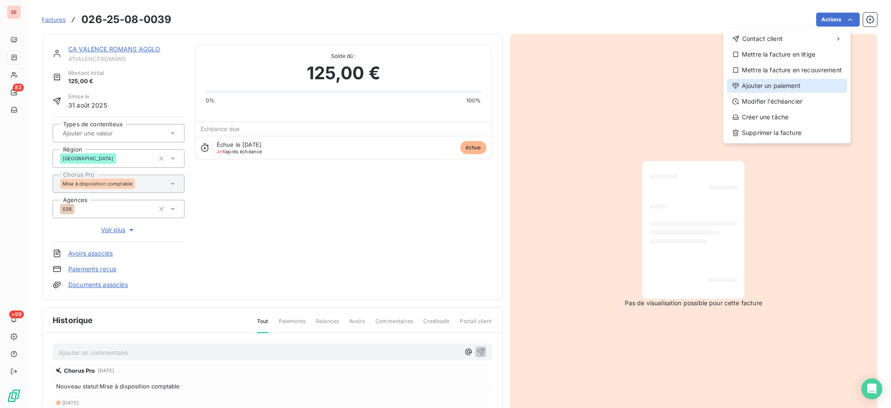
click at [782, 88] on div "Ajouter un paiement" at bounding box center [787, 86] width 120 height 14
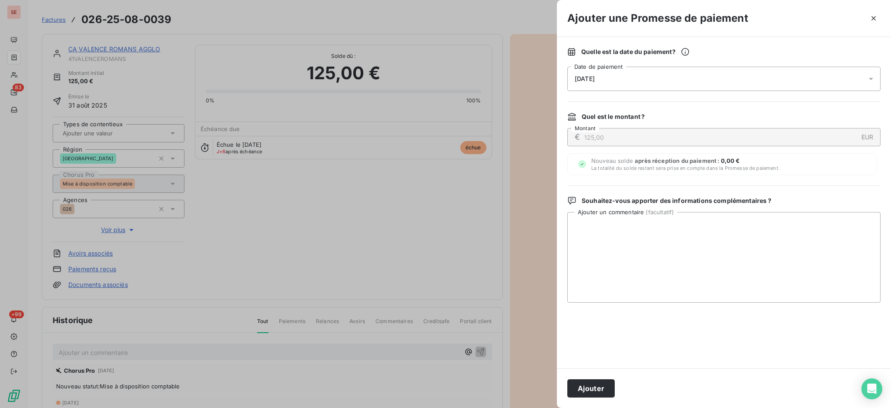
click at [872, 76] on icon at bounding box center [871, 78] width 9 height 9
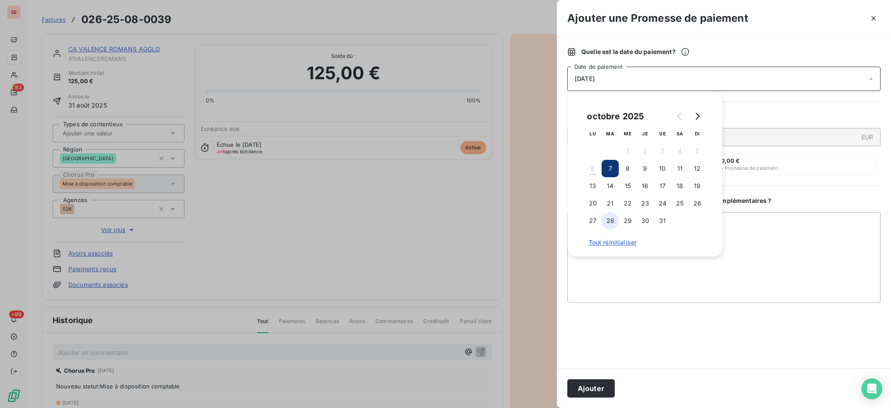
click at [610, 219] on button "28" at bounding box center [610, 220] width 17 height 17
click at [749, 219] on textarea "Ajouter un commentaire ( facultatif )" at bounding box center [723, 257] width 313 height 90
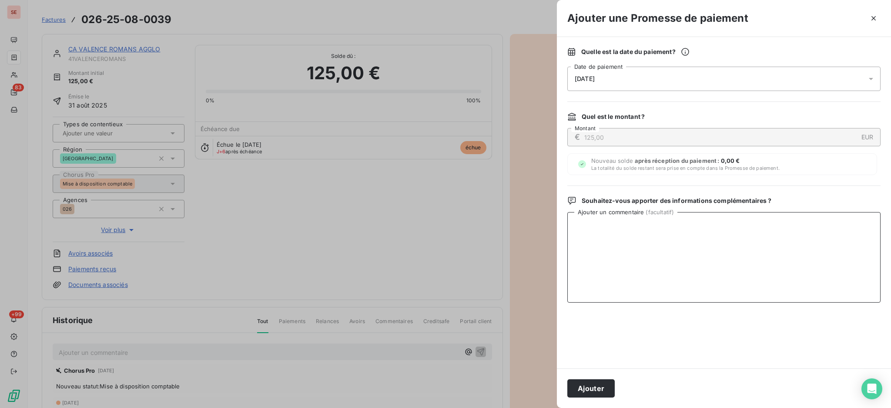
paste textarea "03/10/2025 Mise à disposition comptable Traitement AUTOMATIQUE HELIOS 125.0"
type textarea "03/10/2025 Mise à disposition comptable Traitement AUTOMATIQUE HELIOS 125.0"
click at [587, 389] on button "Ajouter" at bounding box center [590, 388] width 47 height 18
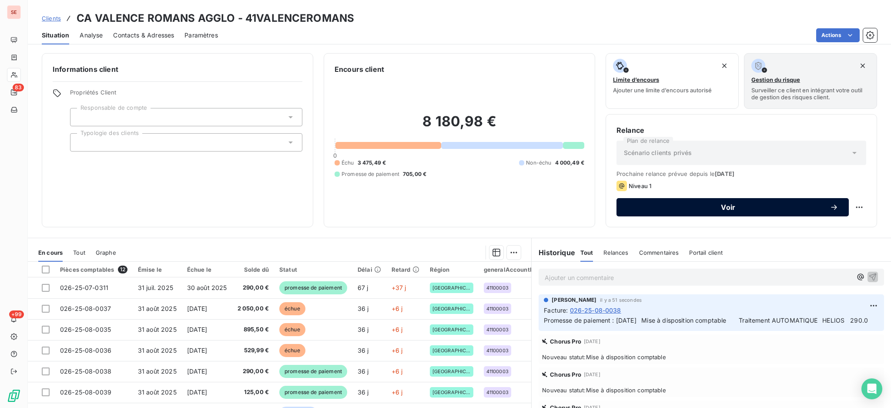
click at [659, 209] on span "Voir" at bounding box center [728, 207] width 203 height 7
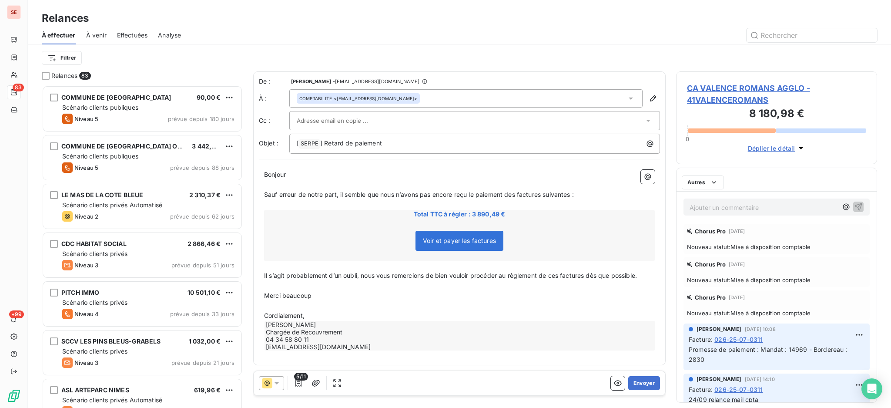
scroll to position [314, 192]
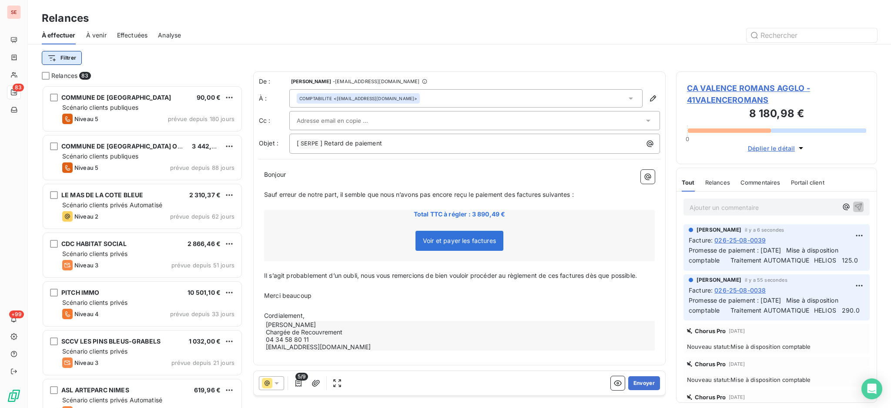
click at [63, 56] on html "SE 83 +99 Relances À effectuer À venir Effectuées Analyse Filtrer Relances 83 C…" at bounding box center [445, 204] width 891 height 408
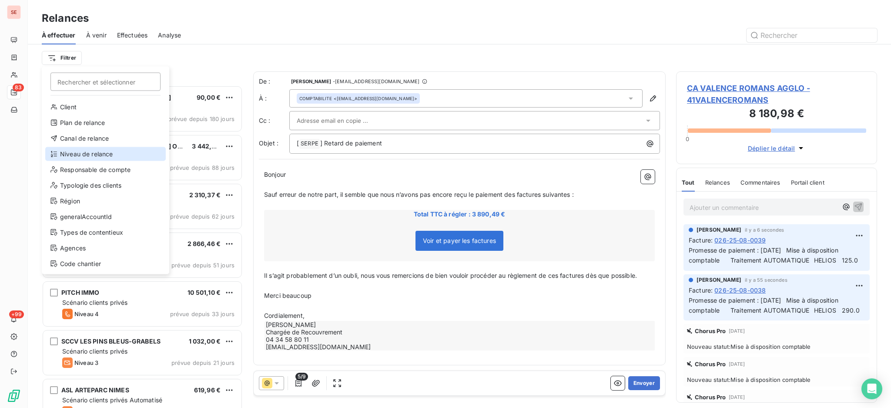
click at [109, 152] on div "Niveau de relance" at bounding box center [105, 154] width 121 height 14
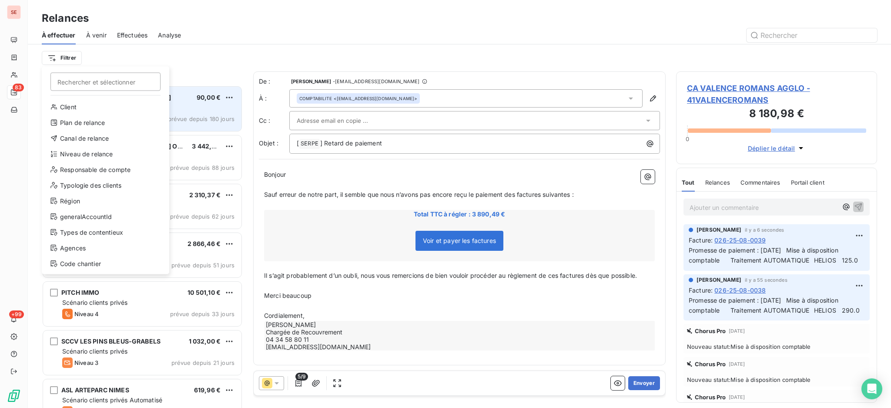
scroll to position [9, 9]
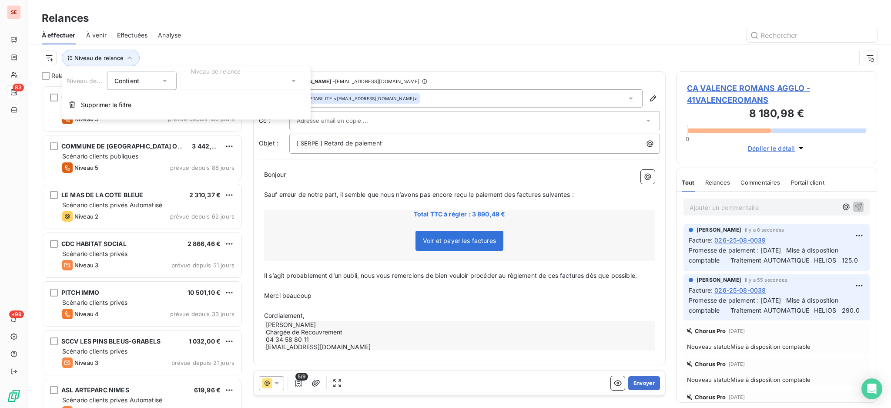
click at [297, 79] on icon at bounding box center [293, 81] width 9 height 9
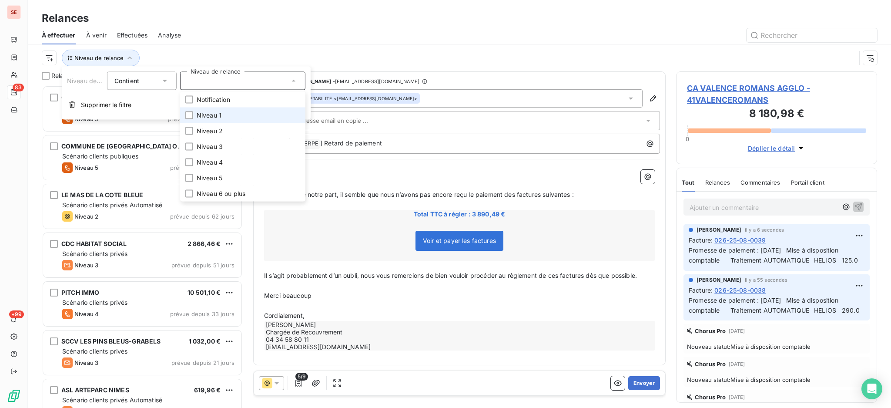
click at [216, 114] on span "Niveau 1" at bounding box center [209, 115] width 25 height 9
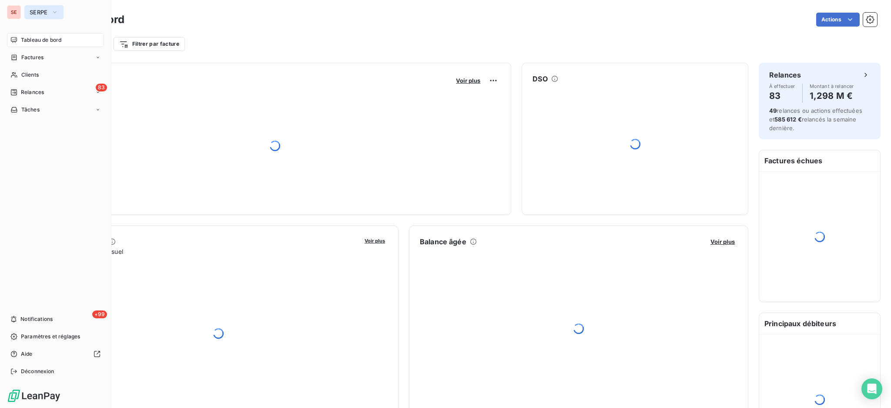
click at [41, 13] on span "SERPE" at bounding box center [39, 12] width 18 height 7
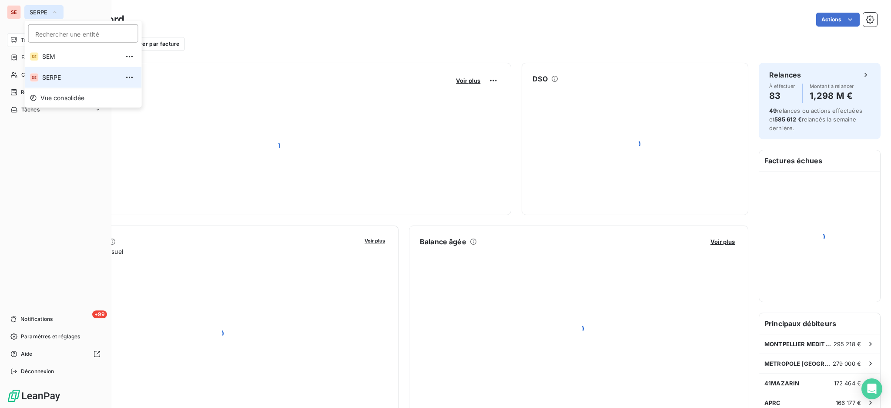
click at [41, 13] on span "SERPE" at bounding box center [39, 12] width 18 height 7
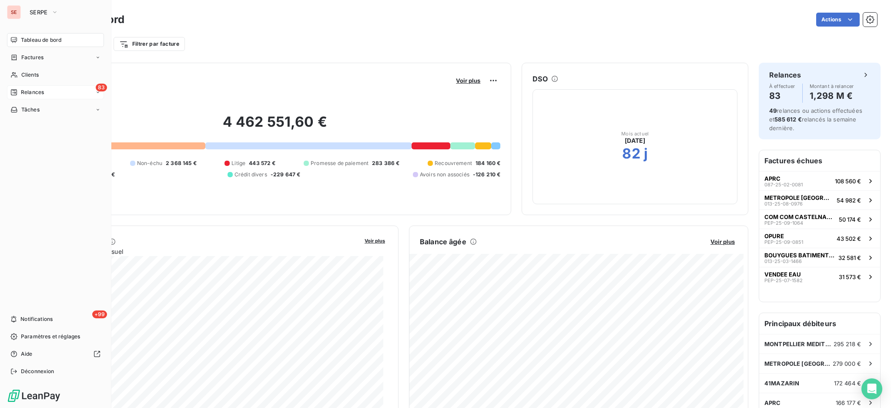
click at [24, 94] on span "Relances" at bounding box center [32, 92] width 23 height 8
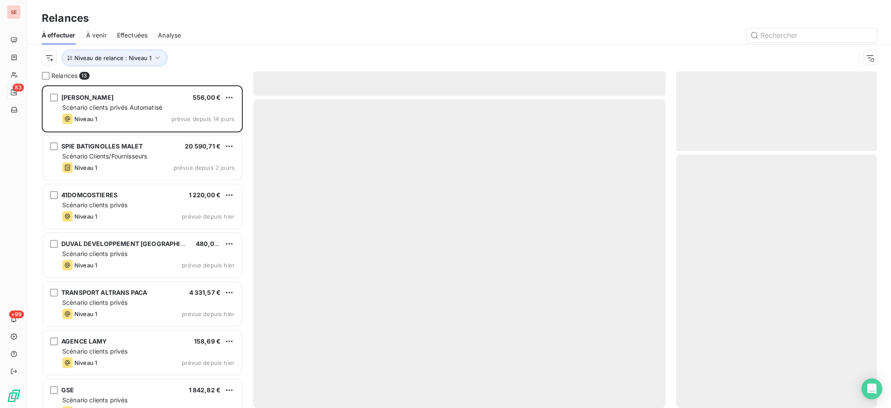
scroll to position [314, 192]
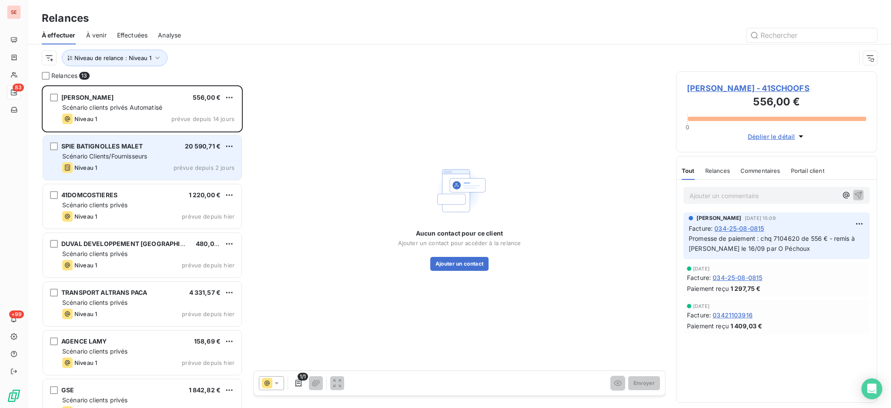
click at [141, 156] on span "Scénario Clients/Fournisseurs" at bounding box center [104, 155] width 85 height 7
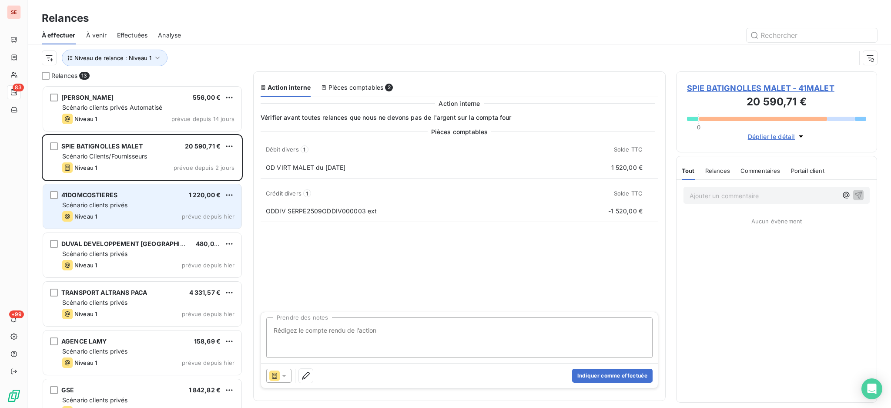
click at [144, 206] on div "Scénario clients privés" at bounding box center [148, 205] width 172 height 9
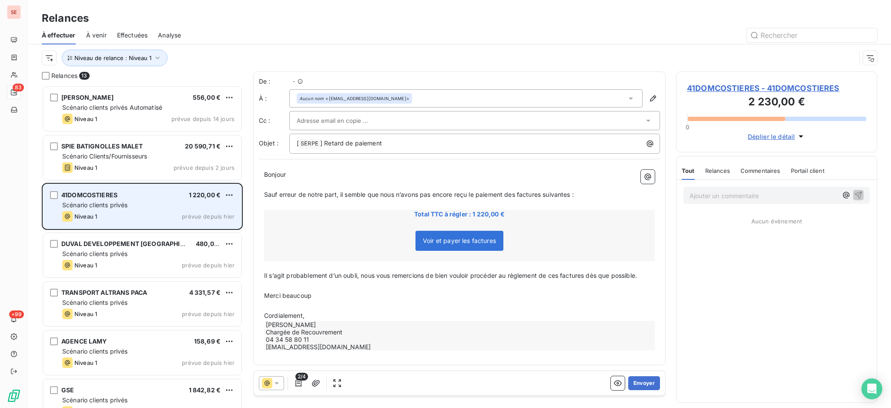
scroll to position [314, 192]
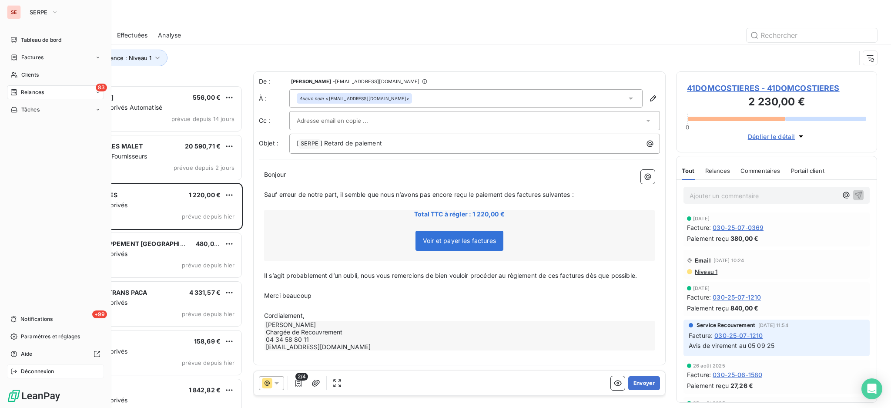
click at [33, 370] on span "Déconnexion" at bounding box center [38, 371] width 34 height 8
